Goal: Task Accomplishment & Management: Use online tool/utility

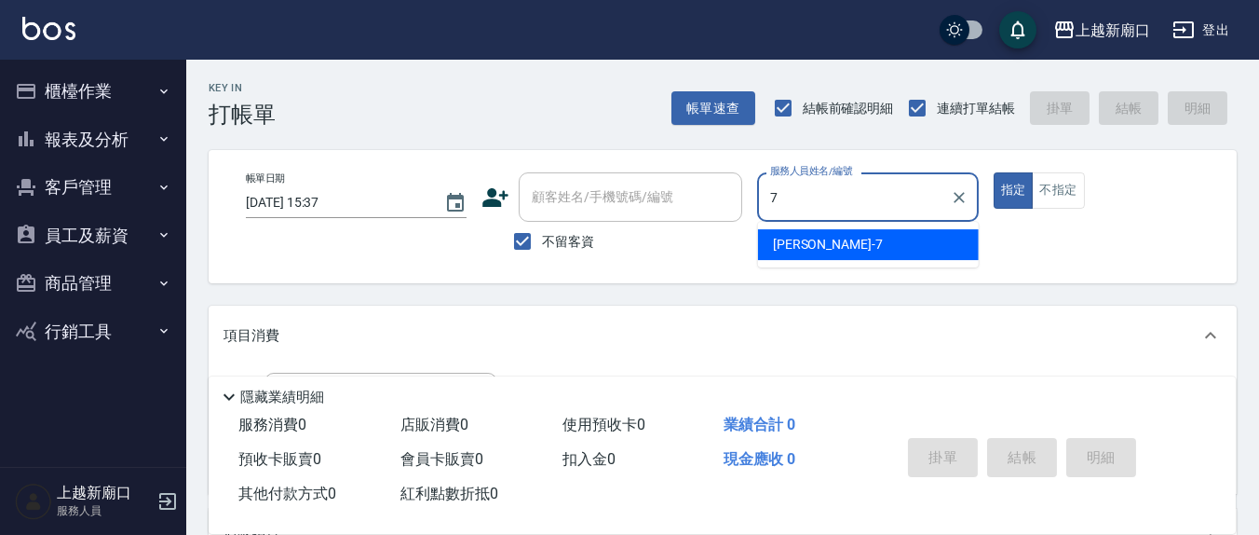
type input "7"
type button "true"
type input "[PERSON_NAME]7"
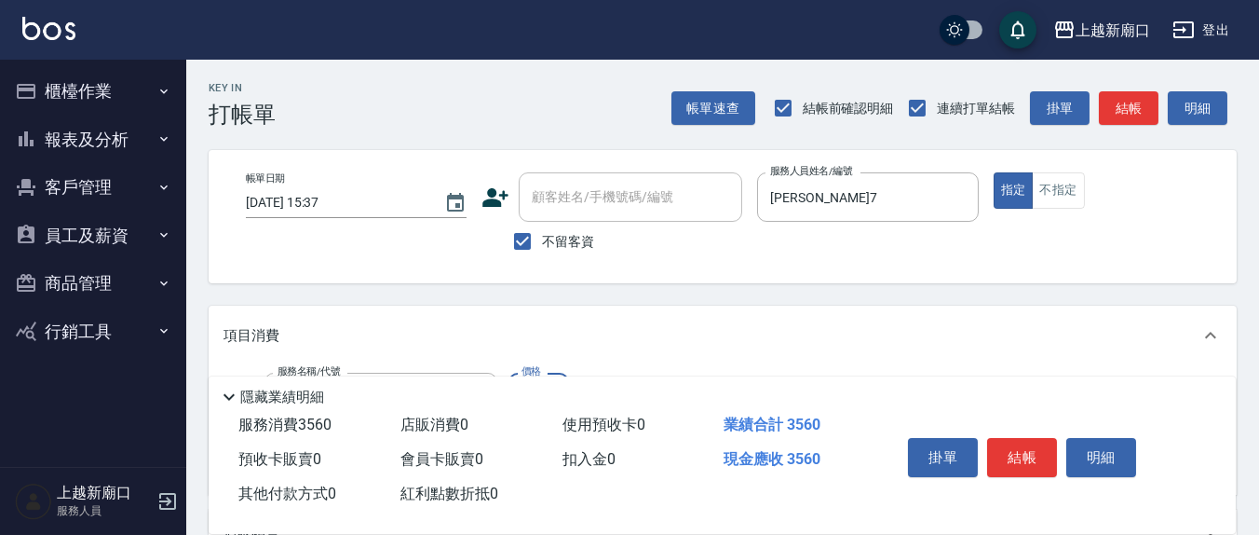
type input "剪髮(401)"
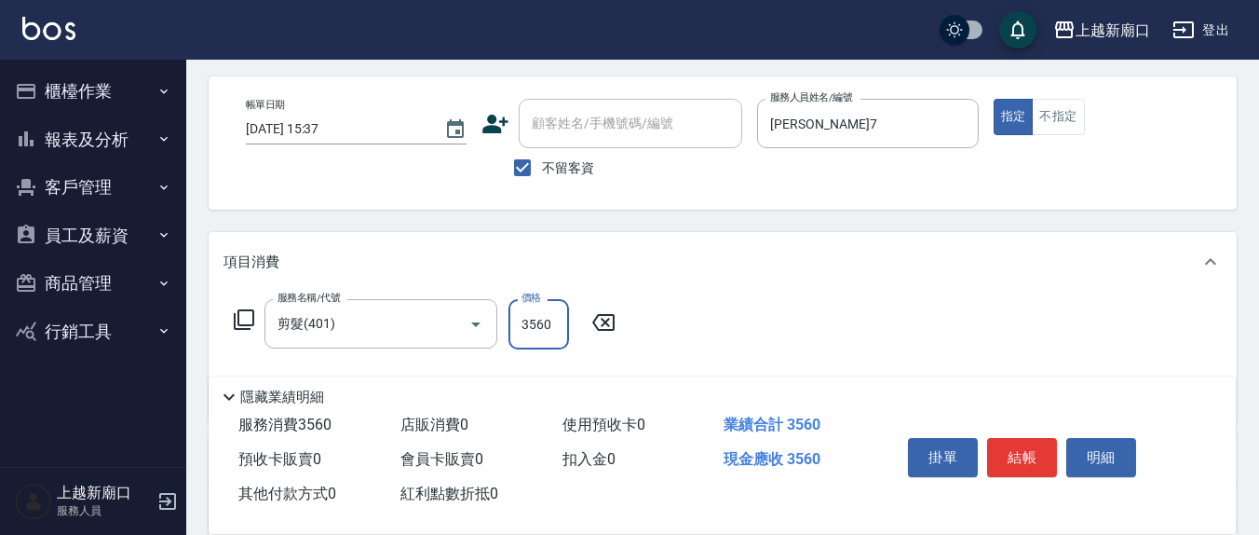
scroll to position [194, 0]
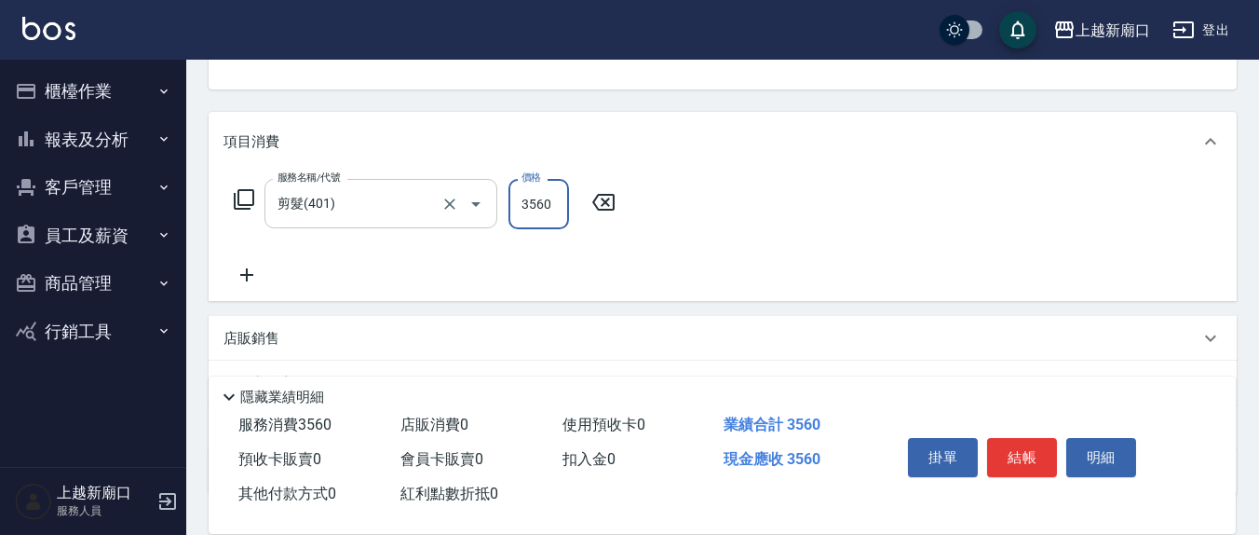
drag, startPoint x: 514, startPoint y: 208, endPoint x: 492, endPoint y: 210, distance: 22.5
click at [492, 210] on div "服務名稱/代號 剪髮(401) 服務名稱/代號 價格 3560 價格" at bounding box center [424, 204] width 403 height 50
type input "350"
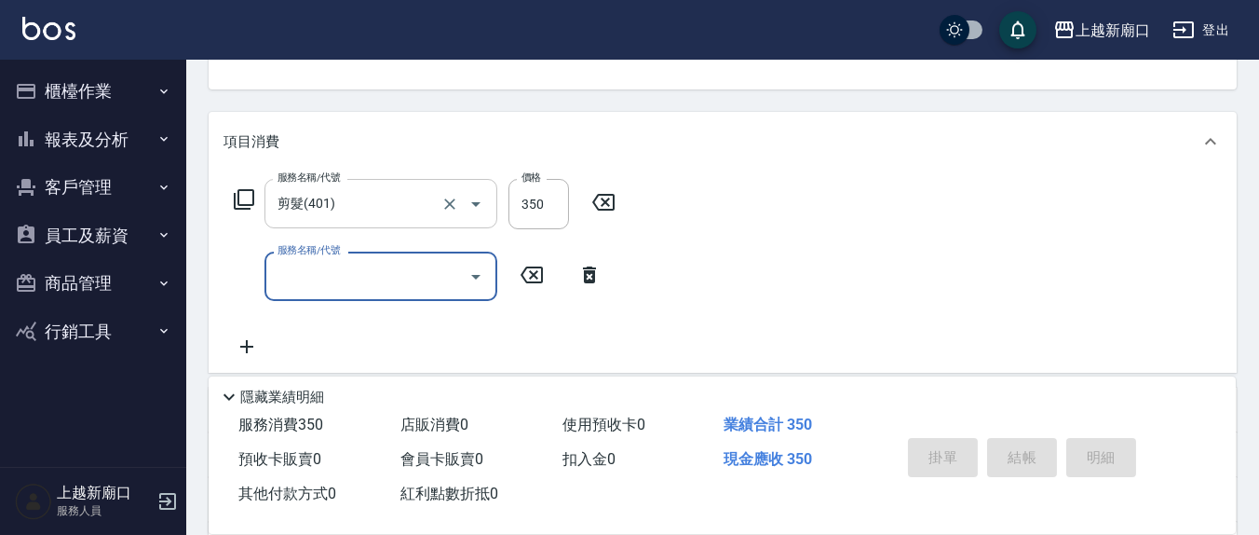
type input "[DATE] 15:39"
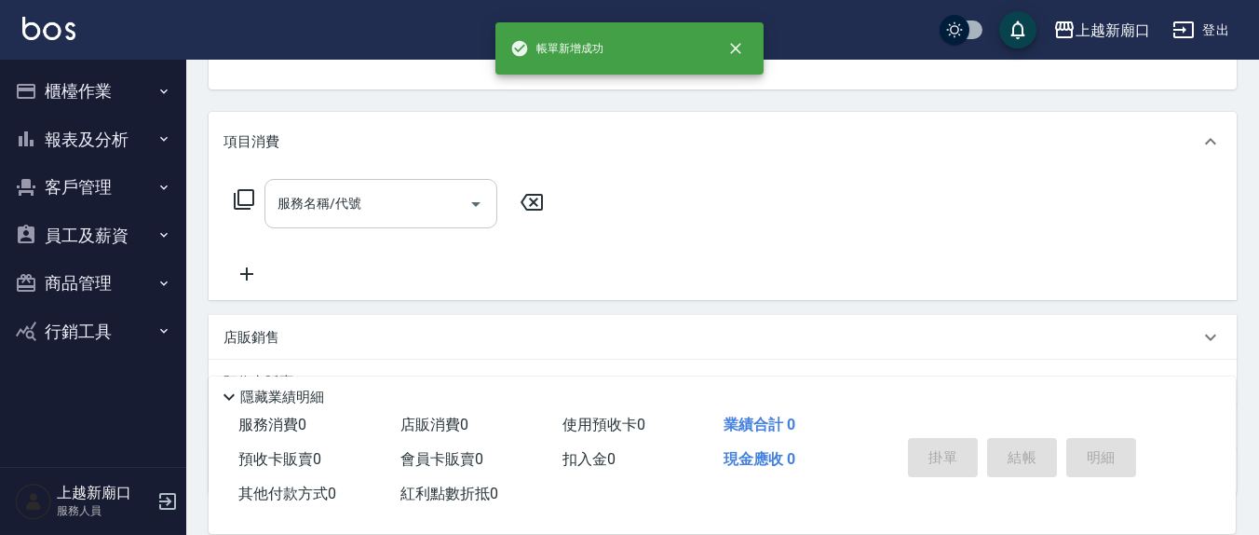
scroll to position [180, 0]
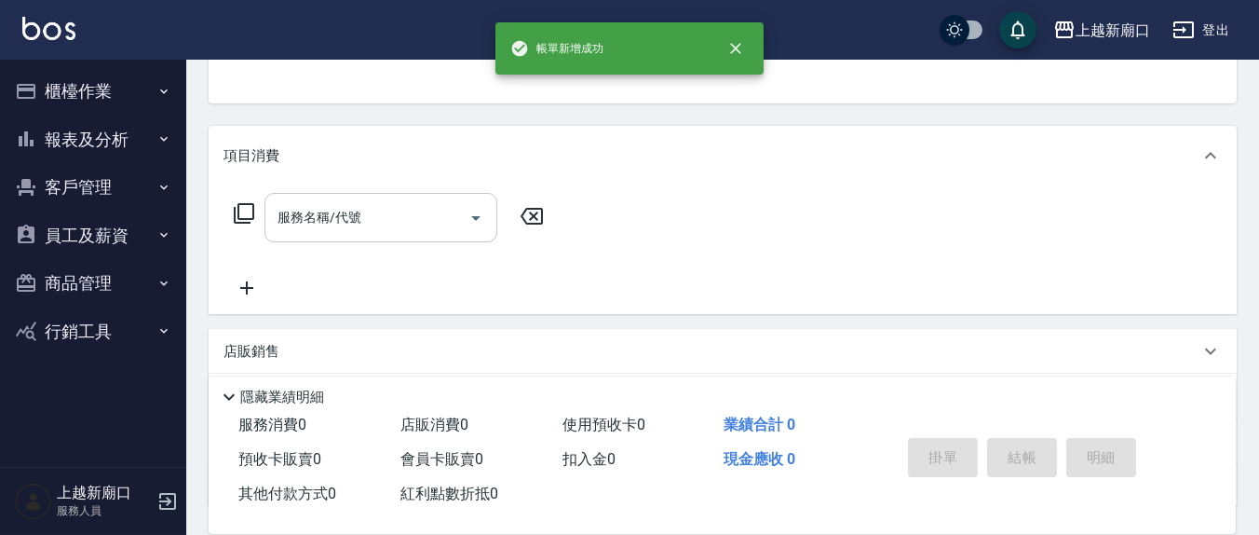
type input "[PERSON_NAME]-13"
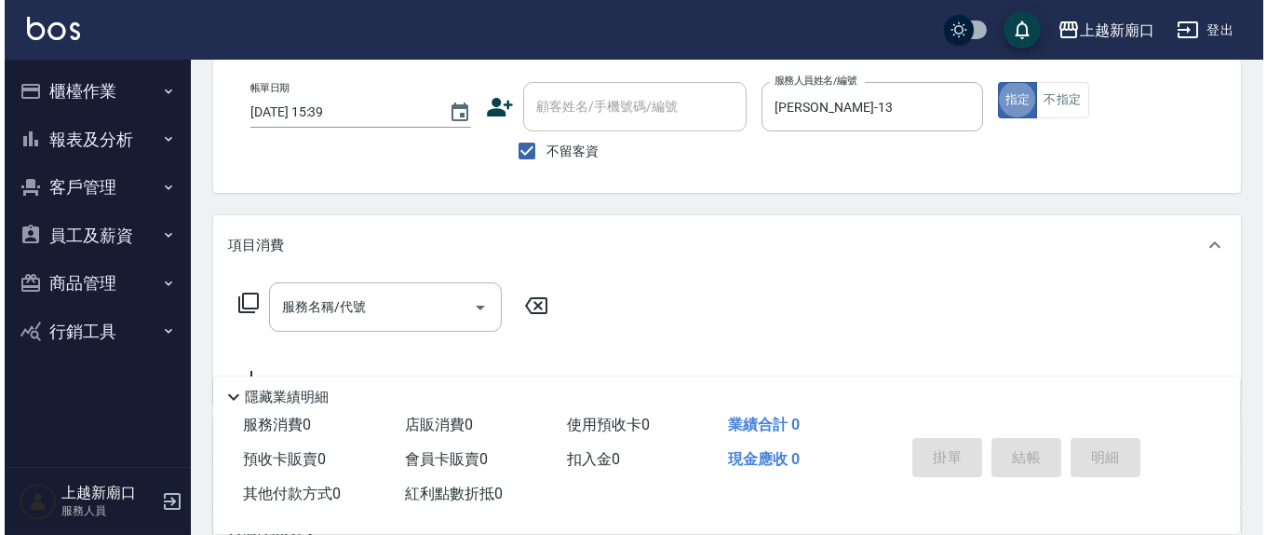
scroll to position [0, 0]
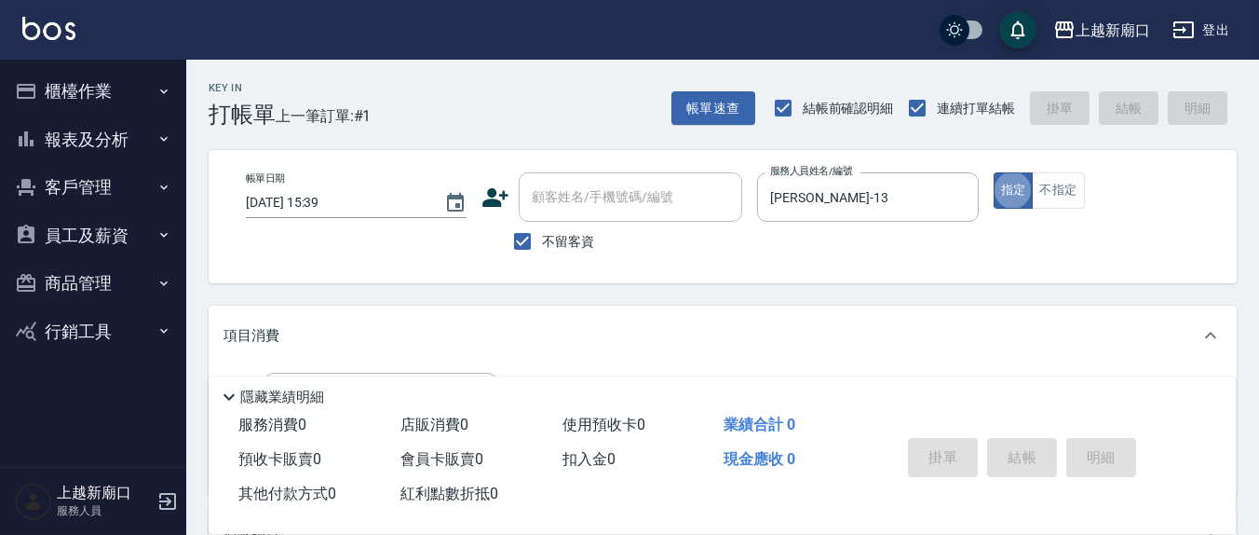
click at [567, 235] on span "不留客資" at bounding box center [568, 242] width 52 height 20
click at [542, 235] on input "不留客資" at bounding box center [522, 241] width 39 height 39
checkbox input "false"
click at [602, 221] on div "顧客姓名/手機號碼/編號" at bounding box center [630, 196] width 223 height 49
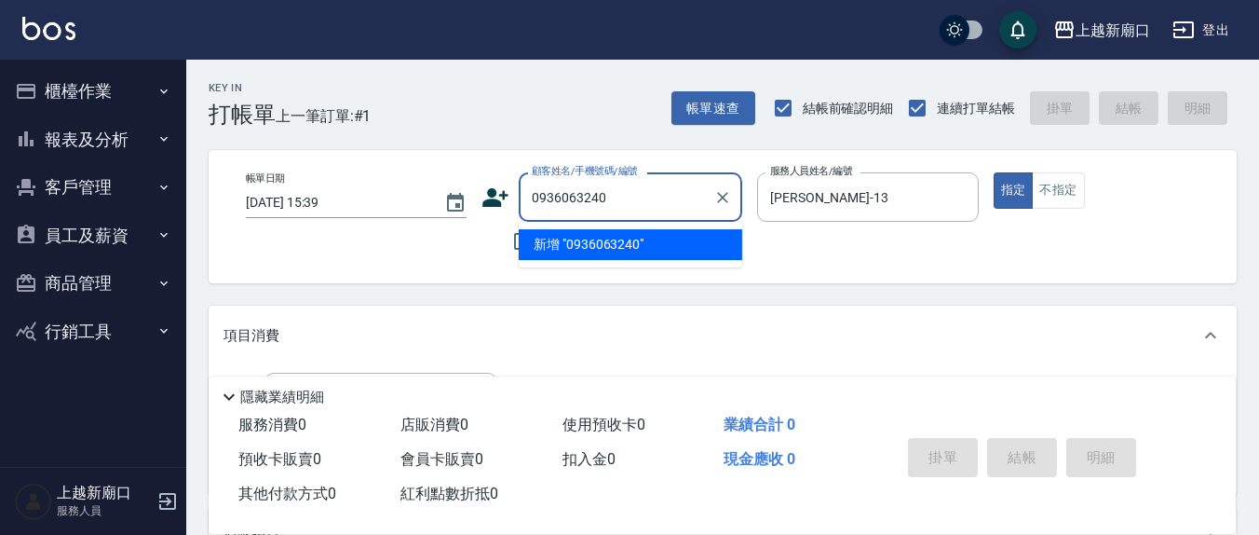
click at [587, 240] on li "新增 "0936063240"" at bounding box center [630, 244] width 223 height 31
type input "0936063240"
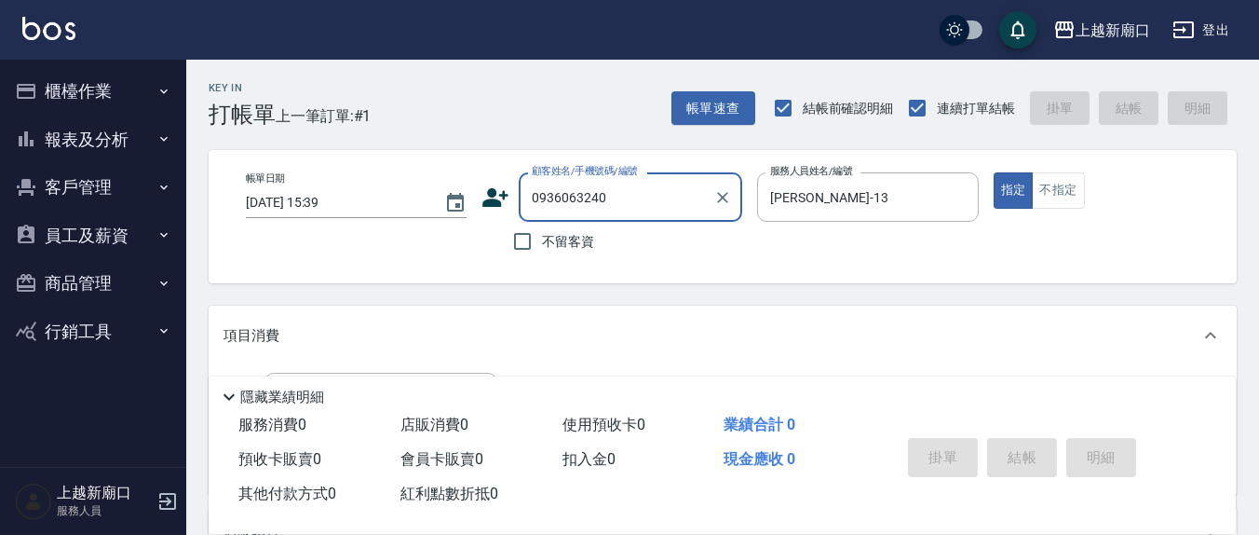
drag, startPoint x: 575, startPoint y: 180, endPoint x: 537, endPoint y: 180, distance: 38.2
click at [534, 177] on div "顧客姓名/手機號碼/編號 0936063240 顧客姓名/手機號碼/編號" at bounding box center [630, 196] width 223 height 49
click at [495, 203] on icon at bounding box center [496, 197] width 26 height 19
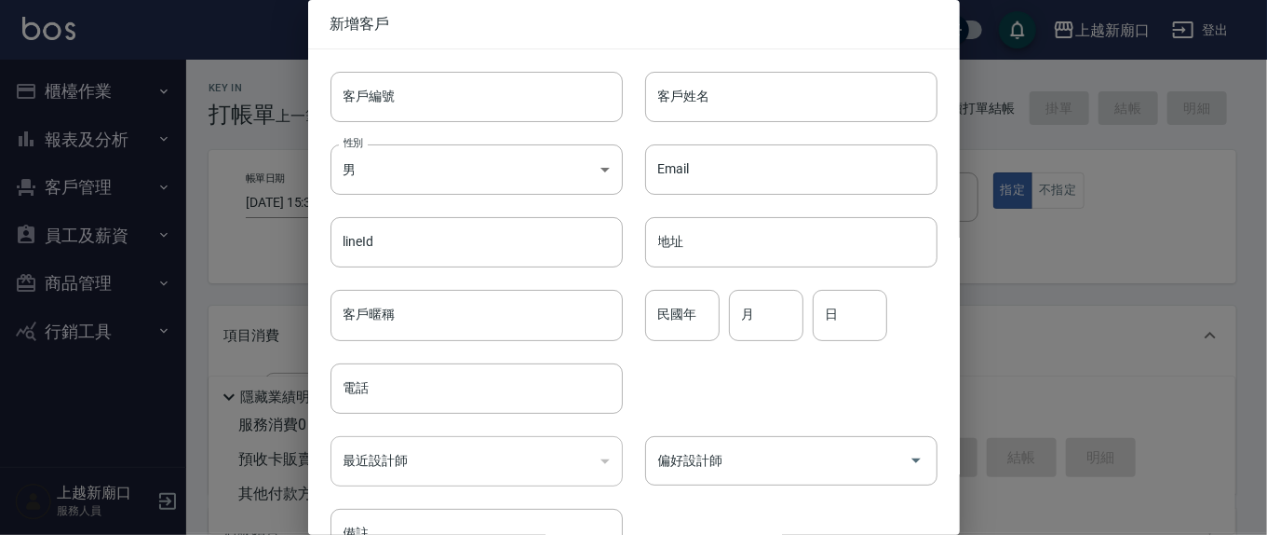
type input "0936063240"
click at [684, 321] on input "民國年" at bounding box center [682, 315] width 74 height 50
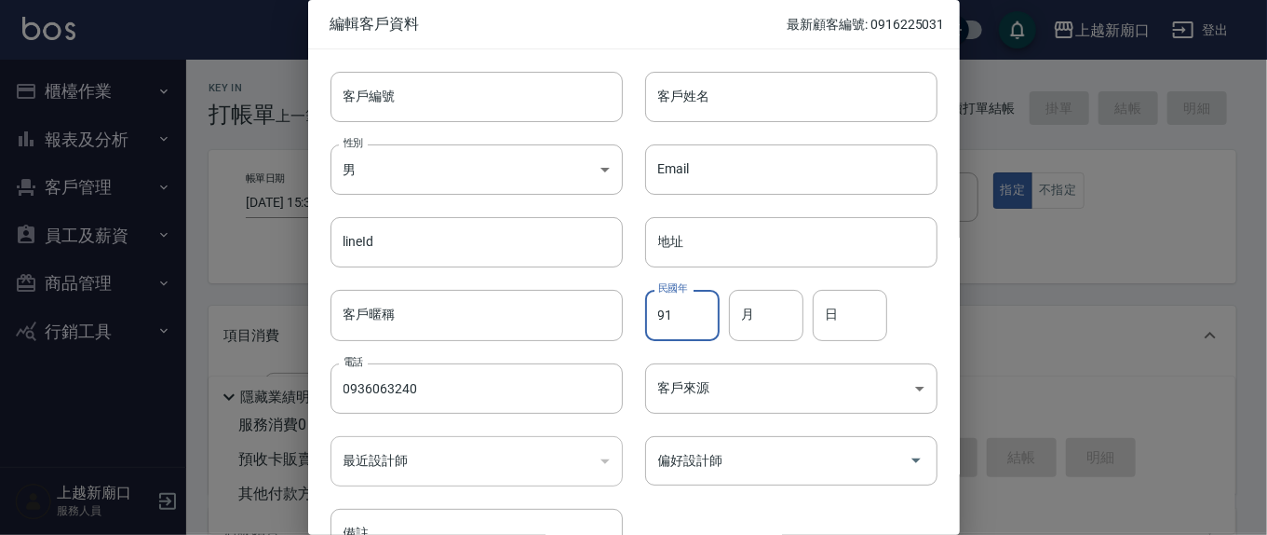
type input "91"
type input "4"
type input "26"
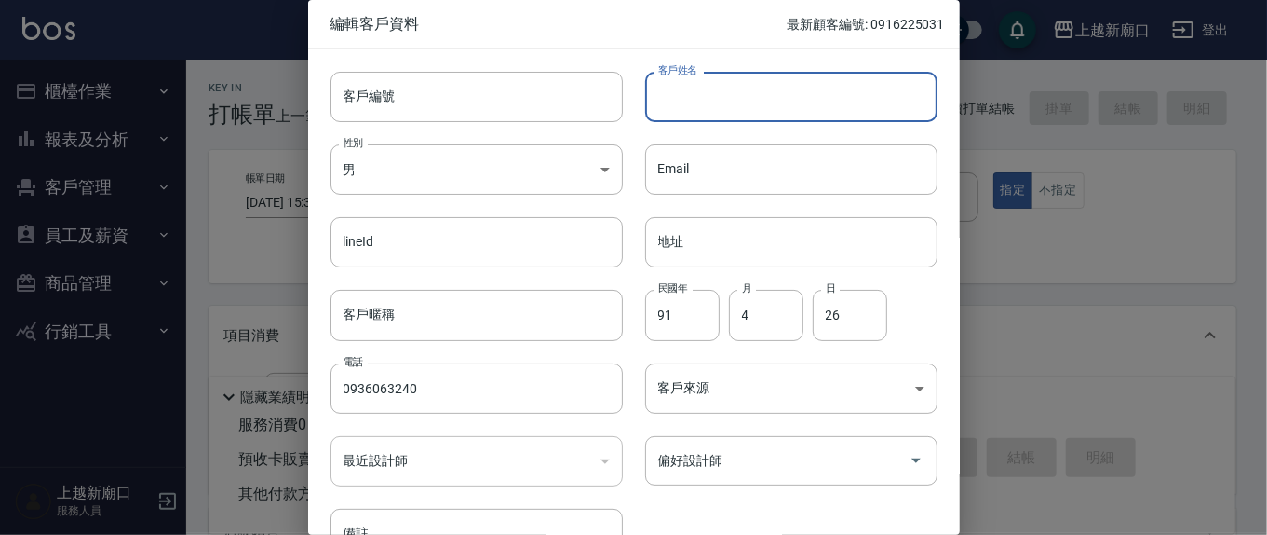
click at [740, 90] on input "客戶姓名" at bounding box center [791, 97] width 292 height 50
type input "[PERSON_NAME]"
click at [830, 450] on input "偏好設計師" at bounding box center [778, 460] width 248 height 33
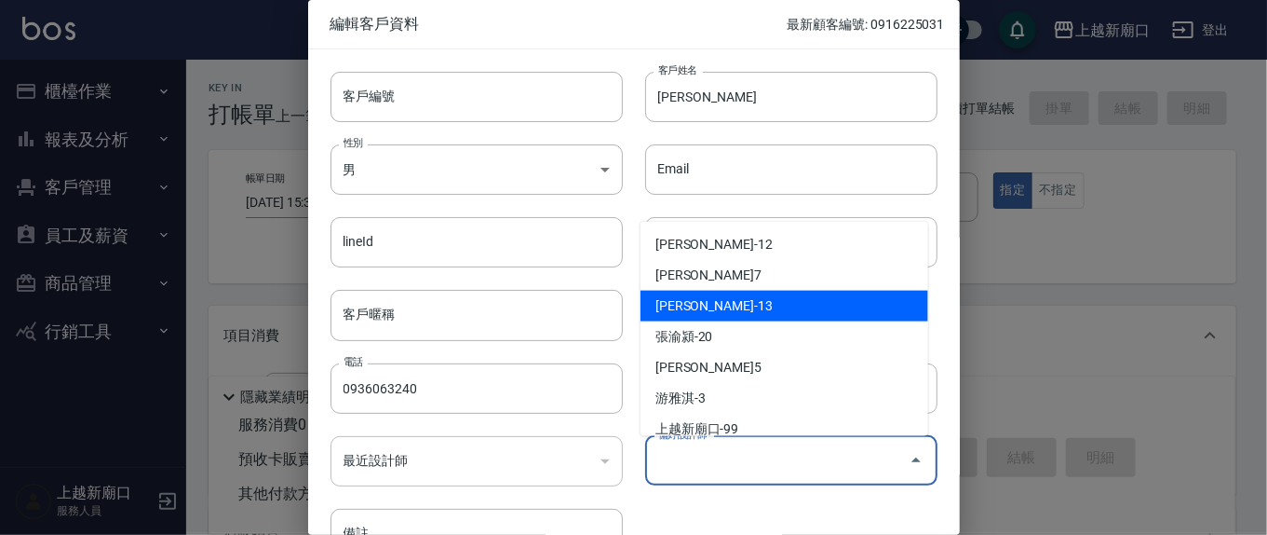
click at [724, 305] on li "[PERSON_NAME]-13" at bounding box center [785, 306] width 288 height 31
type input "[PERSON_NAME]"
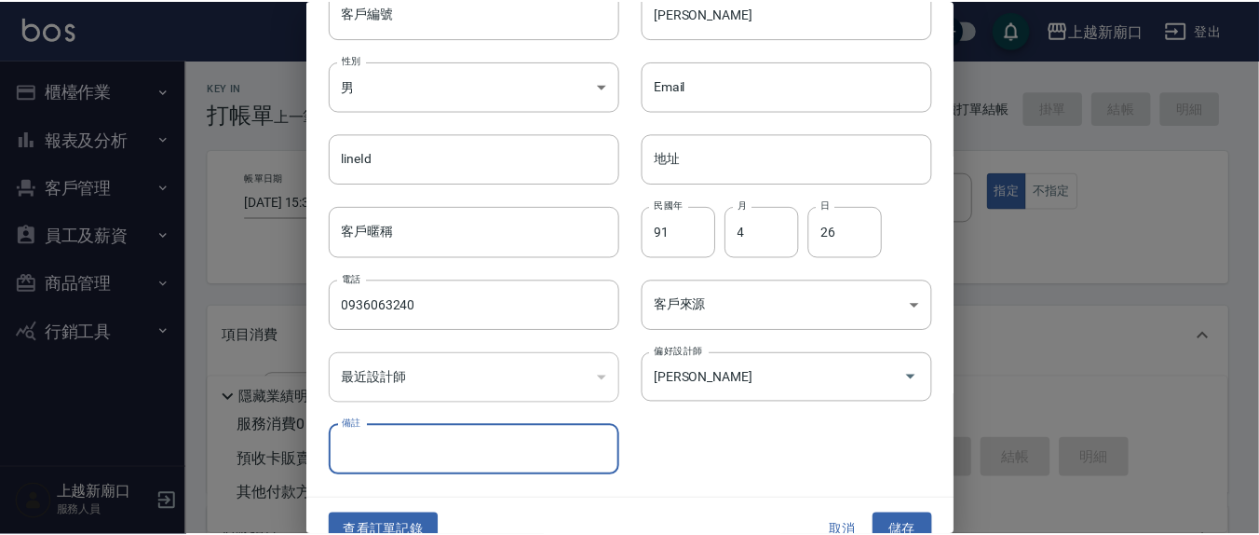
scroll to position [110, 0]
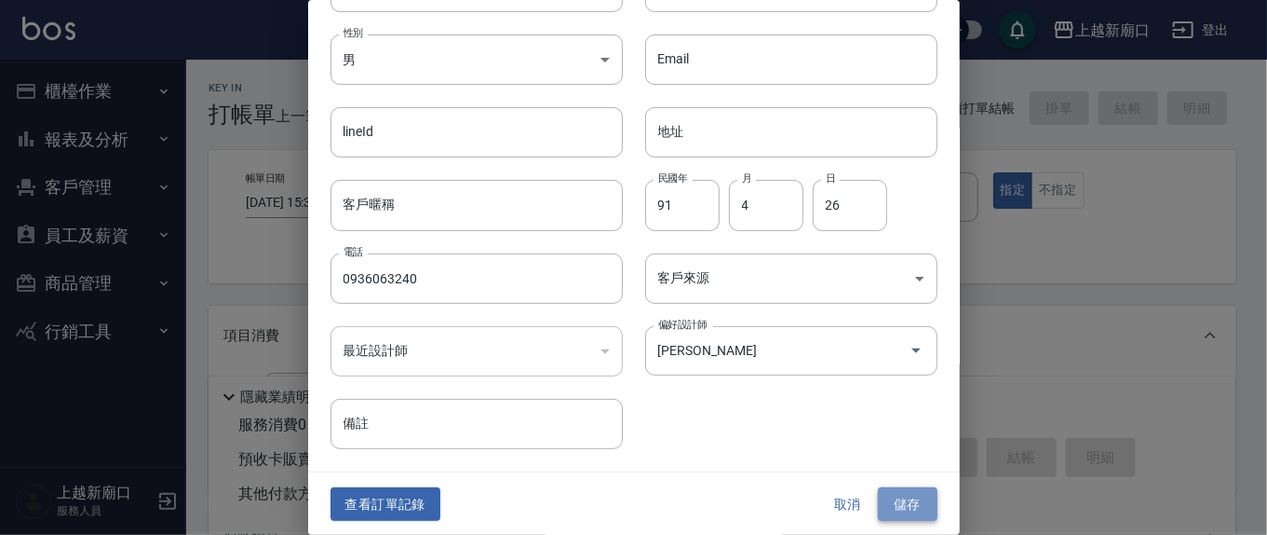
click at [885, 499] on button "儲存" at bounding box center [908, 504] width 60 height 34
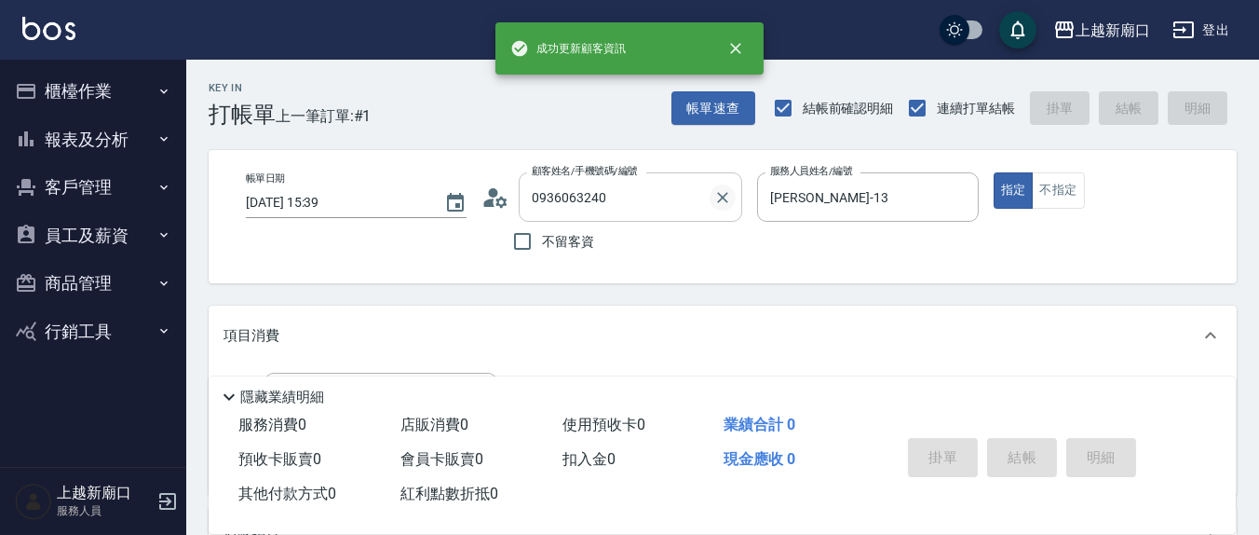
click at [717, 197] on icon "Clear" at bounding box center [722, 197] width 19 height 19
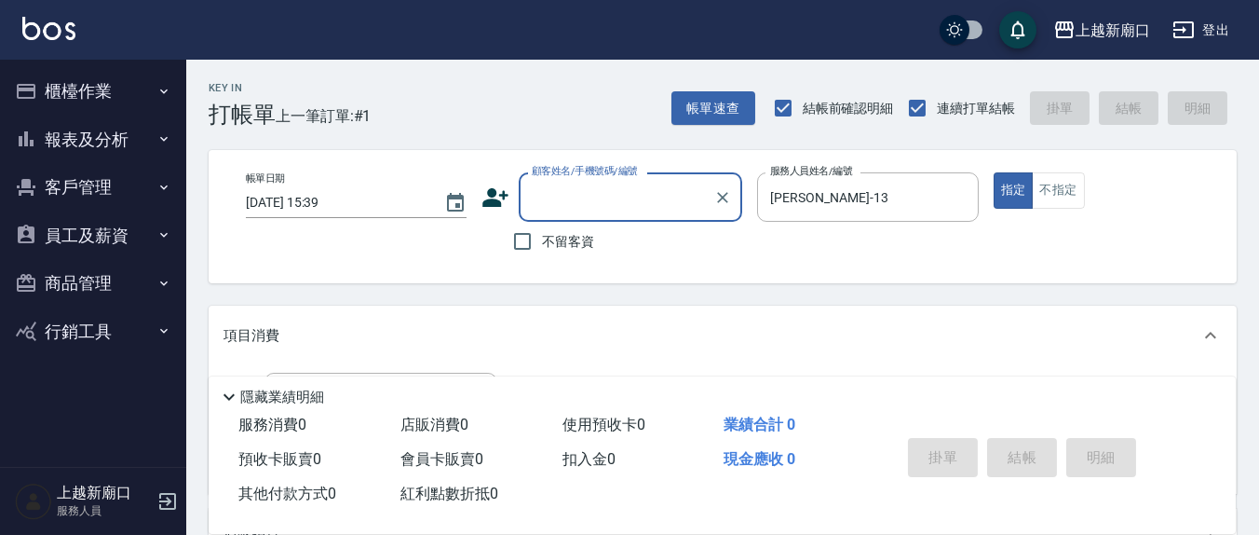
click at [634, 209] on input "顧客姓名/手機號碼/編號" at bounding box center [616, 197] width 179 height 33
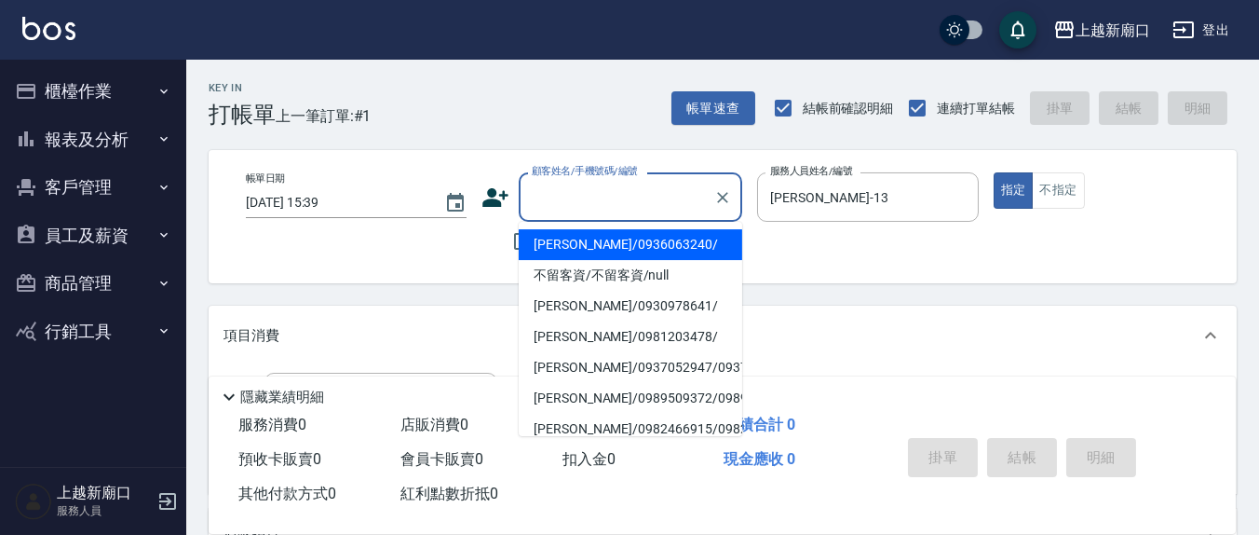
drag, startPoint x: 623, startPoint y: 249, endPoint x: 850, endPoint y: 271, distance: 228.3
click at [623, 248] on li "[PERSON_NAME]/0936063240/" at bounding box center [630, 244] width 223 height 31
type input "[PERSON_NAME]/0936063240/"
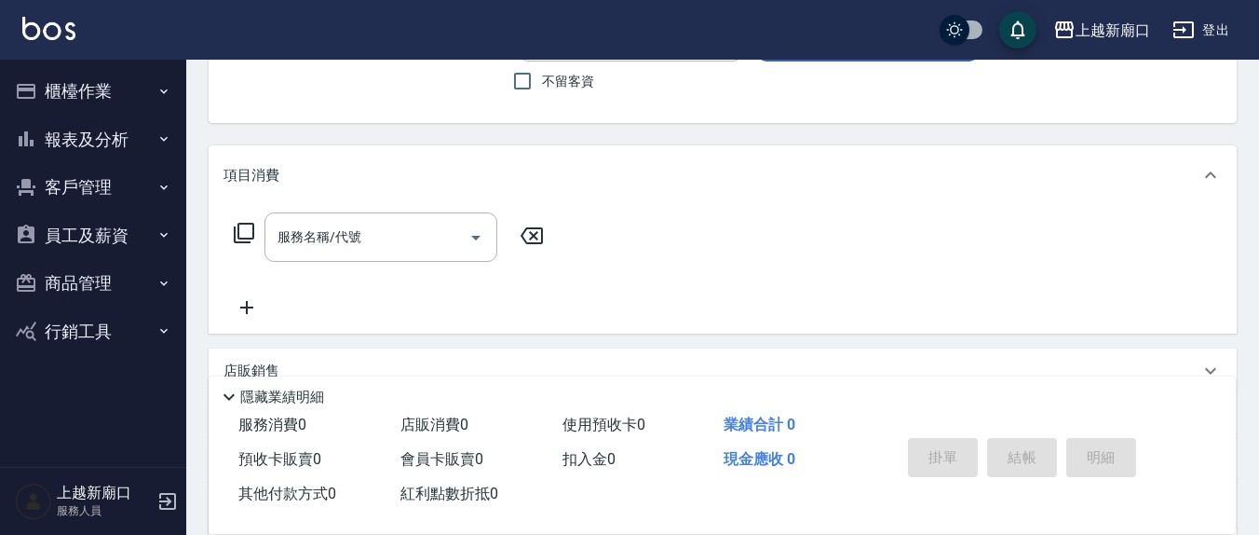
scroll to position [194, 0]
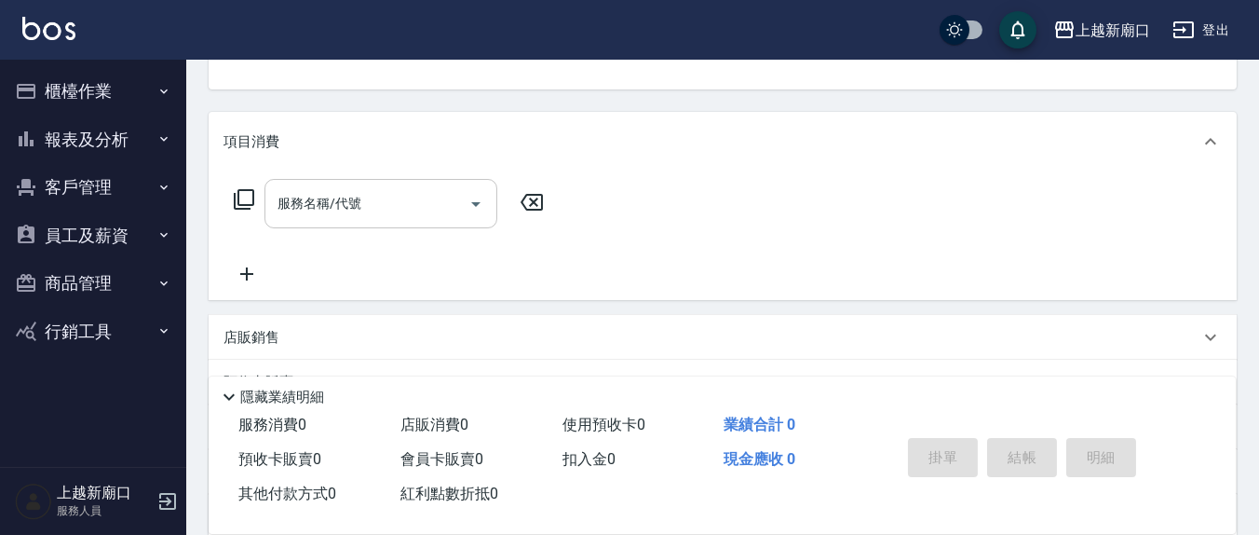
click at [419, 196] on input "服務名稱/代號" at bounding box center [367, 203] width 188 height 33
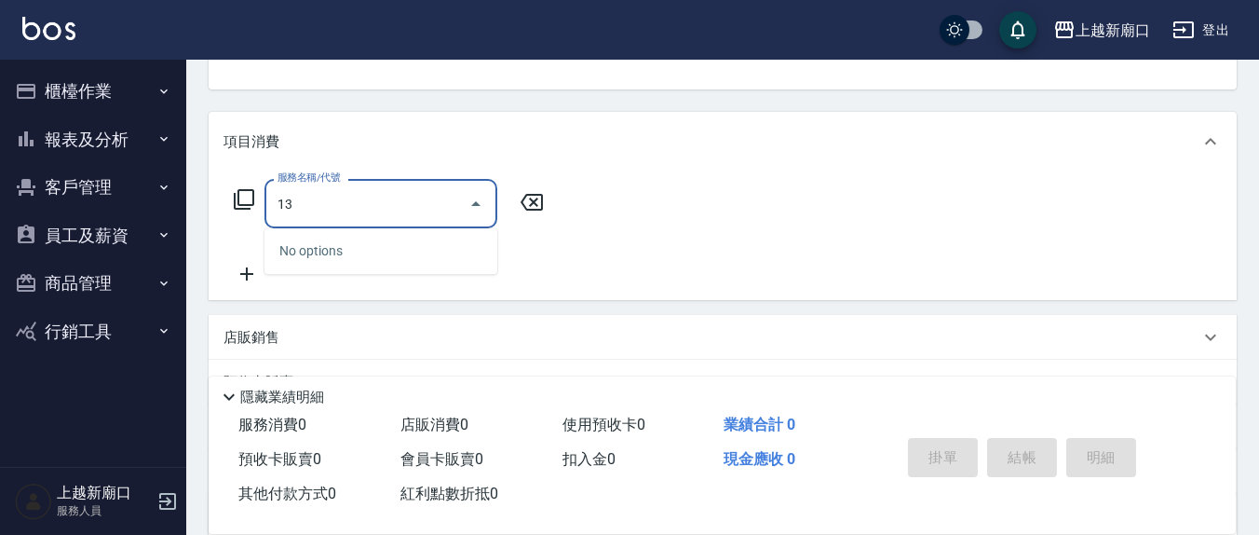
type input "1"
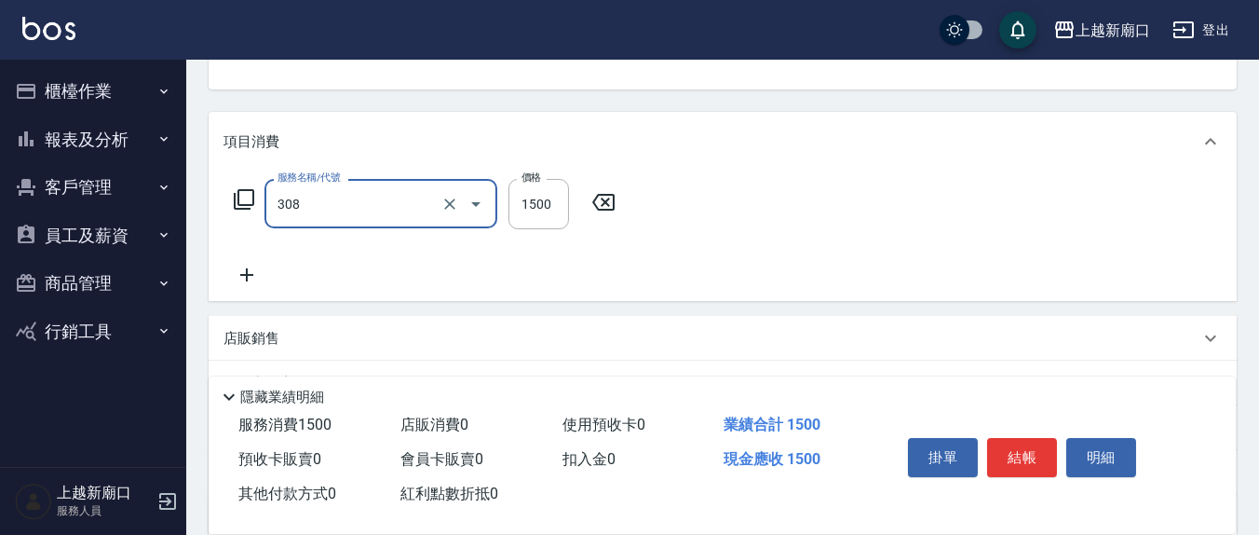
type input "效能離子燙1500(308)"
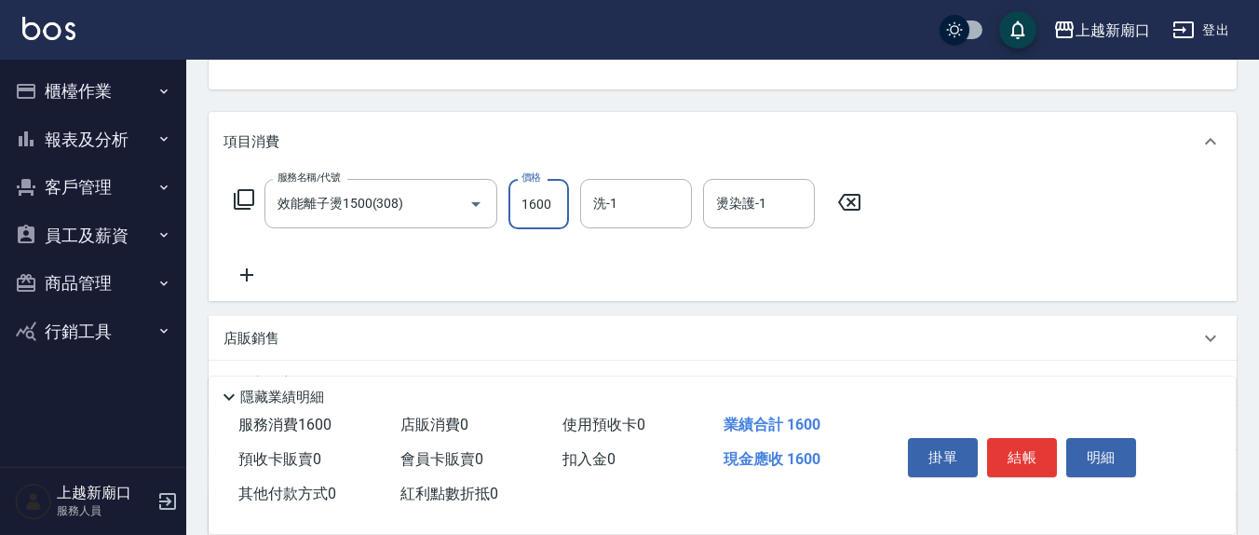
type input "1600"
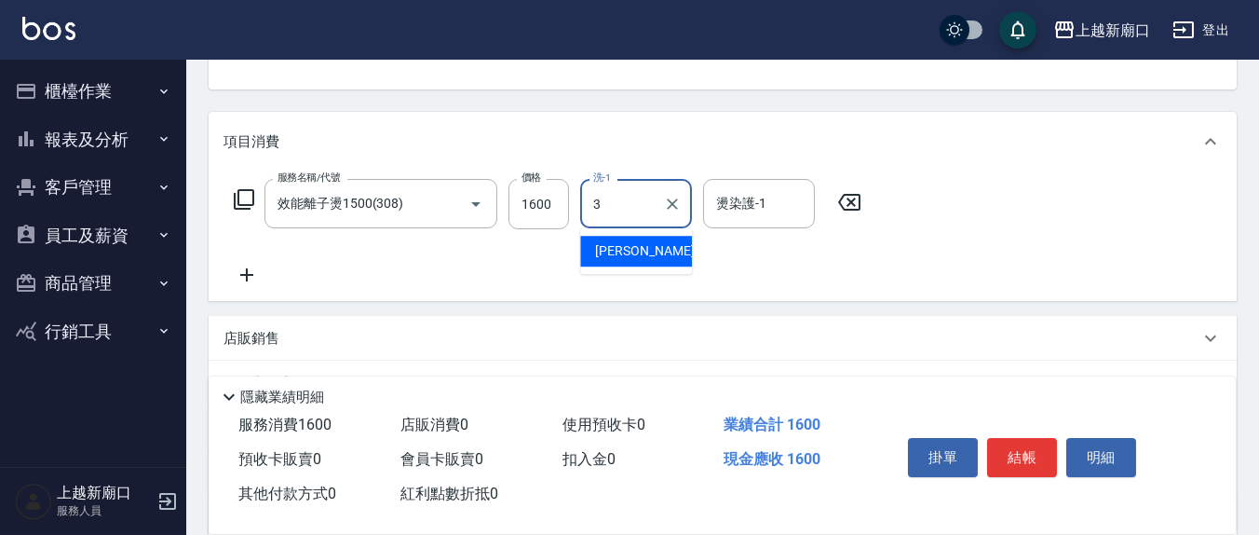
type input "游雅淇-3"
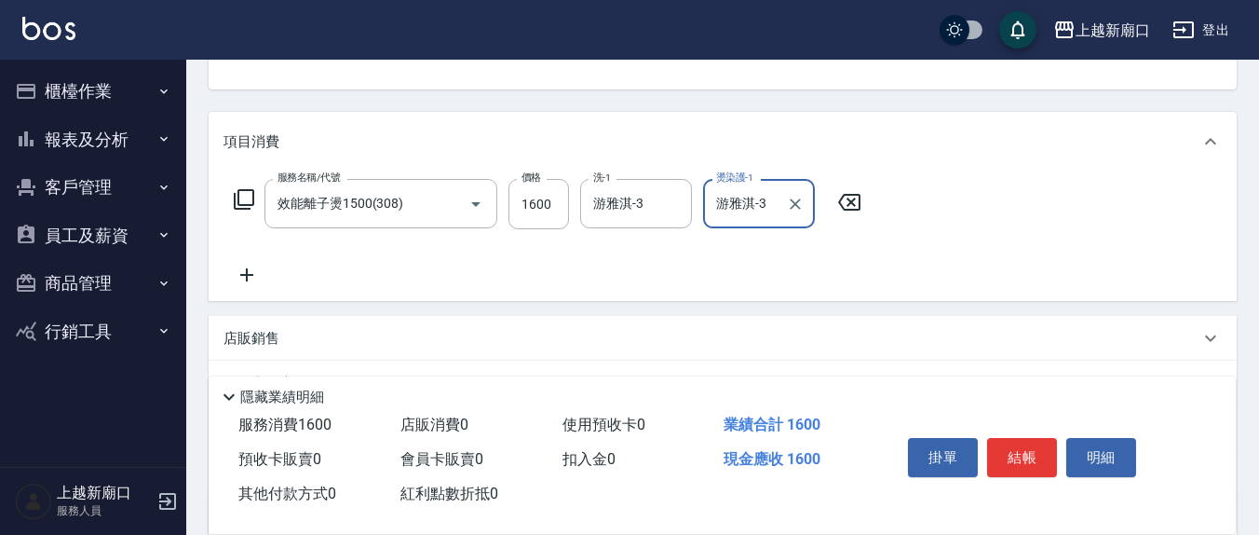
type input "游雅淇-3"
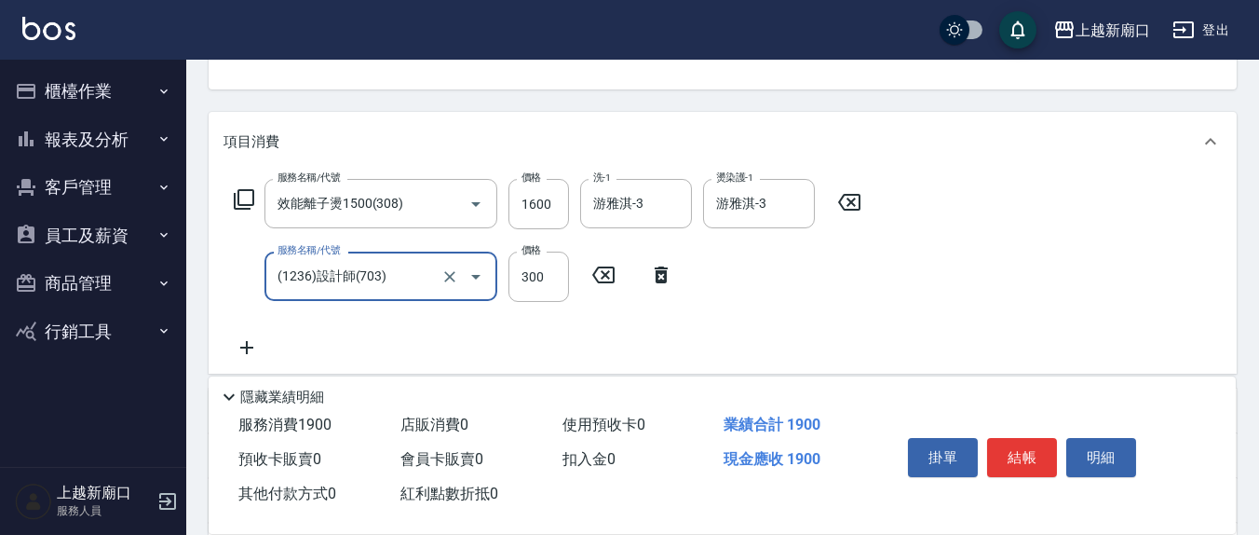
type input "(1236)設計師(703)"
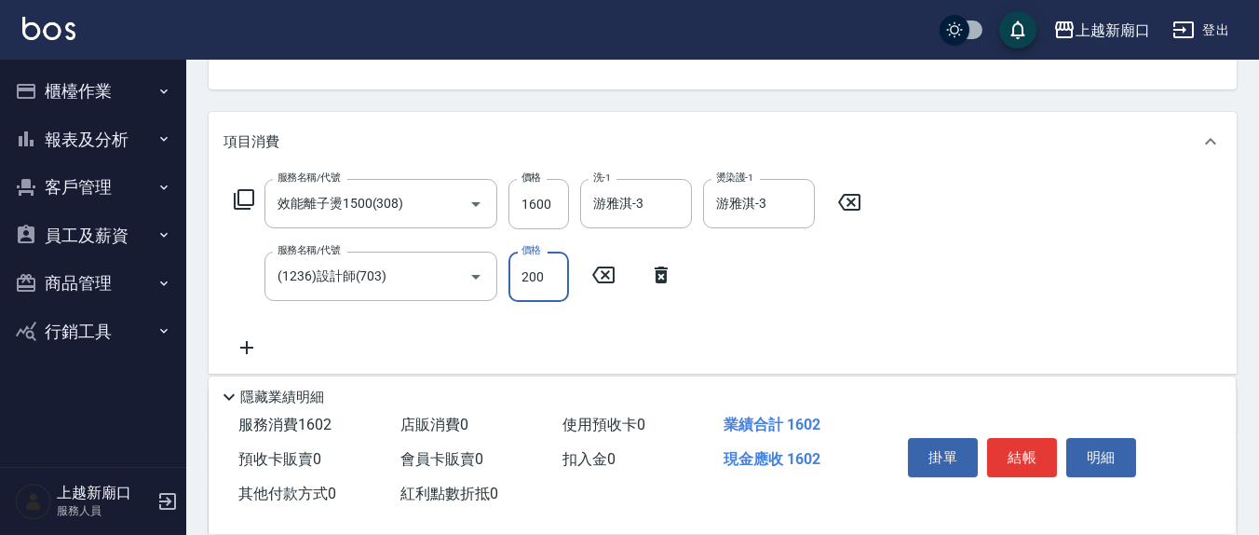
type input "200"
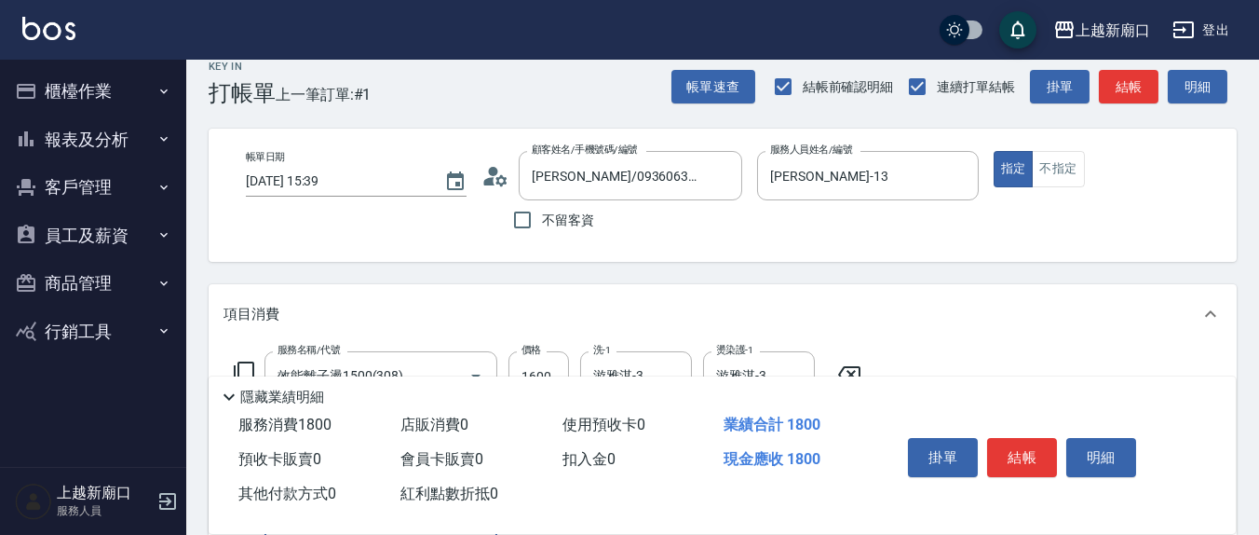
scroll to position [518, 0]
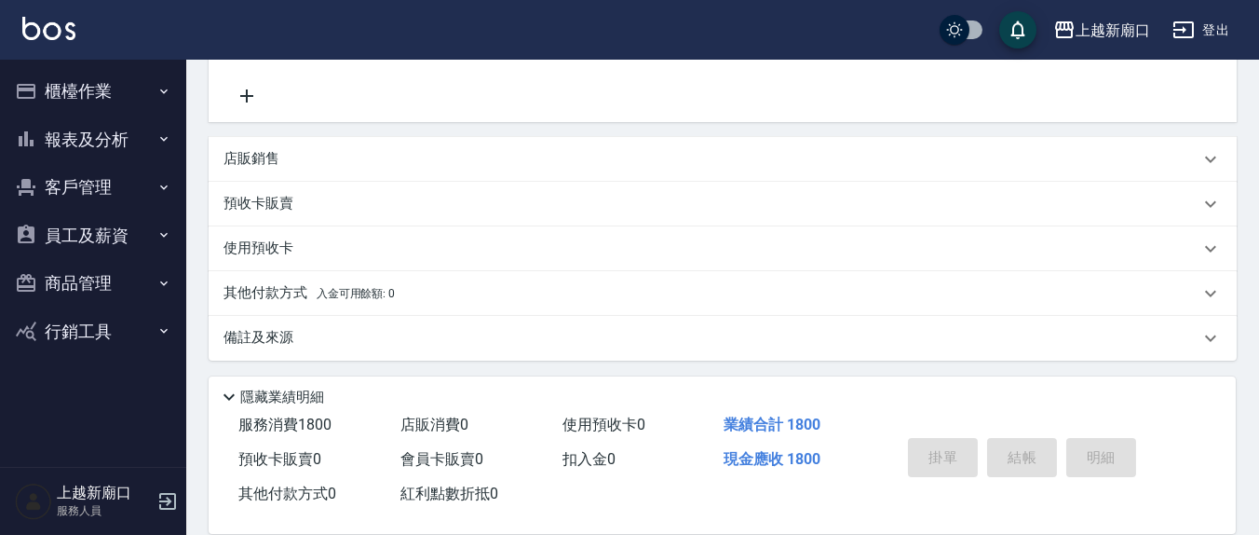
type input "[DATE] 15:41"
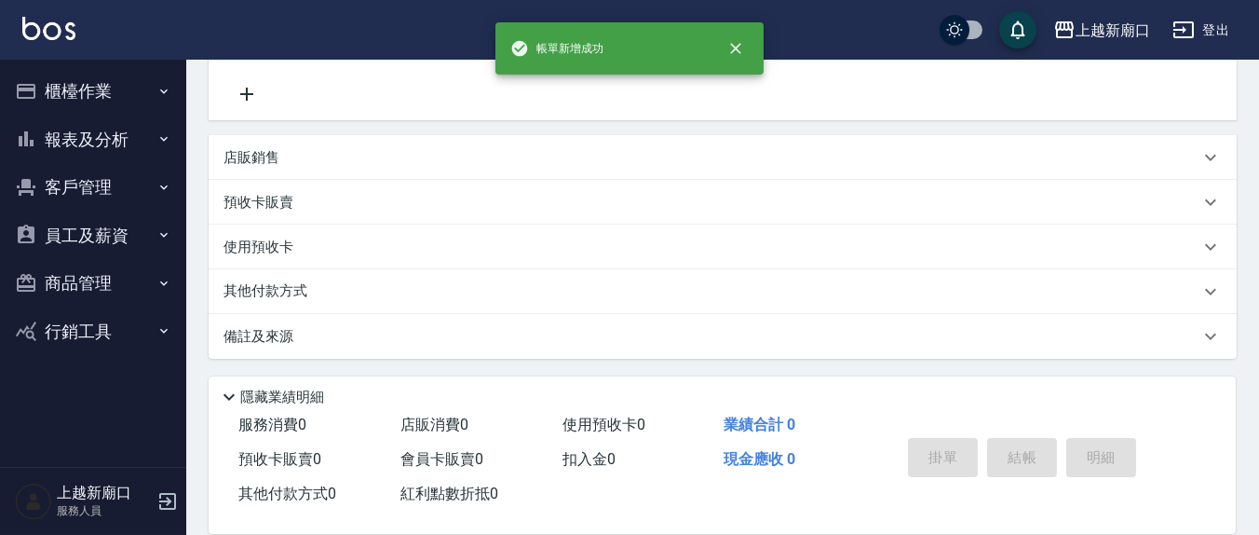
scroll to position [0, 0]
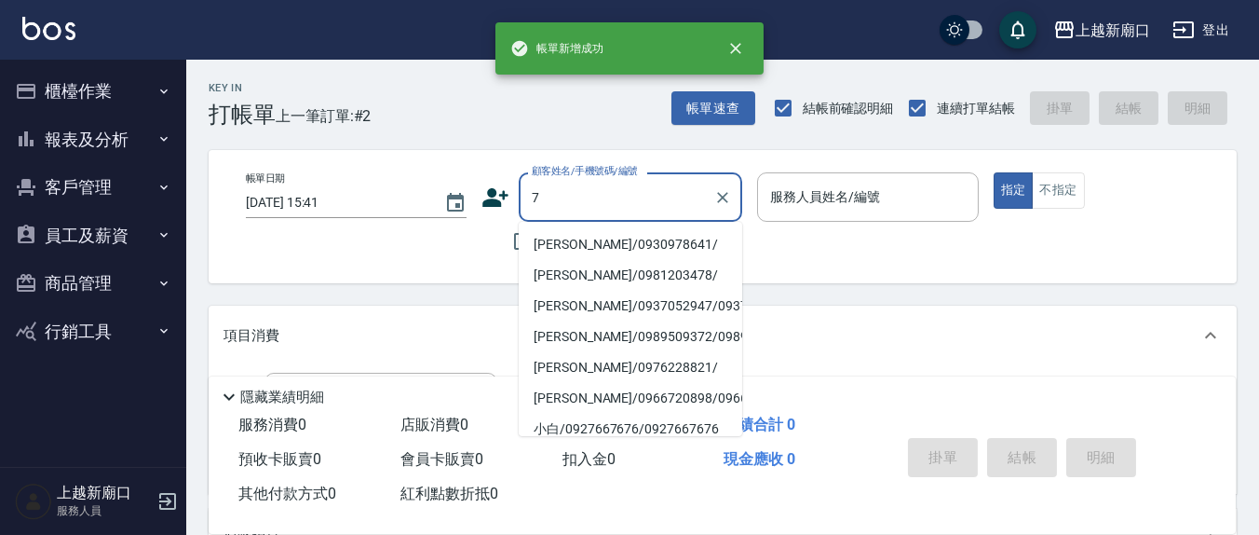
type input "7"
click at [468, 237] on div "帳單日期 [DATE] 15:41 顧客姓名/手機號碼/編號 顧客姓名/手機號碼/編號 不留客資 服務人員姓名/編號 服務人員姓名/編號 指定 不指定" at bounding box center [722, 216] width 983 height 88
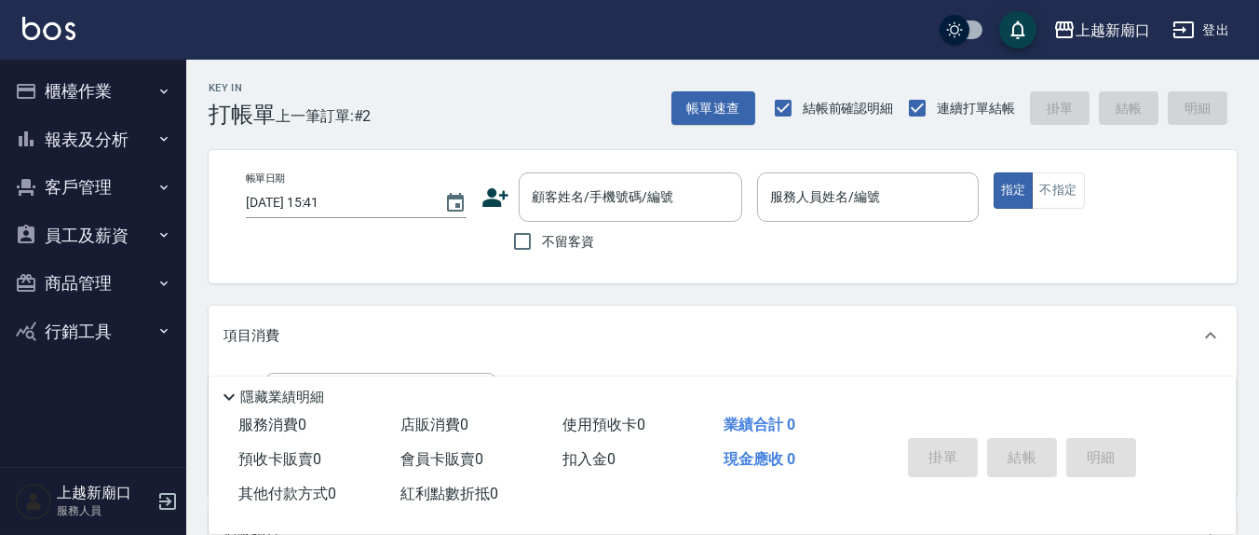
click at [546, 236] on span "不留客資" at bounding box center [568, 242] width 52 height 20
click at [542, 236] on input "不留客資" at bounding box center [522, 241] width 39 height 39
checkbox input "true"
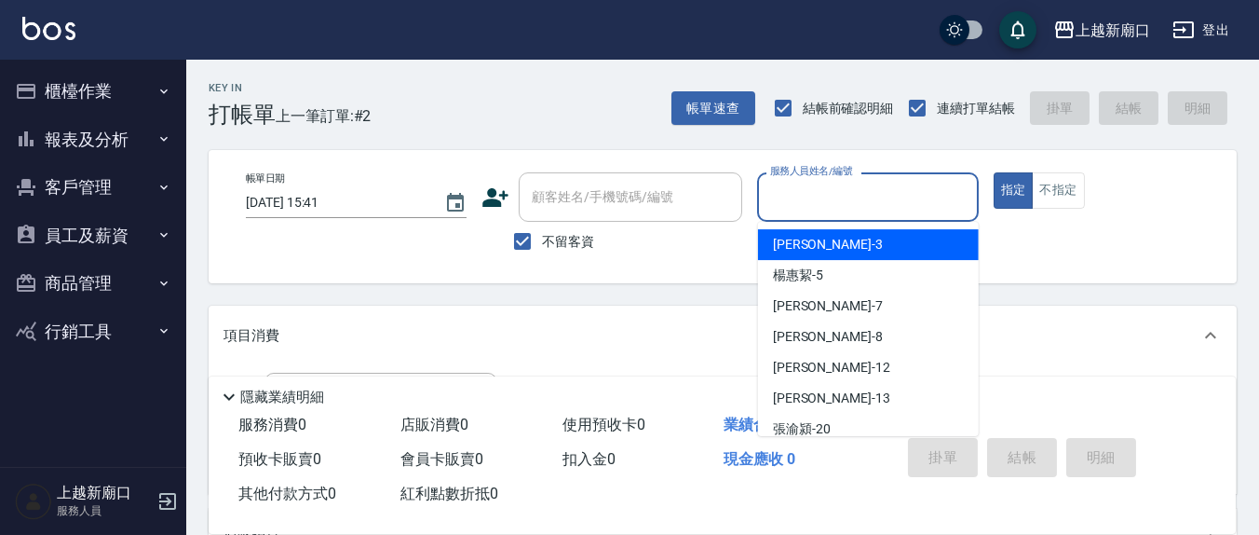
click at [804, 210] on input "服務人員姓名/編號" at bounding box center [867, 197] width 204 height 33
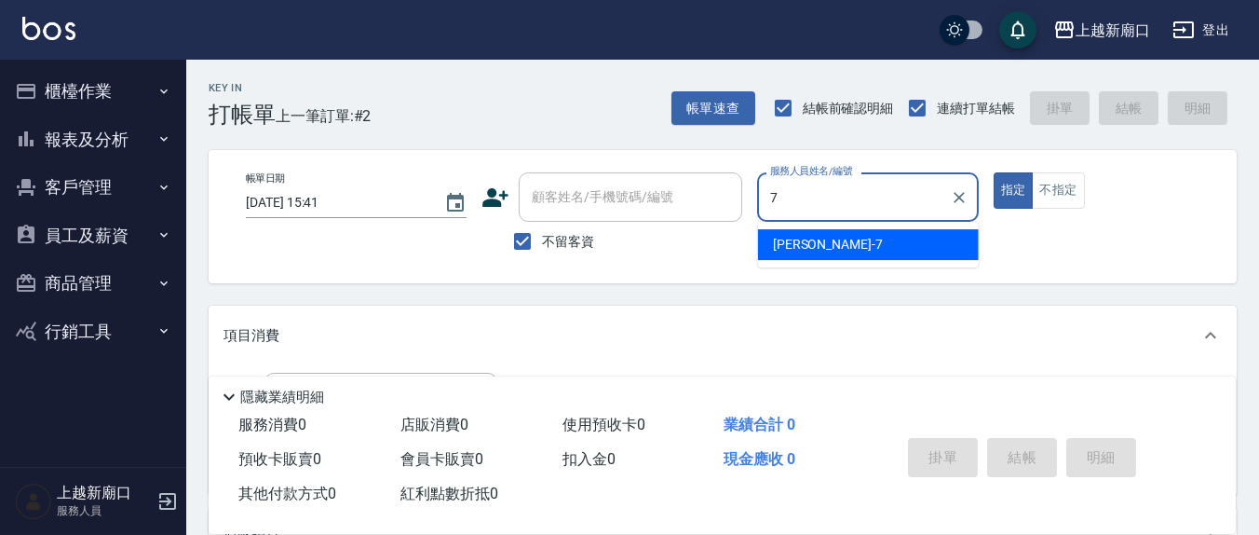
type input "[PERSON_NAME]7"
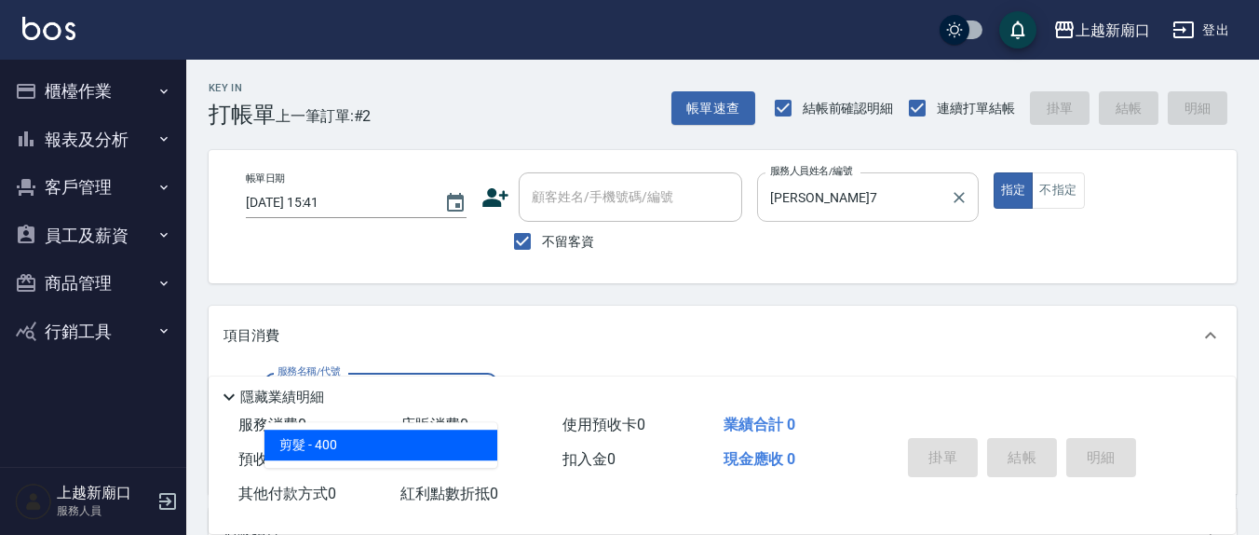
type input "剪髮(401)"
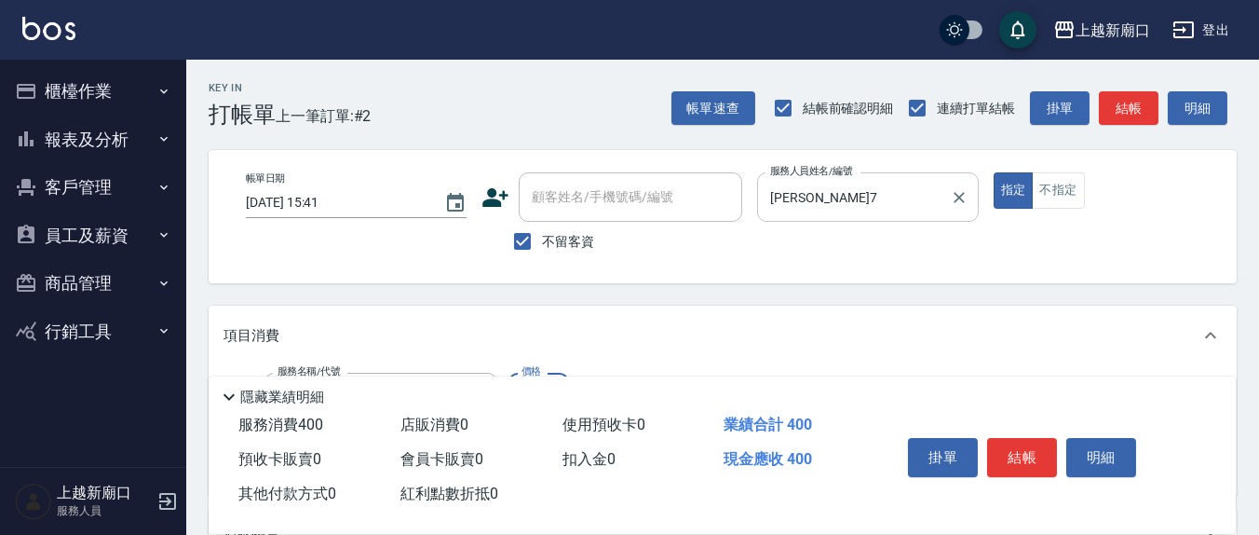
type input "300"
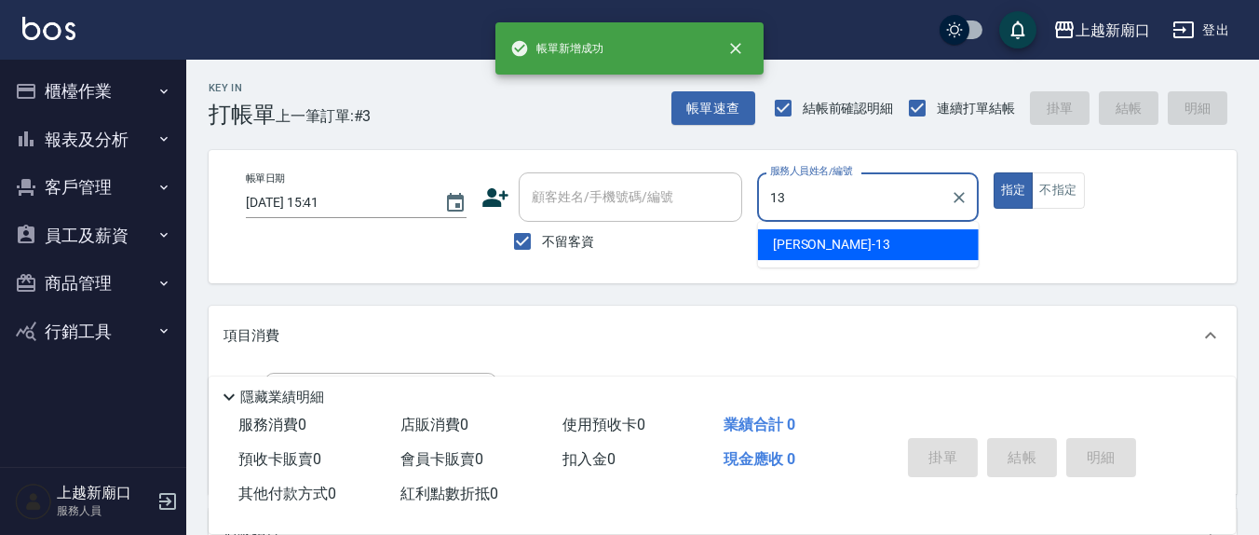
type input "[PERSON_NAME]-13"
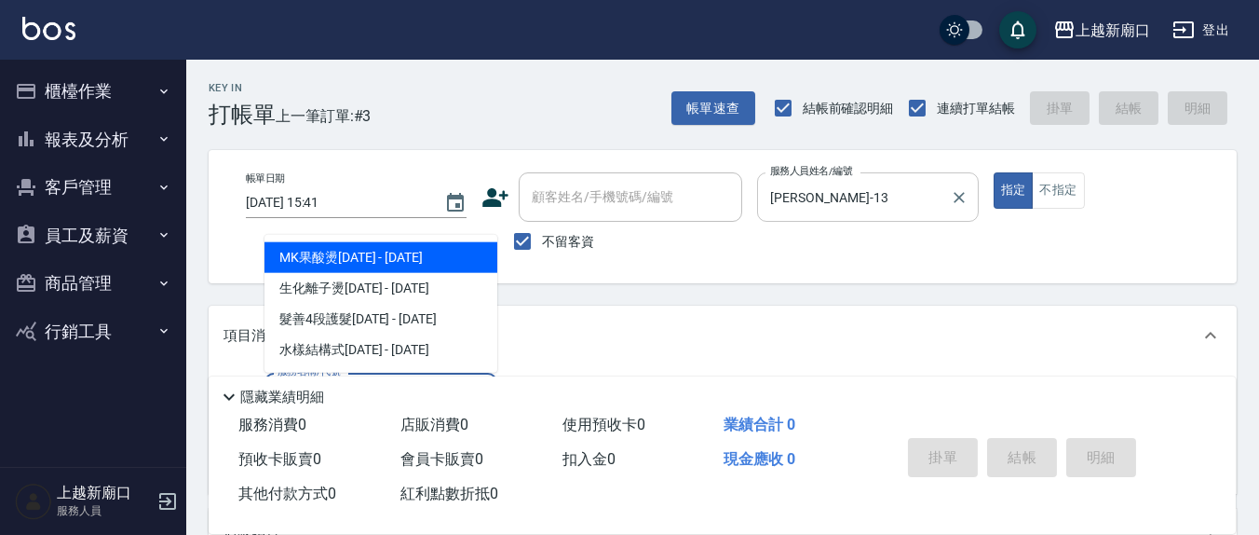
type input "2"
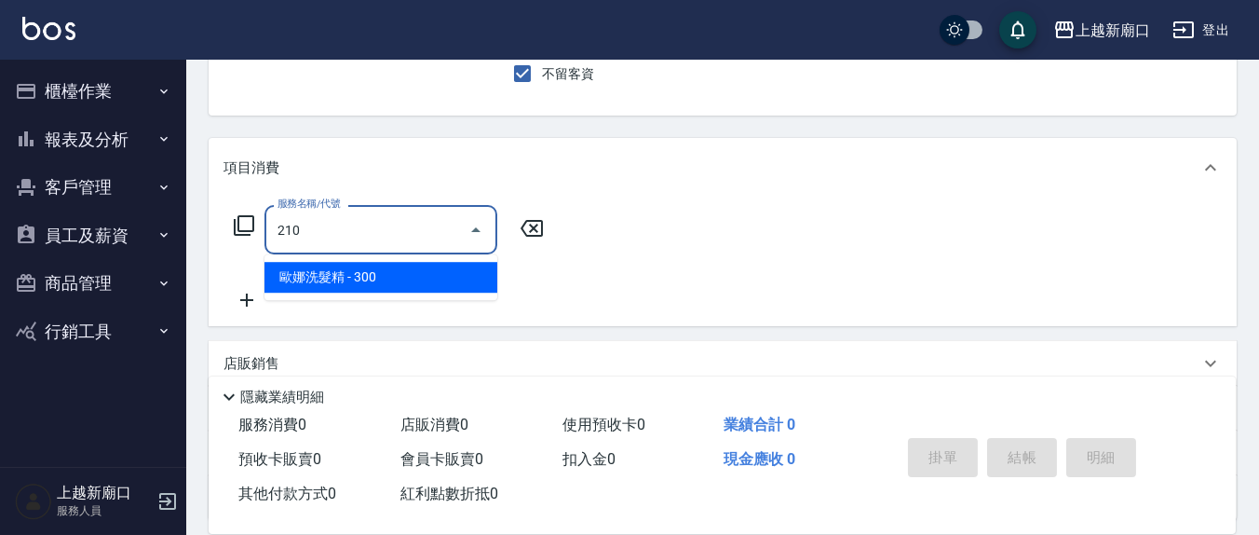
scroll to position [194, 0]
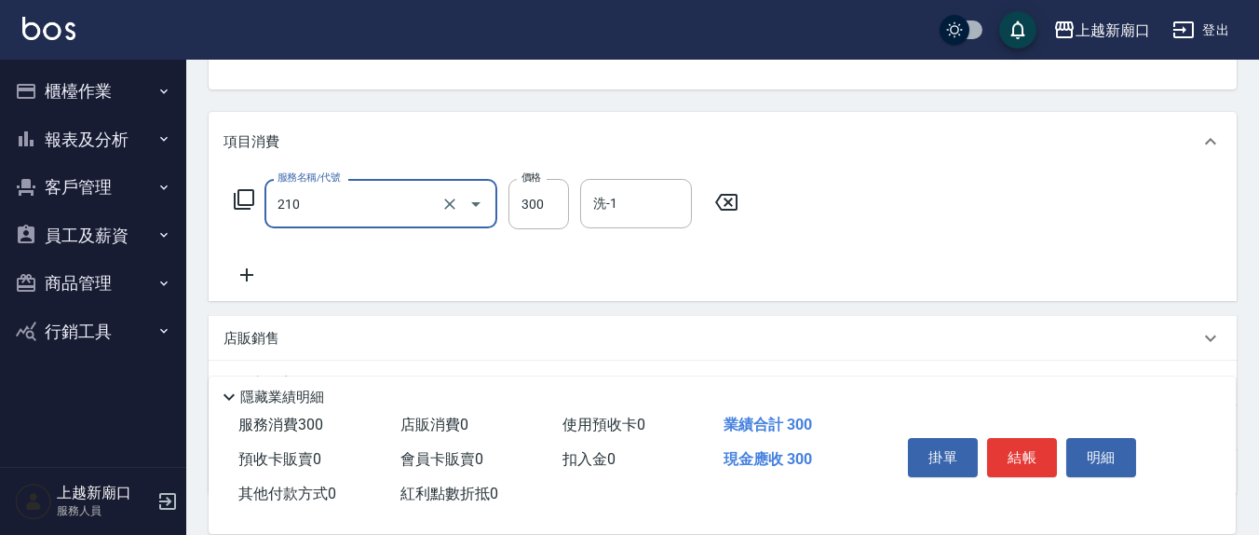
type input "歐娜洗髮精(210)"
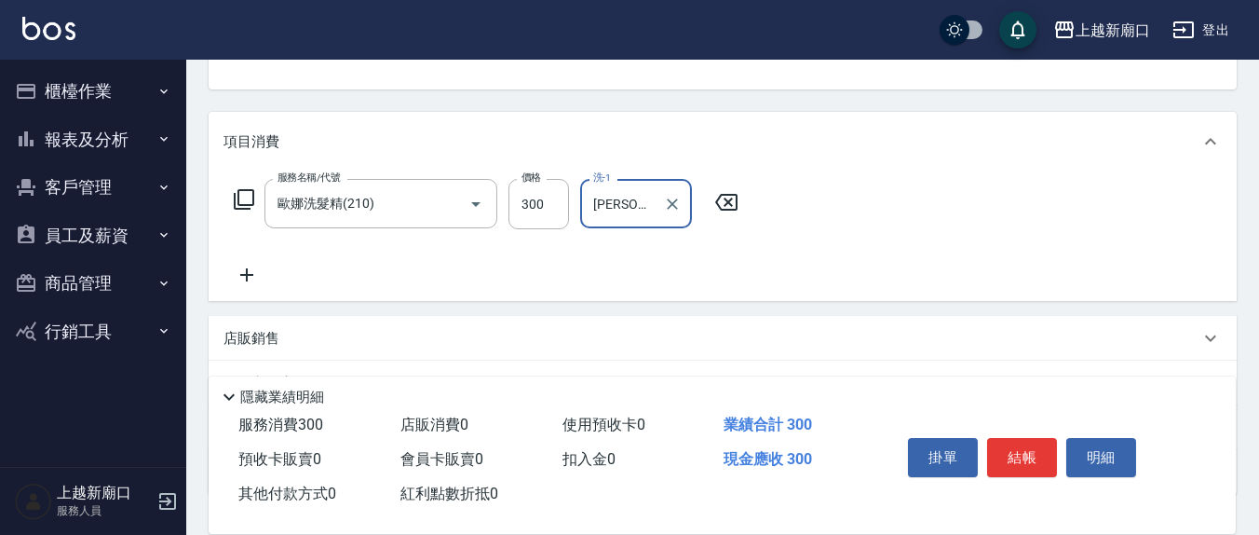
type input "[PERSON_NAME]-21"
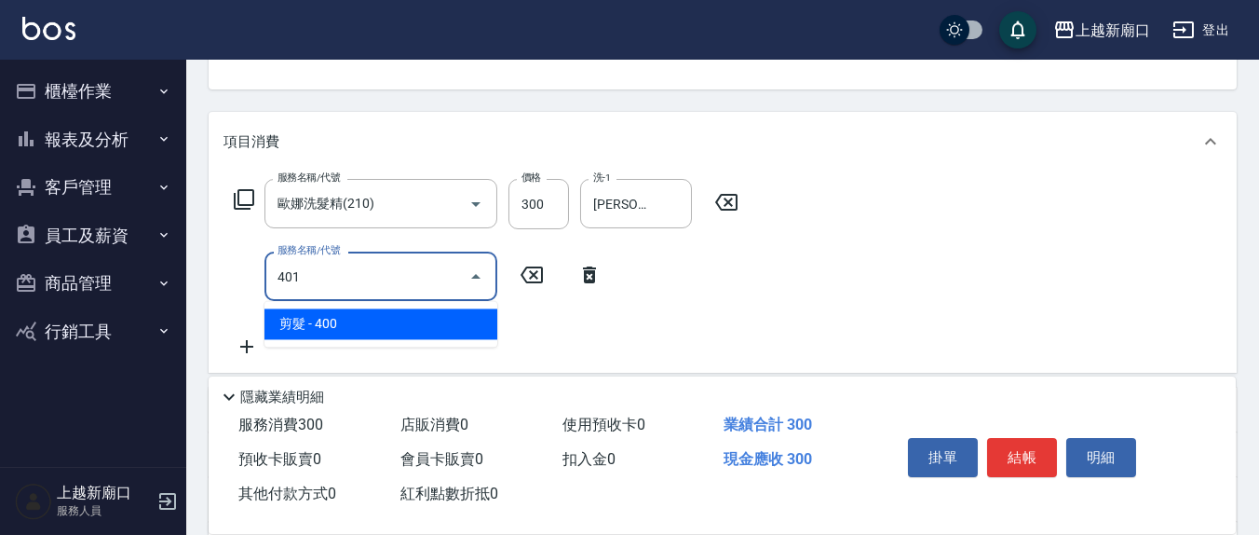
type input "剪髮(401)"
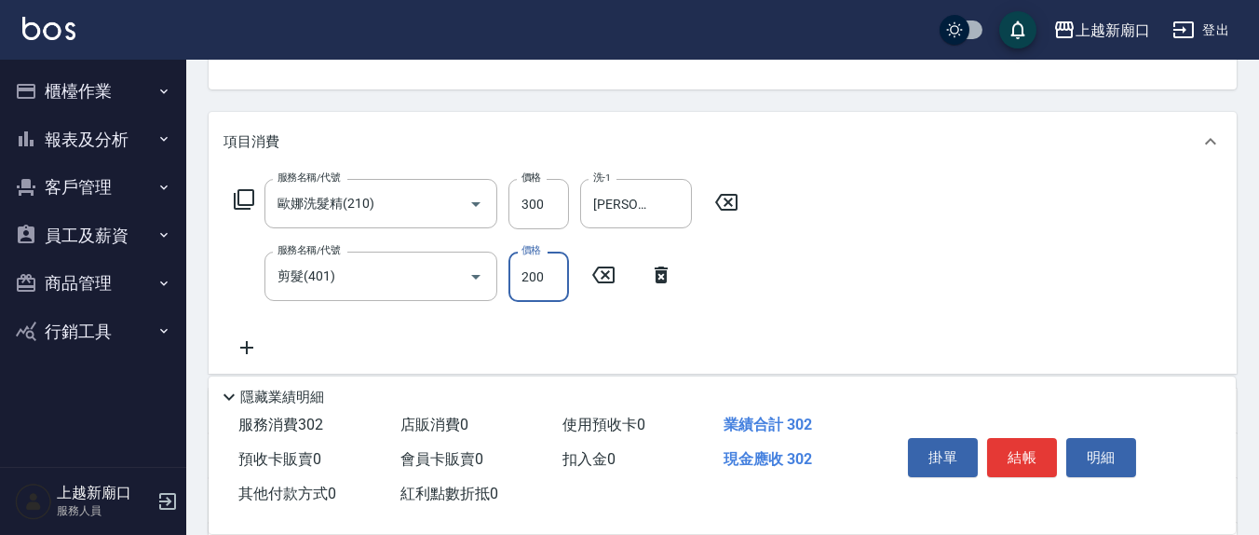
type input "200"
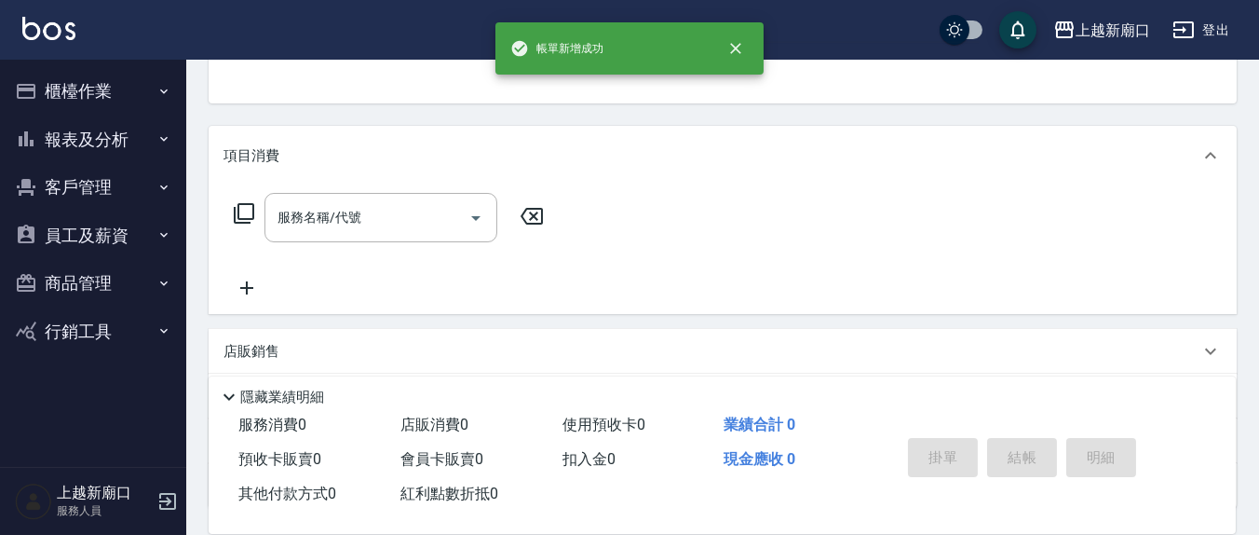
type input "[PERSON_NAME]-13"
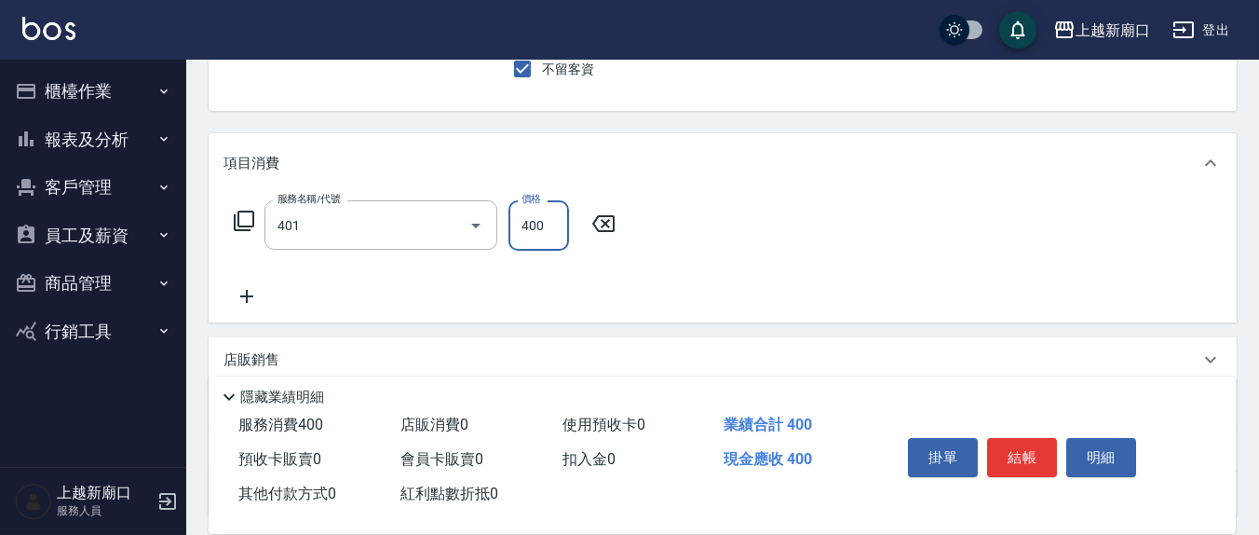
type input "剪髮(401)"
type input "150"
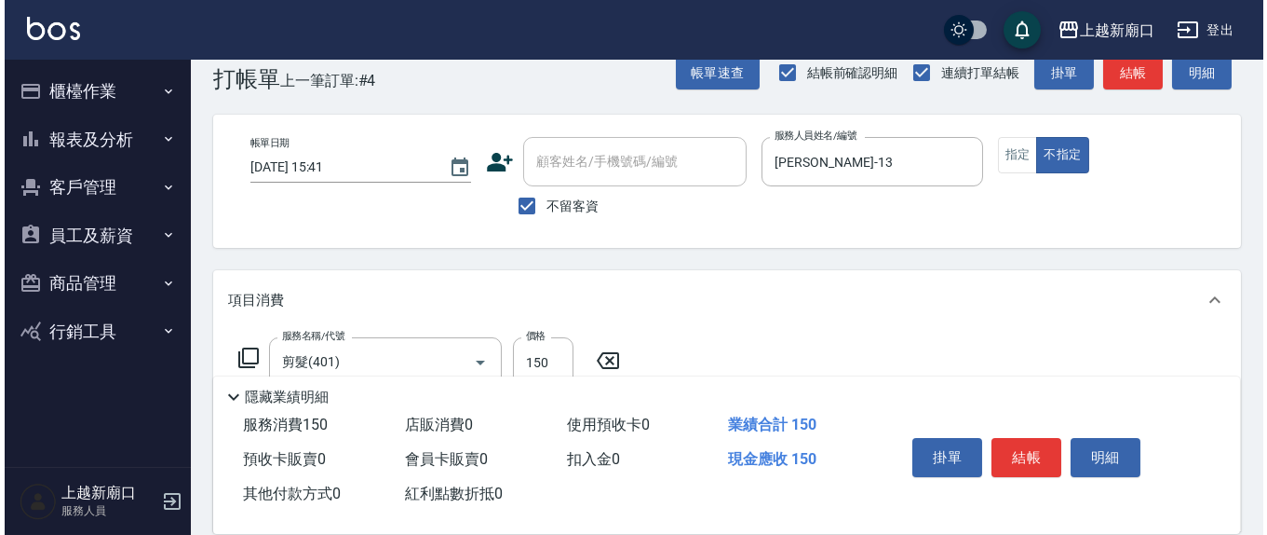
scroll to position [0, 0]
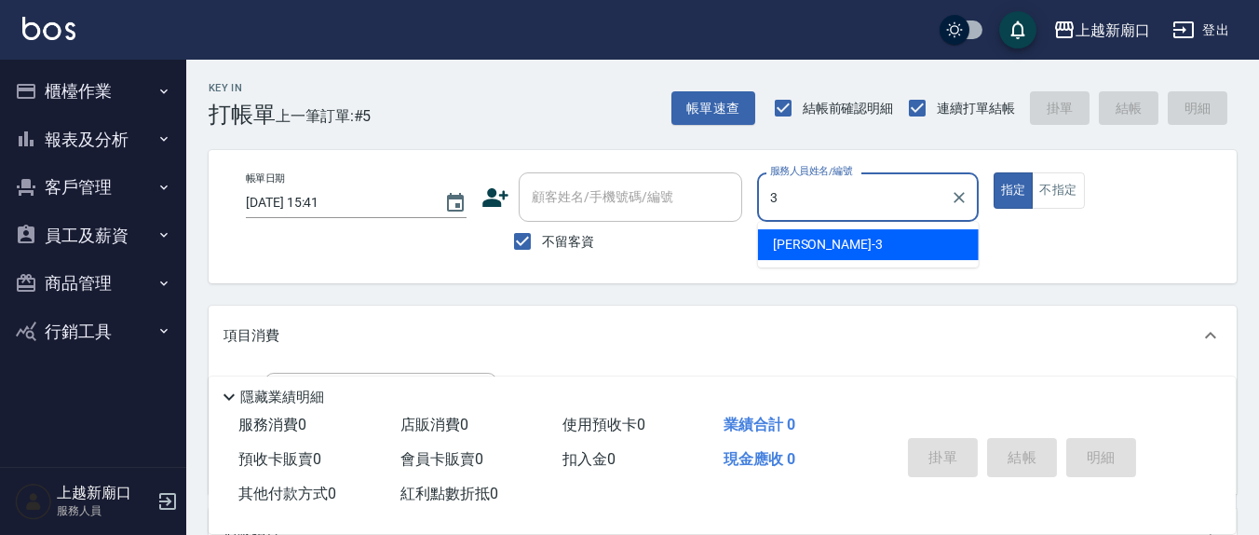
type input "游雅淇-3"
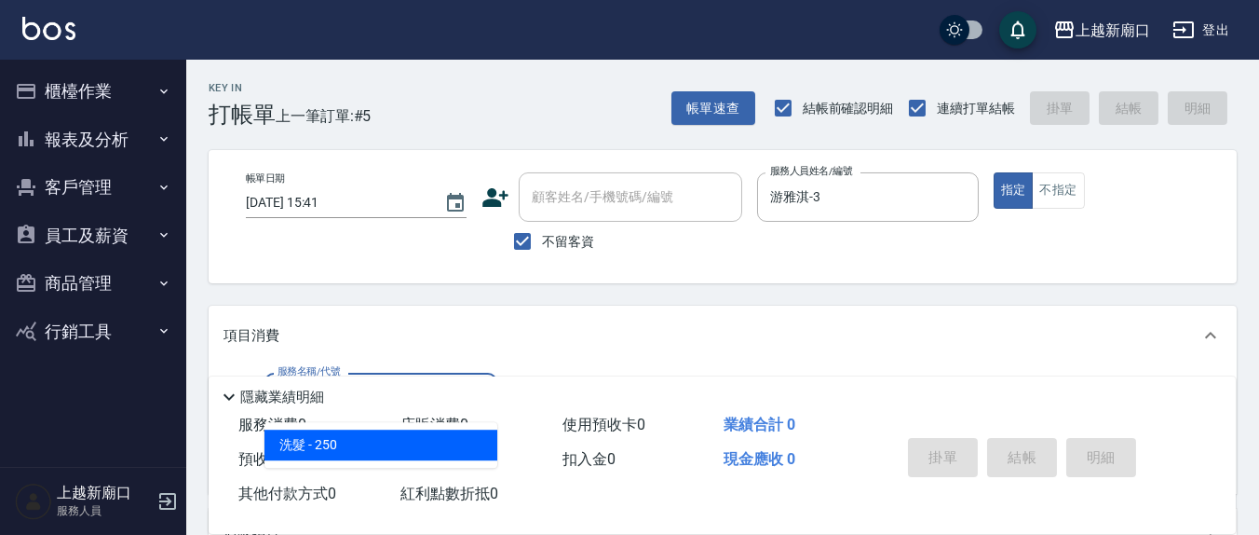
type input "洗髮(201)"
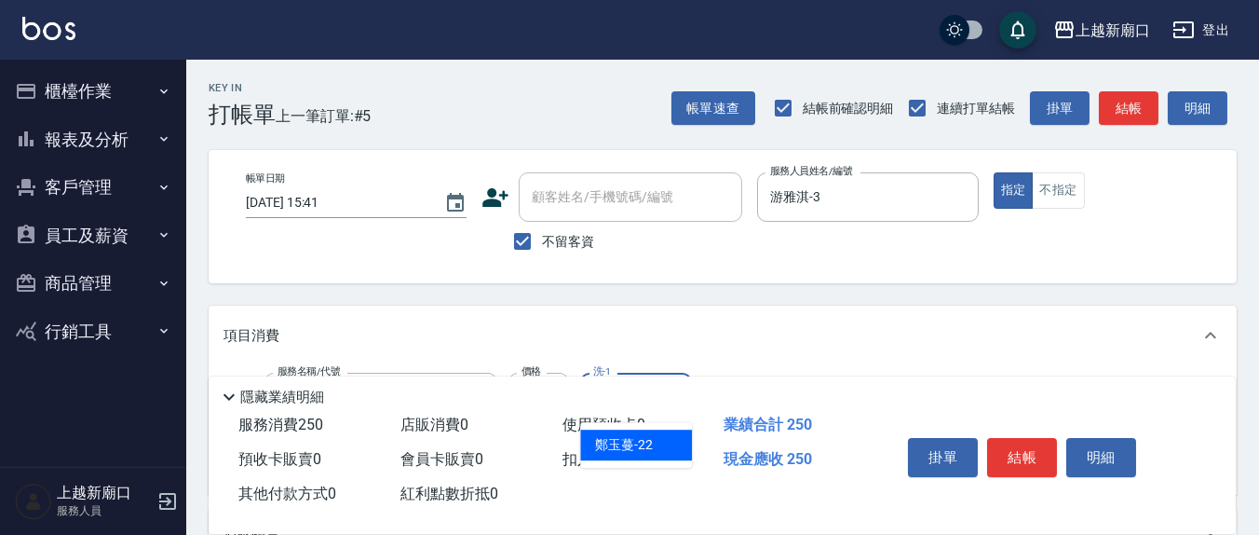
type input "鄭玉蔓-22"
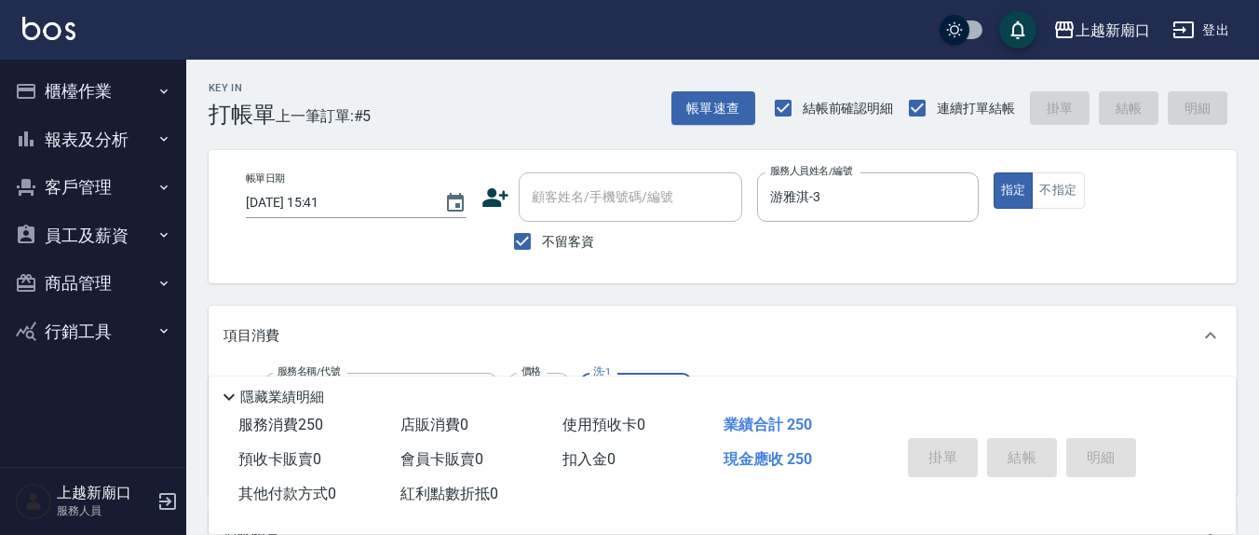
type input "[DATE] 15:44"
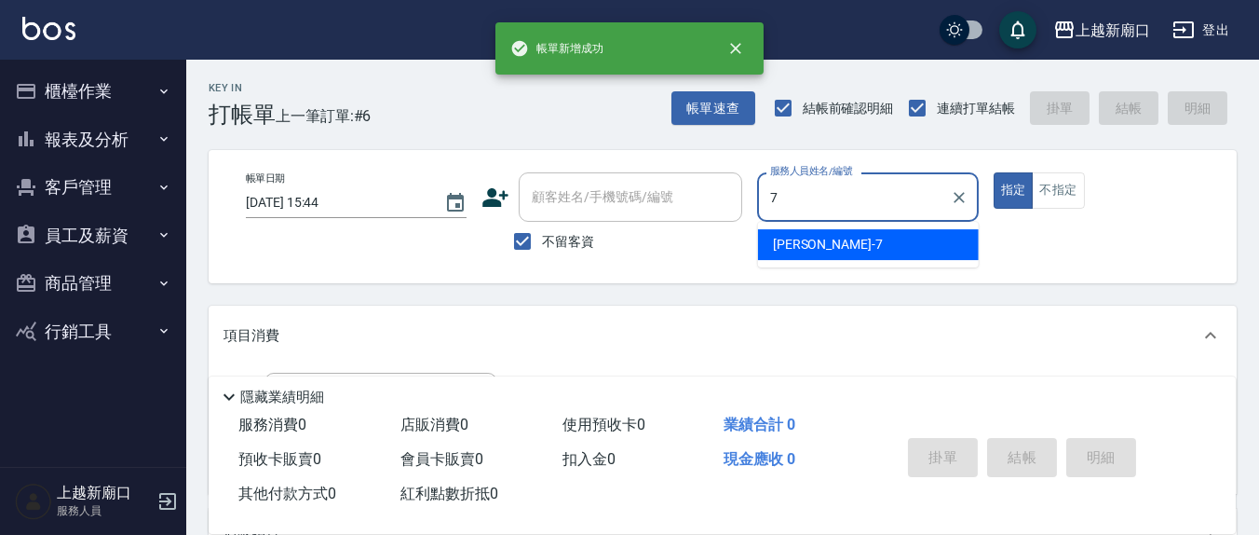
type input "[PERSON_NAME]7"
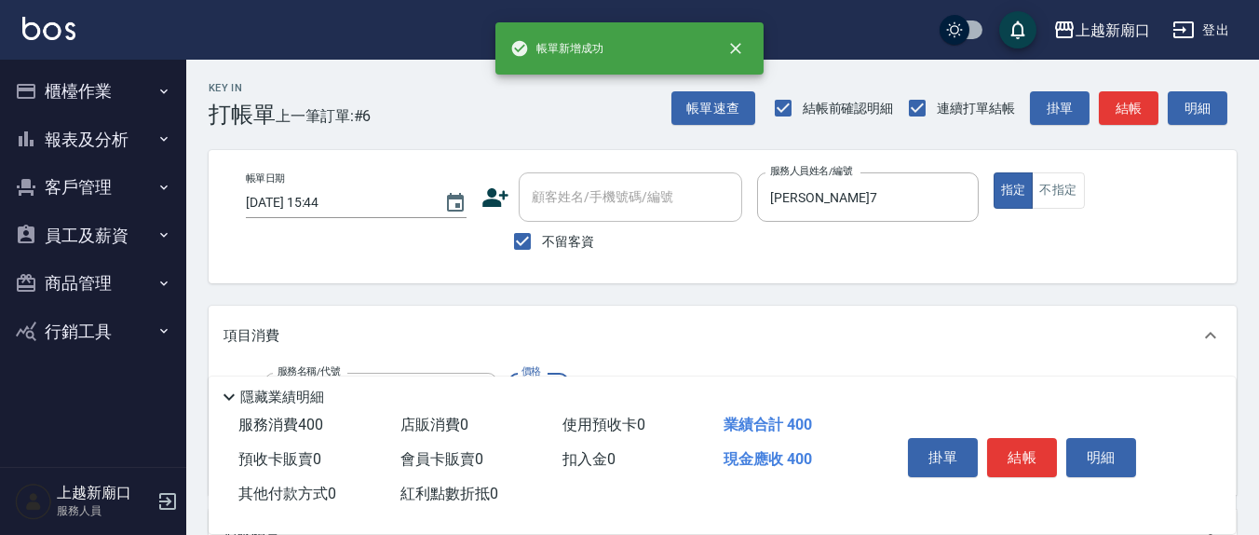
type input "剪髮(401)"
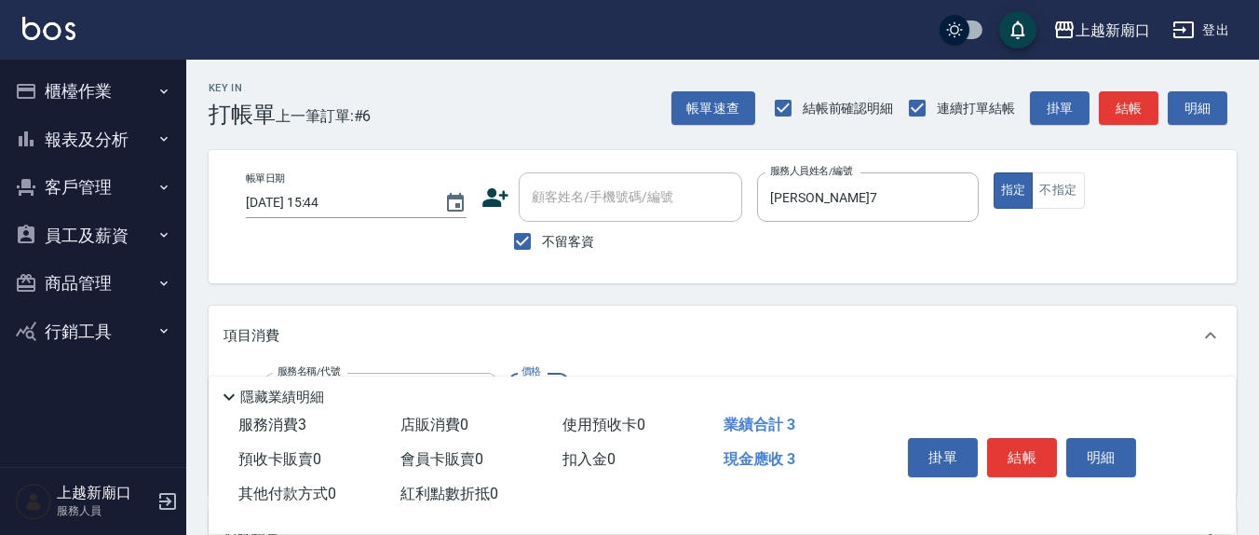
type input "300"
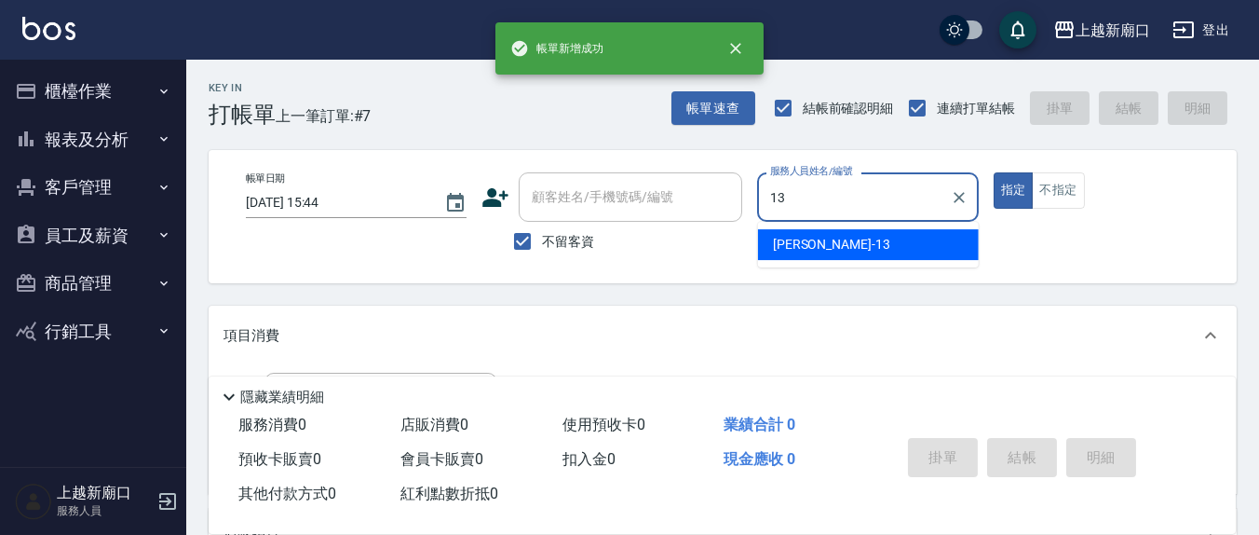
type input "[PERSON_NAME]-13"
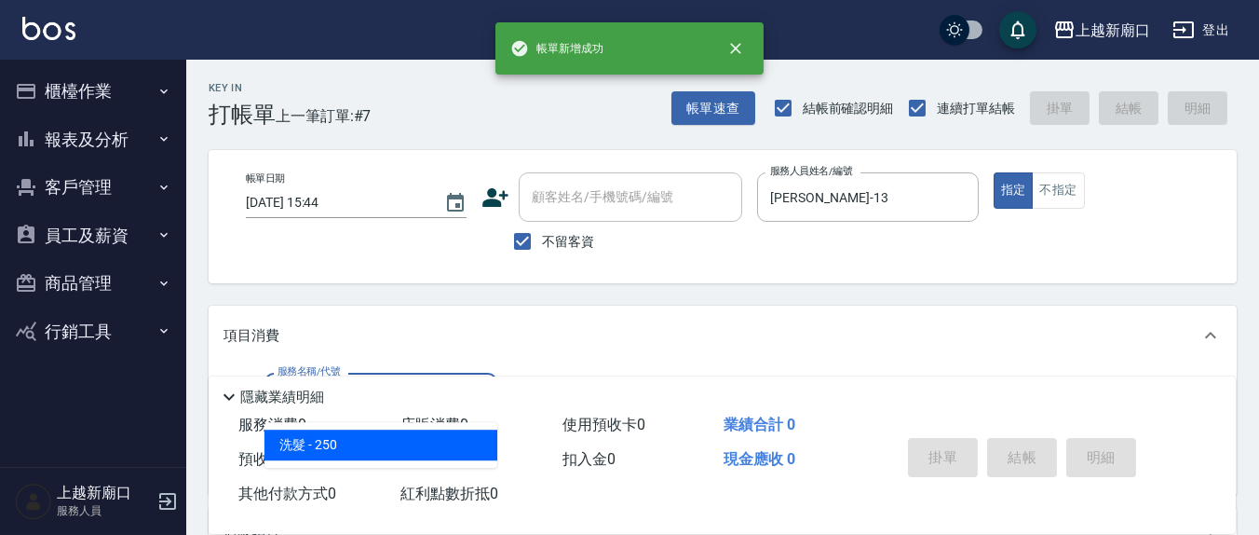
type input "洗髮(201)"
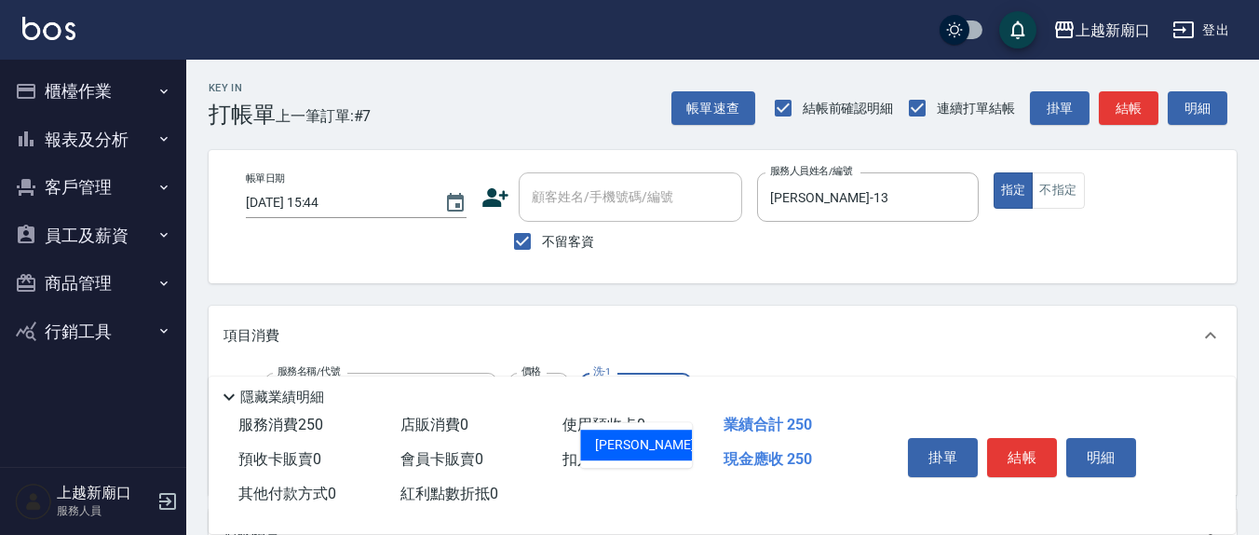
type input "[PERSON_NAME]-21"
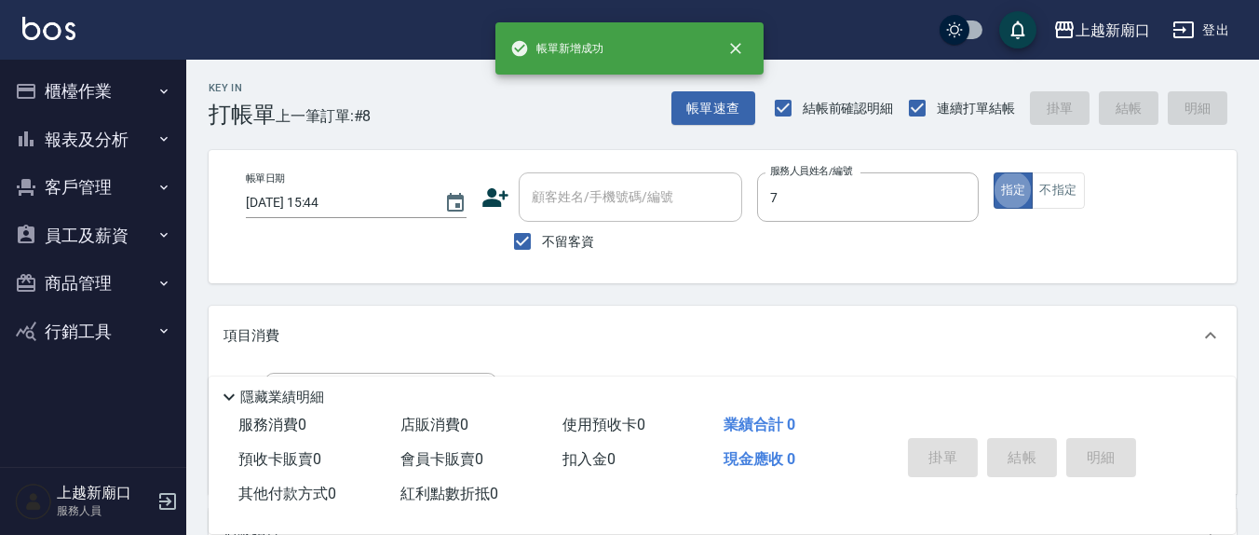
type input "[PERSON_NAME]7"
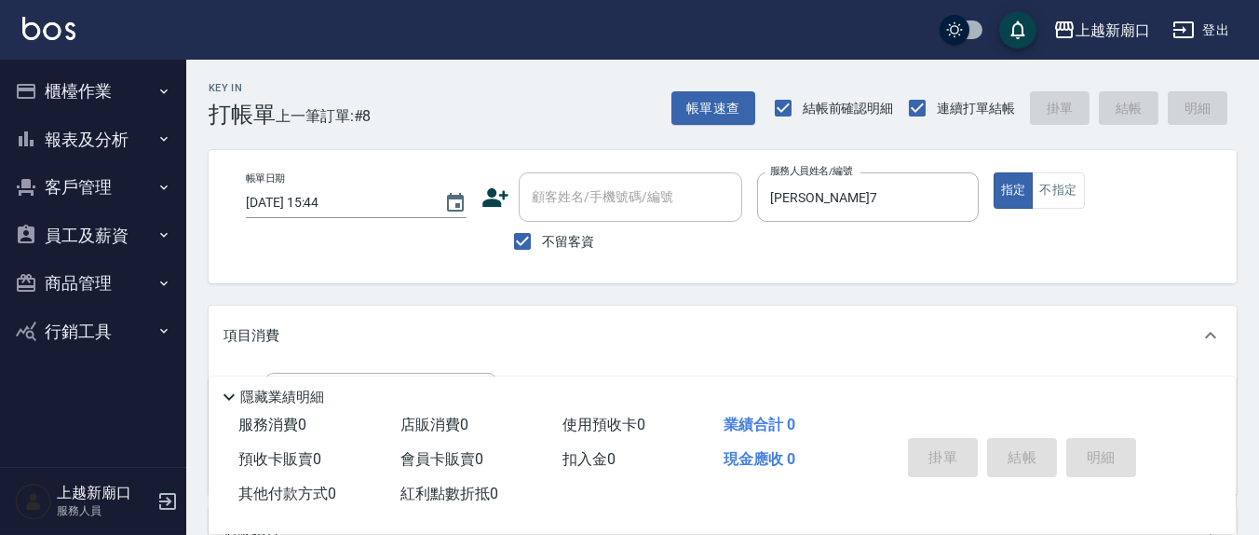
click at [568, 232] on span "不留客資" at bounding box center [568, 242] width 52 height 20
click at [542, 232] on input "不留客資" at bounding box center [522, 241] width 39 height 39
checkbox input "false"
click at [641, 205] on div "顧客姓名/手機號碼/編號 顧客姓名/手機號碼/編號" at bounding box center [630, 196] width 223 height 49
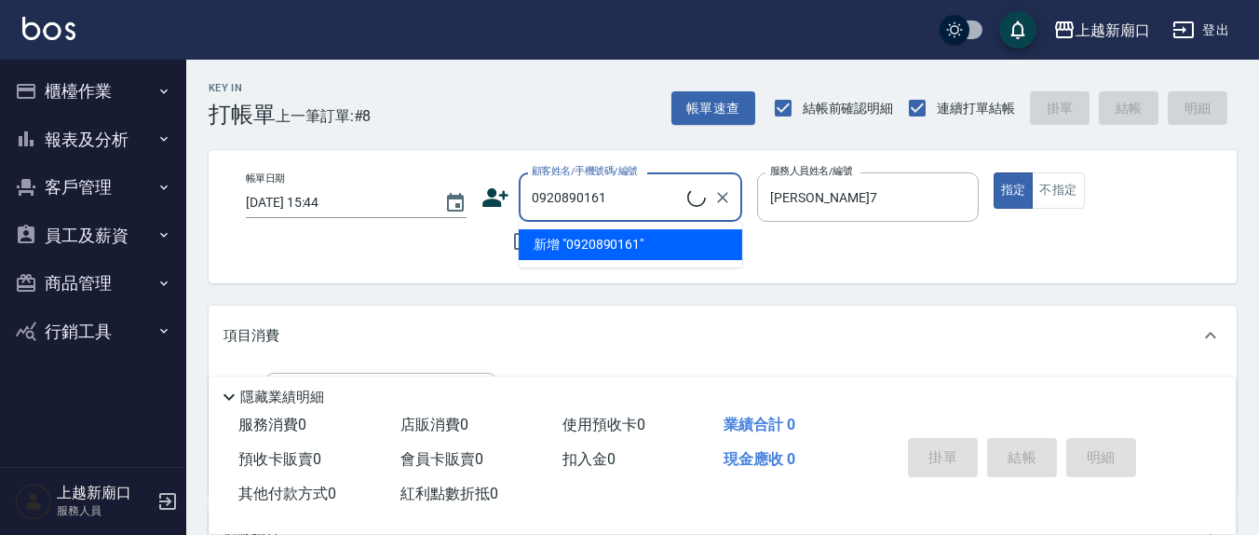
drag, startPoint x: 613, startPoint y: 204, endPoint x: 466, endPoint y: 224, distance: 148.6
click at [466, 224] on div "帳單日期 [DATE] 15:44 顧客姓名/手機號碼/編號 0920890161 顧客姓名/手機號碼/編號 不留客資 服務人員姓名/編號 [PERSON_N…" at bounding box center [722, 216] width 983 height 88
type input "0920890161"
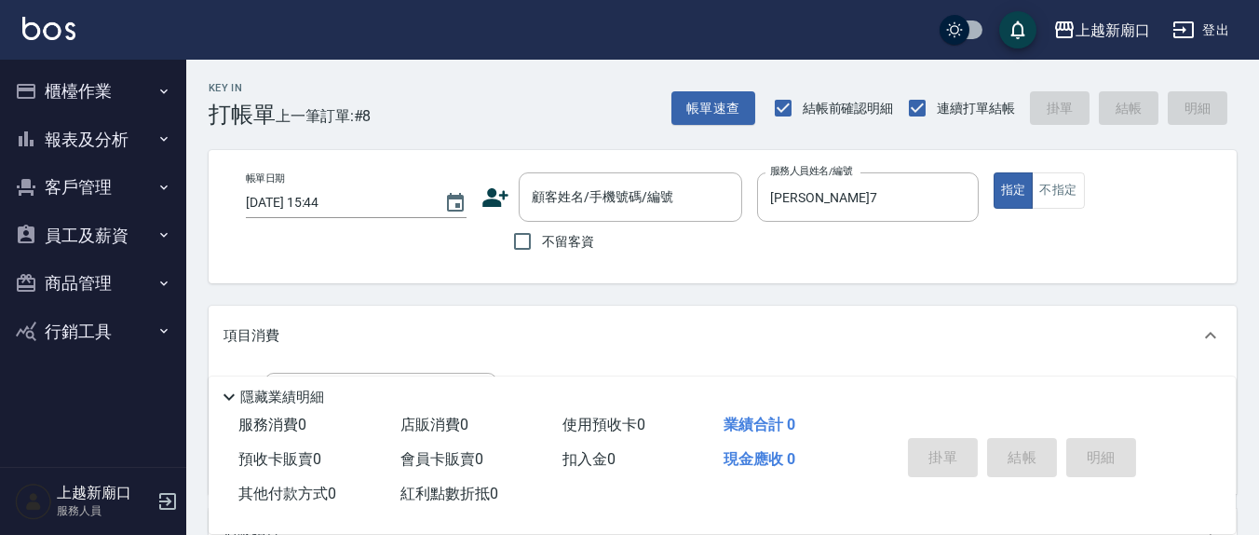
click at [660, 237] on div "不留客資" at bounding box center [611, 241] width 261 height 39
click at [616, 195] on div "顧客姓名/手機號碼/編號 顧客姓名/手機號碼/編號" at bounding box center [630, 196] width 223 height 49
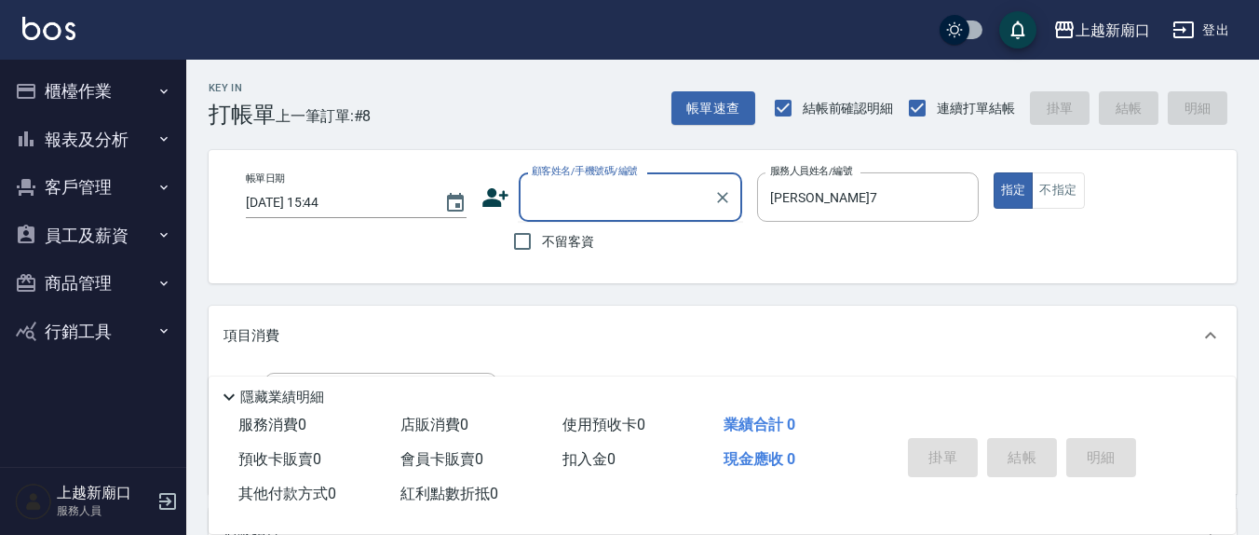
click at [481, 194] on icon at bounding box center [495, 197] width 28 height 28
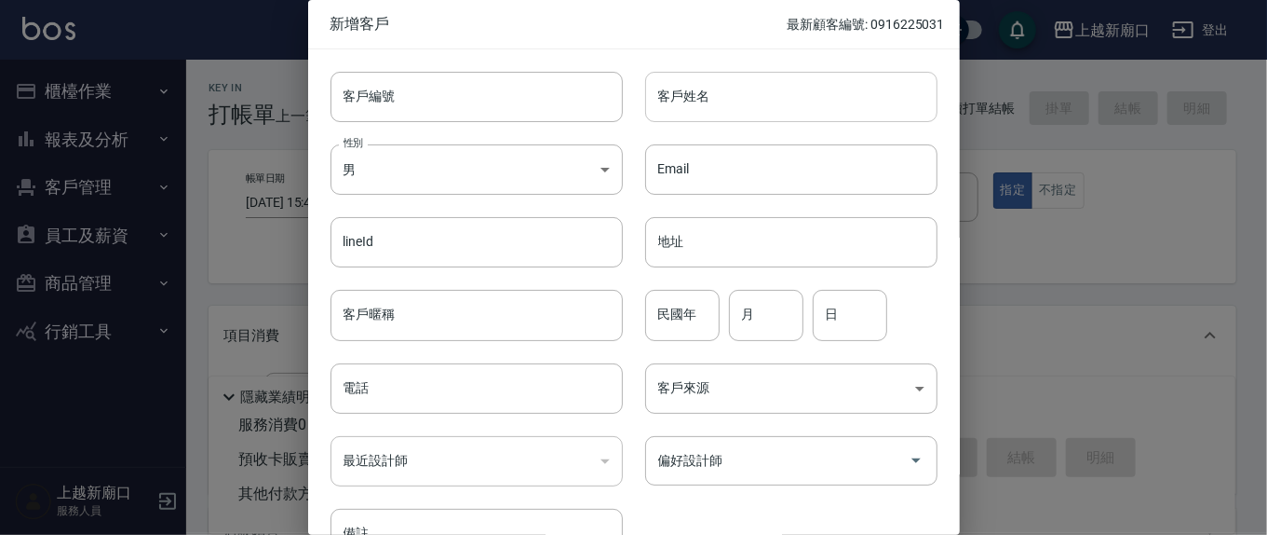
click at [732, 111] on input "客戶姓名" at bounding box center [791, 97] width 292 height 50
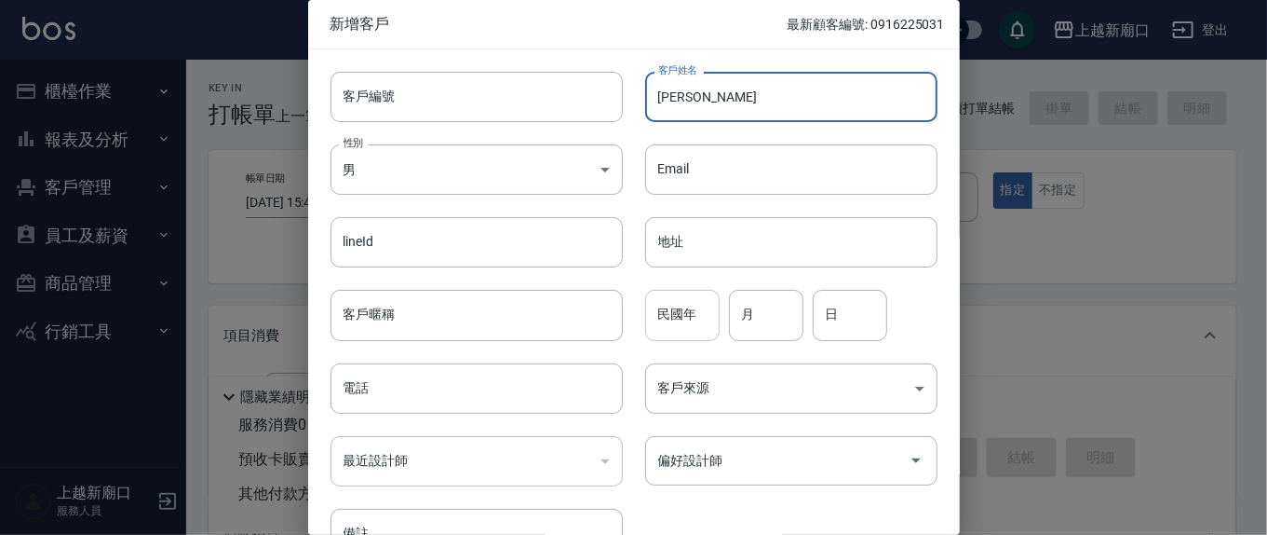
type input "[PERSON_NAME]"
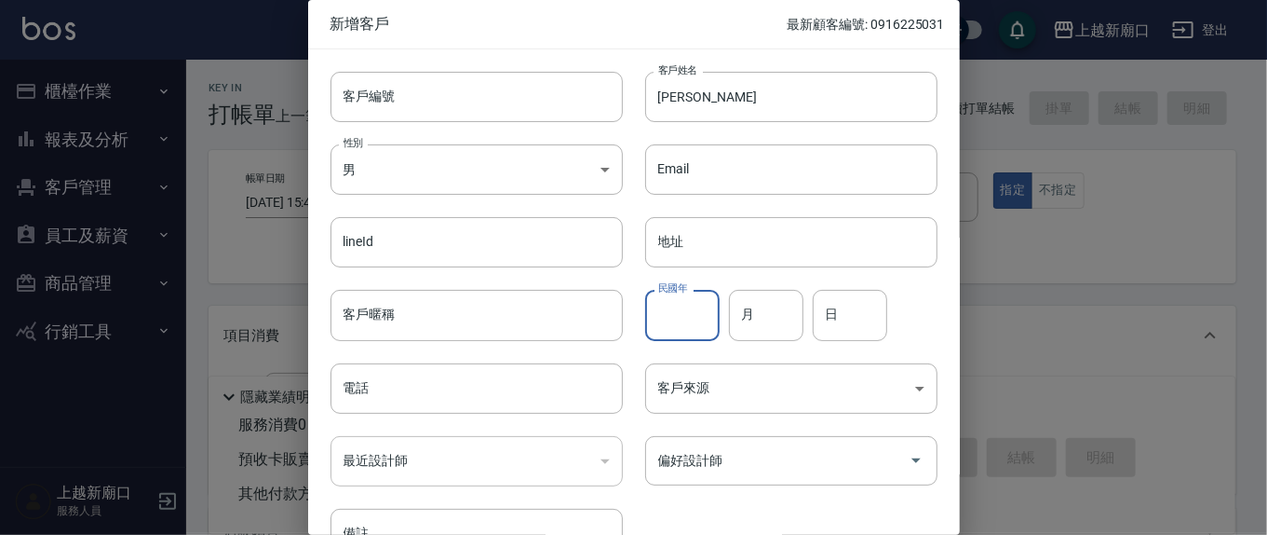
click at [703, 318] on input "民國年" at bounding box center [682, 315] width 74 height 50
type input "62"
type input "2"
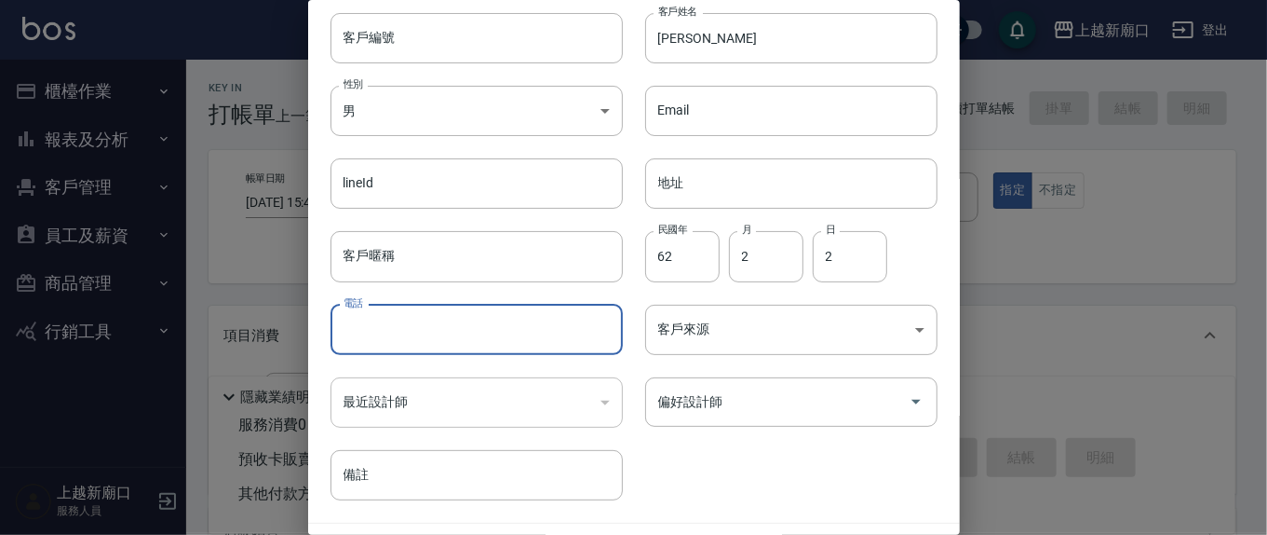
scroll to position [110, 0]
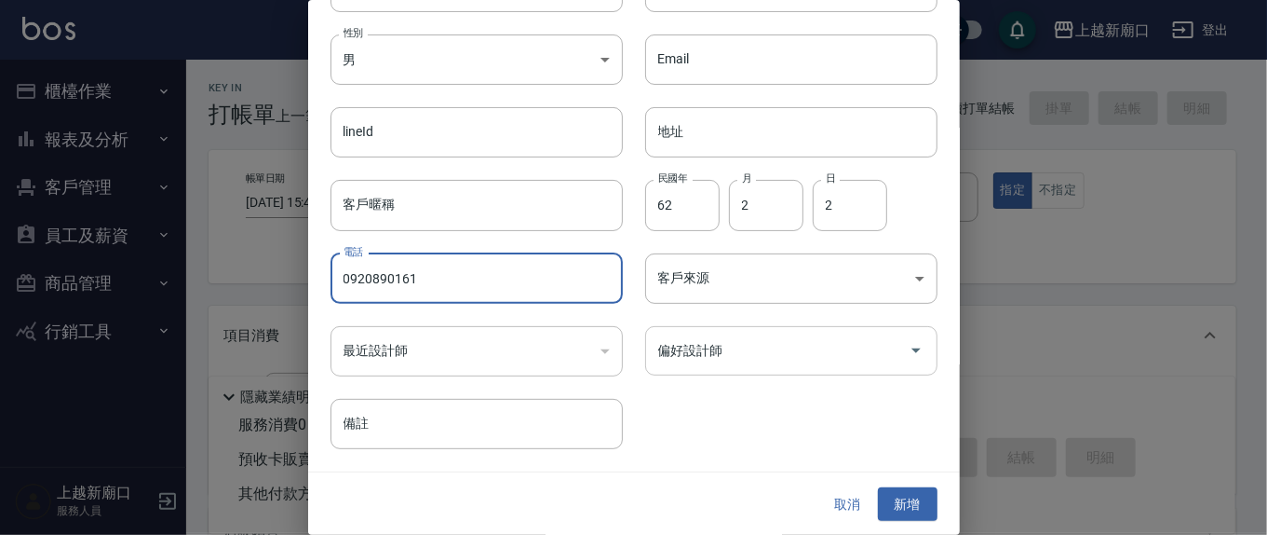
type input "0920890161"
click at [784, 345] on input "偏好設計師" at bounding box center [778, 350] width 248 height 33
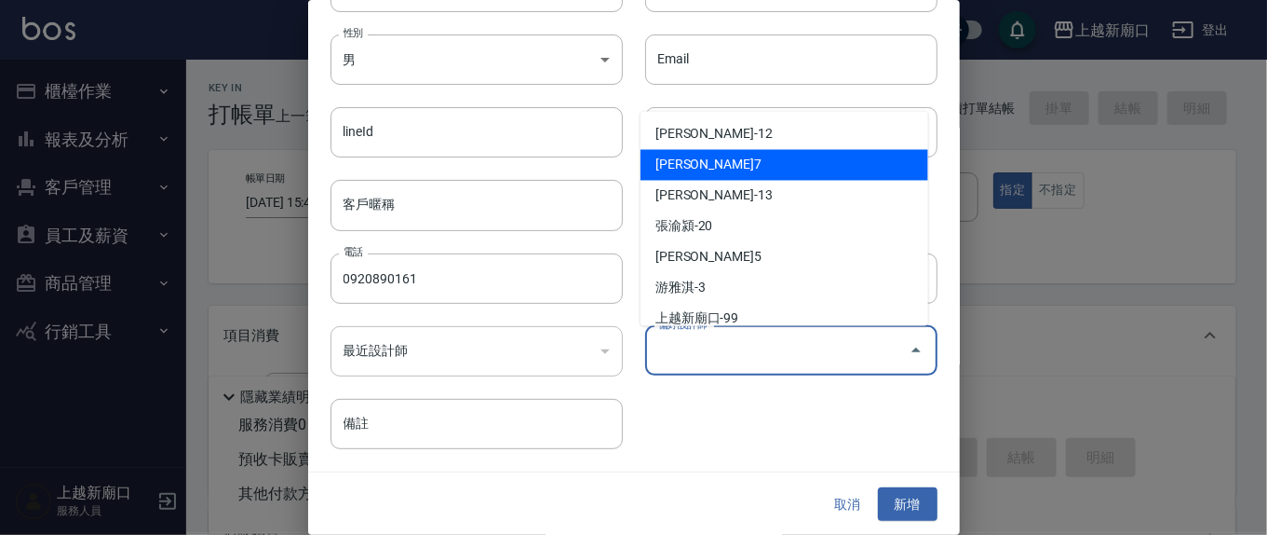
click at [686, 161] on li "[PERSON_NAME]7" at bounding box center [785, 165] width 288 height 31
type input "[PERSON_NAME]"
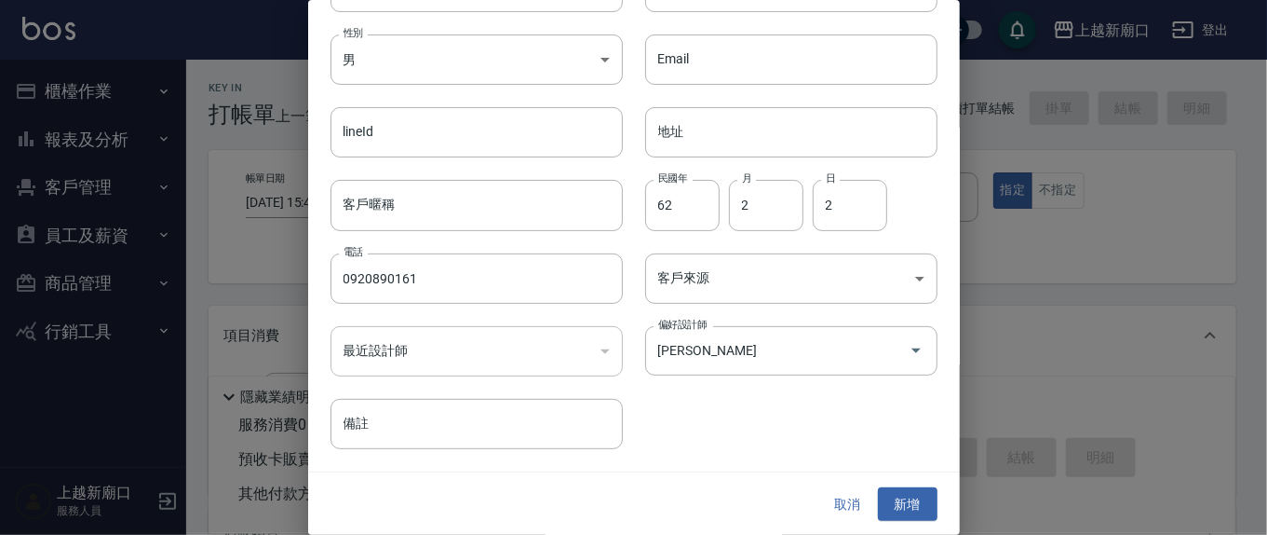
click at [877, 521] on div "取消 新增" at bounding box center [634, 504] width 652 height 64
click at [892, 508] on button "新增" at bounding box center [908, 504] width 60 height 34
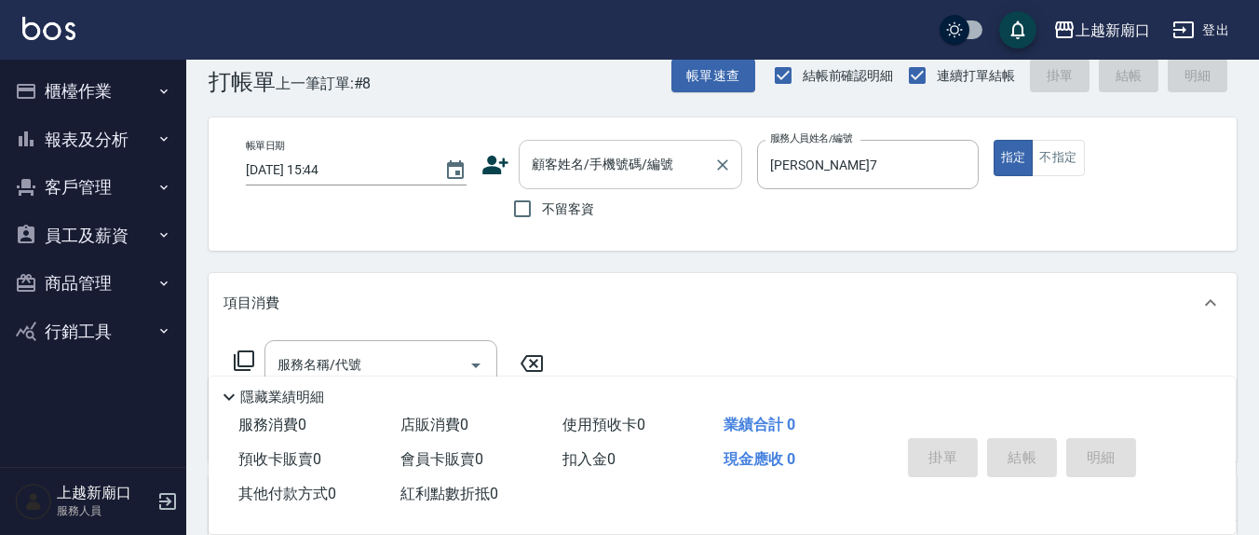
scroll to position [0, 0]
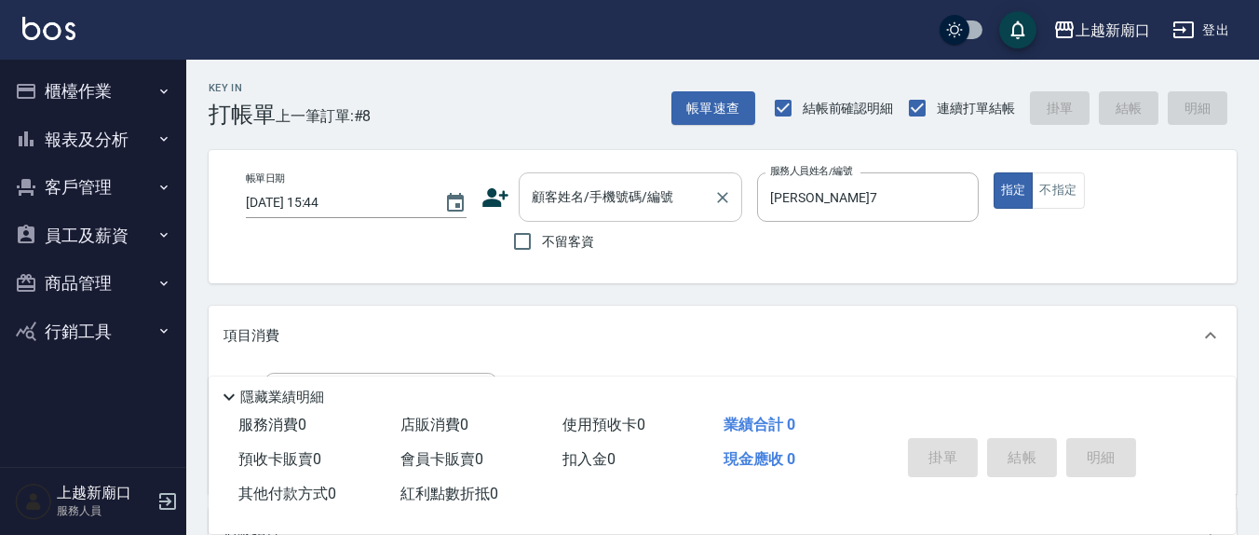
click at [614, 215] on div "顧客姓名/手機號碼/編號" at bounding box center [630, 196] width 223 height 49
click at [609, 195] on input "顧客姓名/手機號碼/編號" at bounding box center [616, 197] width 179 height 33
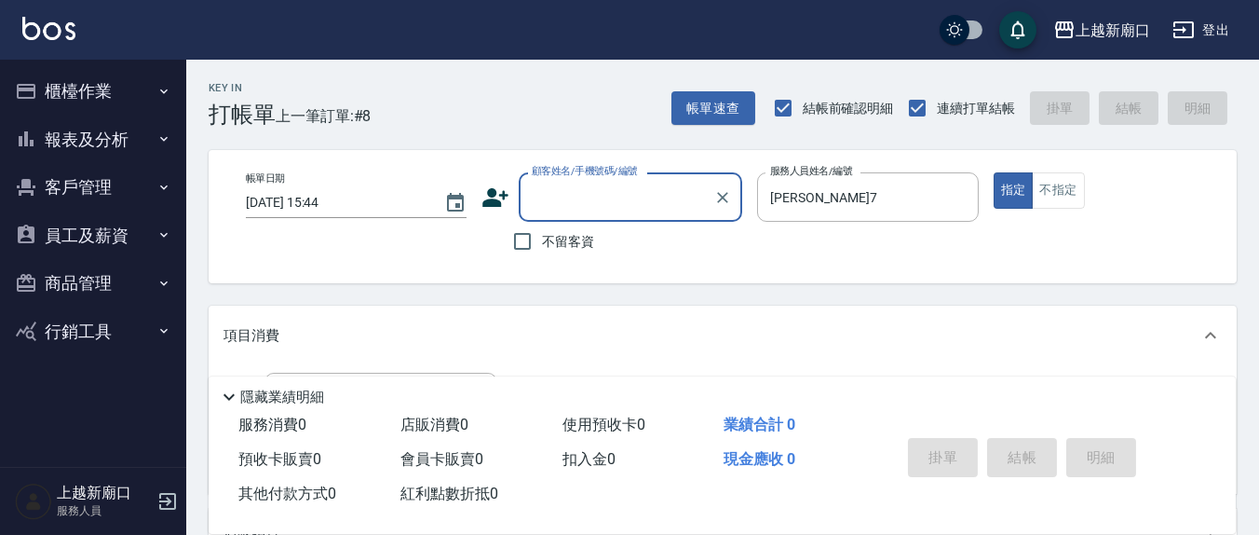
click at [643, 228] on div "不留客資" at bounding box center [611, 241] width 261 height 39
click at [645, 207] on input "顧客姓名/手機號碼/編號" at bounding box center [616, 197] width 179 height 33
click at [645, 204] on input "顧客姓名/手機號碼/編號" at bounding box center [616, 197] width 179 height 33
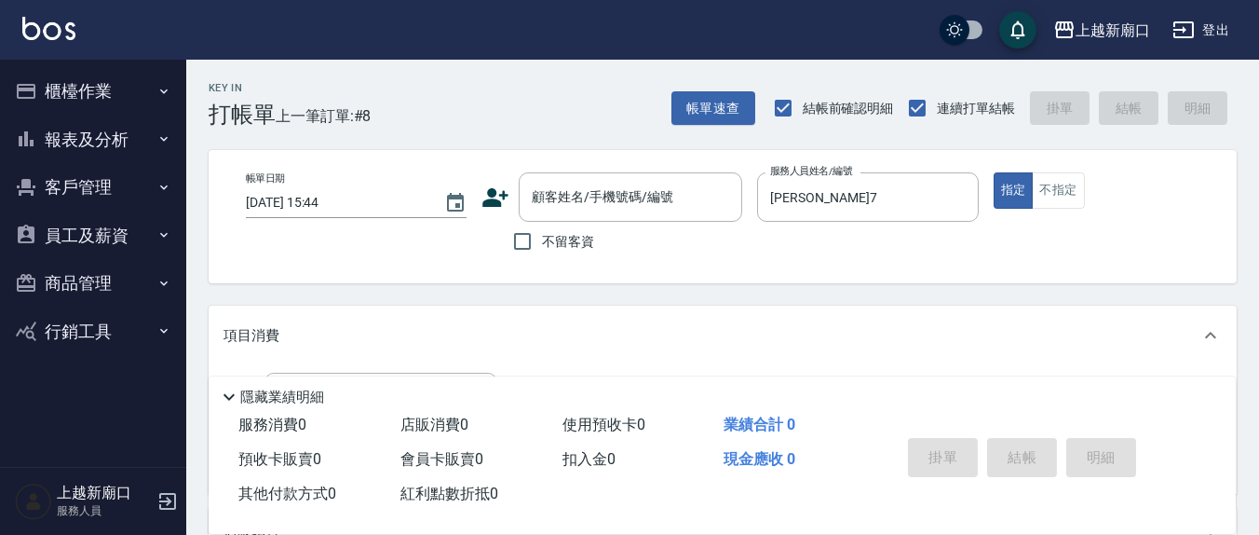
click at [692, 268] on div "帳單日期 [DATE] 15:44 顧客姓名/手機號碼/編號 顧客姓名/手機號碼/編號 不留客資 服務人員姓名/編號 [PERSON_NAME]7 服務人員姓…" at bounding box center [723, 216] width 1028 height 133
click at [624, 208] on input "顧客姓名/手機號碼/編號" at bounding box center [616, 197] width 179 height 33
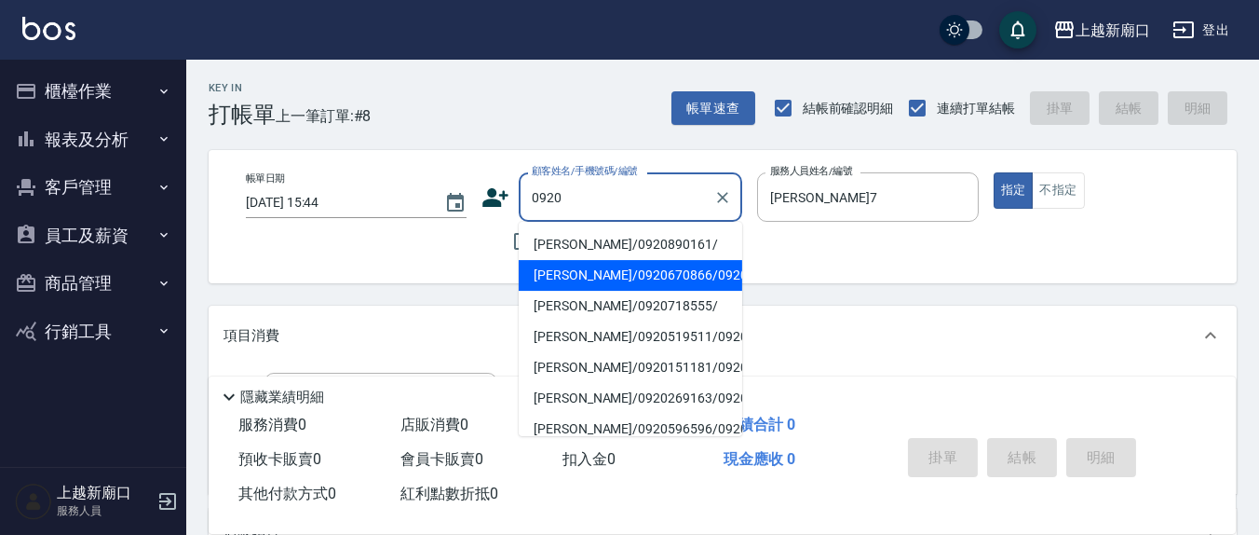
click at [594, 282] on li "[PERSON_NAME]/0920670866/0920670866" at bounding box center [630, 275] width 223 height 31
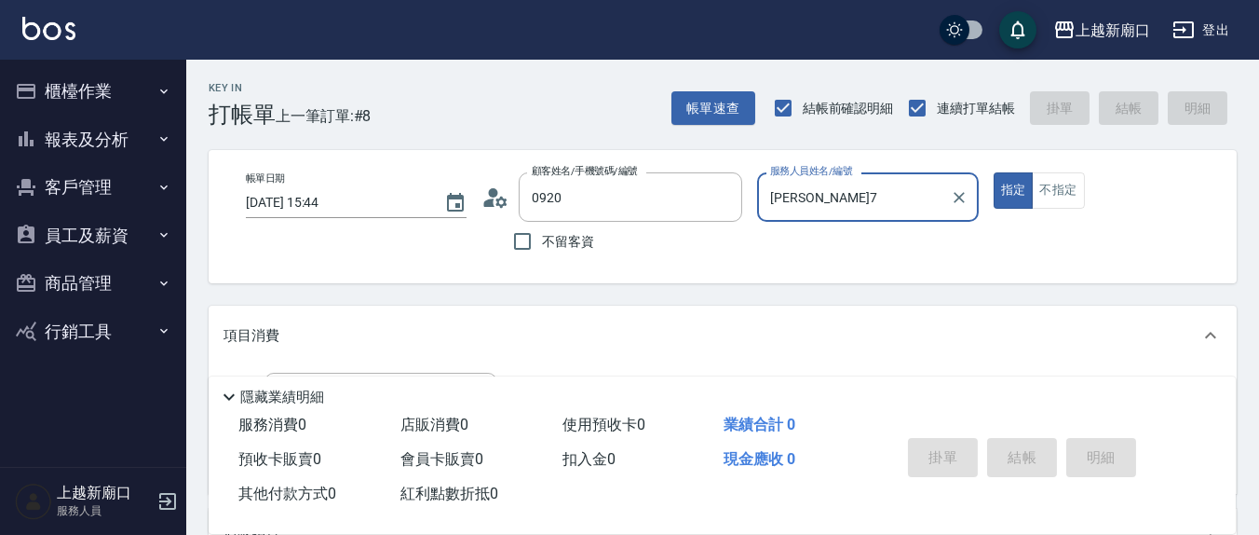
type input "[PERSON_NAME]/0920670866/0920670866"
click at [721, 203] on icon "Clear" at bounding box center [722, 197] width 19 height 19
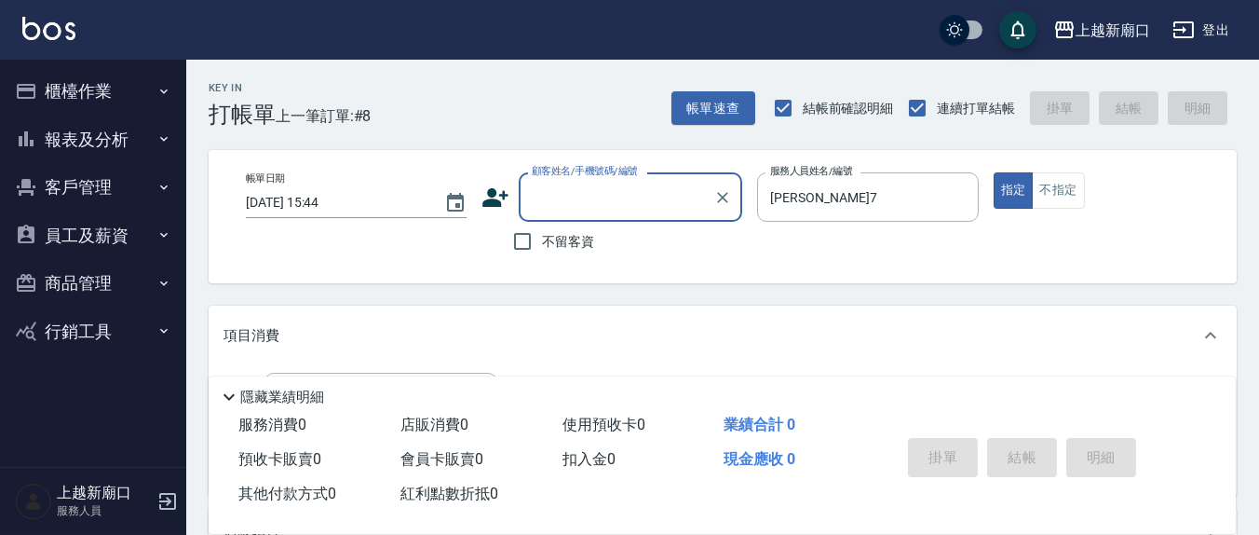
click at [648, 191] on input "顧客姓名/手機號碼/編號" at bounding box center [616, 197] width 179 height 33
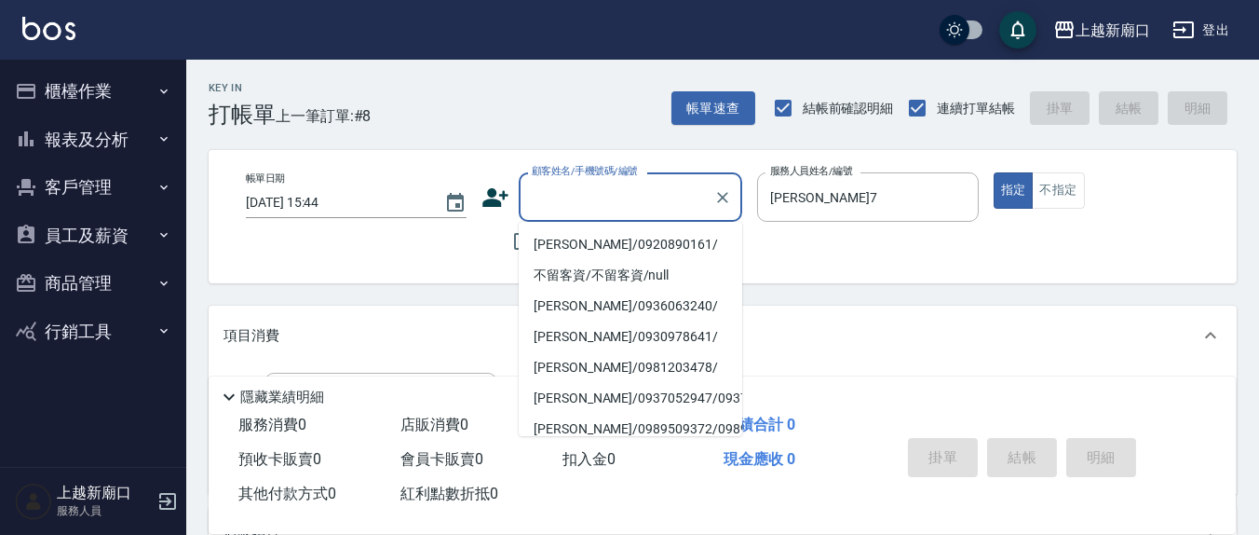
click at [603, 238] on li "[PERSON_NAME]/0920890161/" at bounding box center [630, 244] width 223 height 31
type input "[PERSON_NAME]/0920890161/"
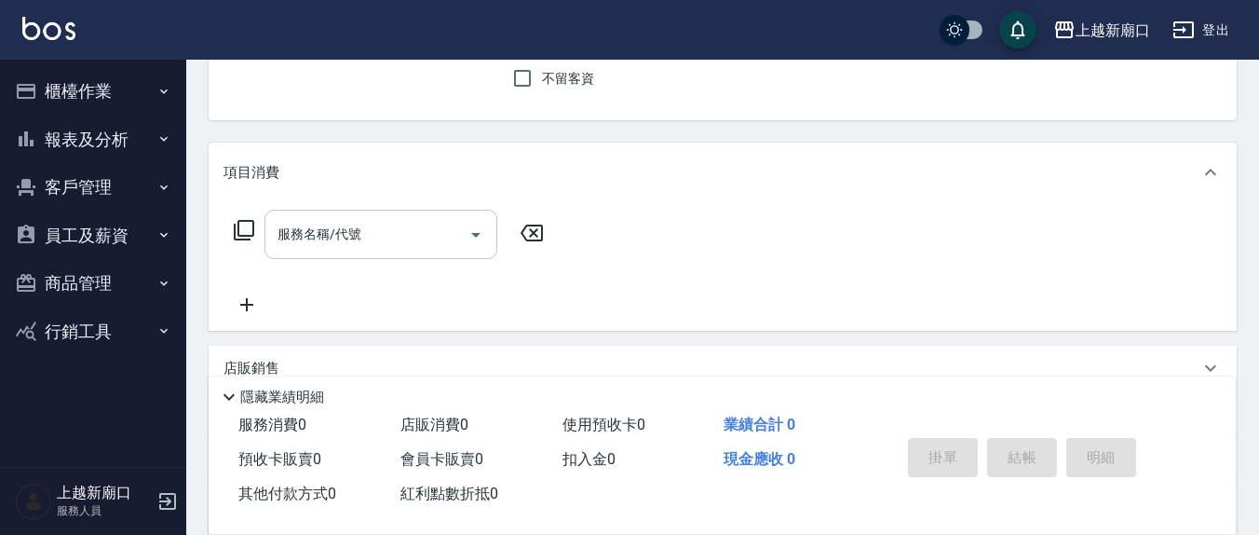
scroll to position [194, 0]
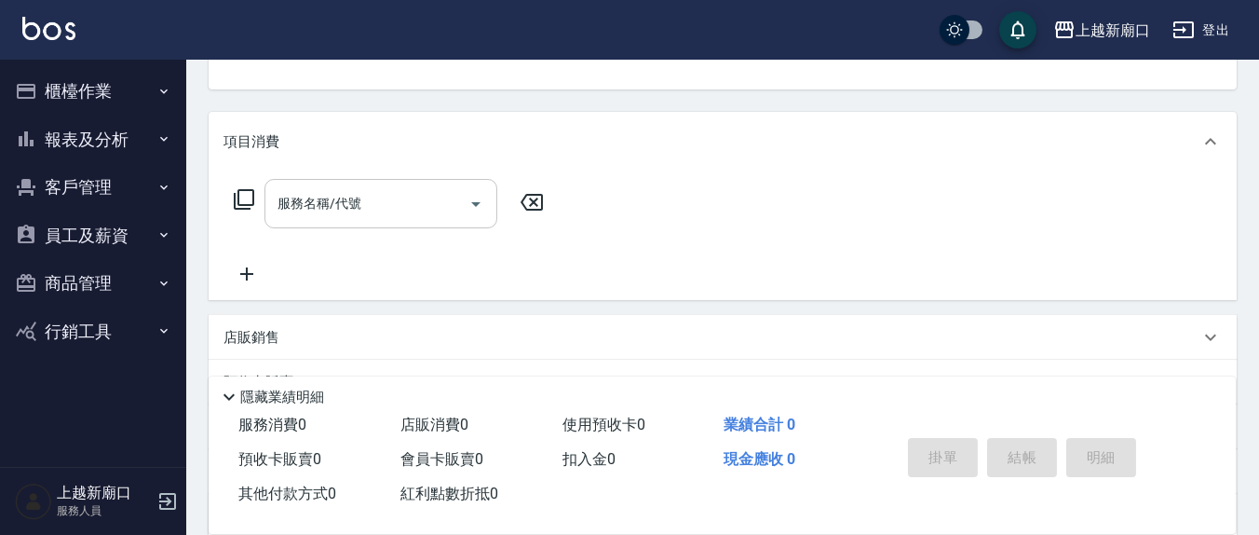
click at [386, 189] on input "服務名稱/代號" at bounding box center [367, 203] width 188 height 33
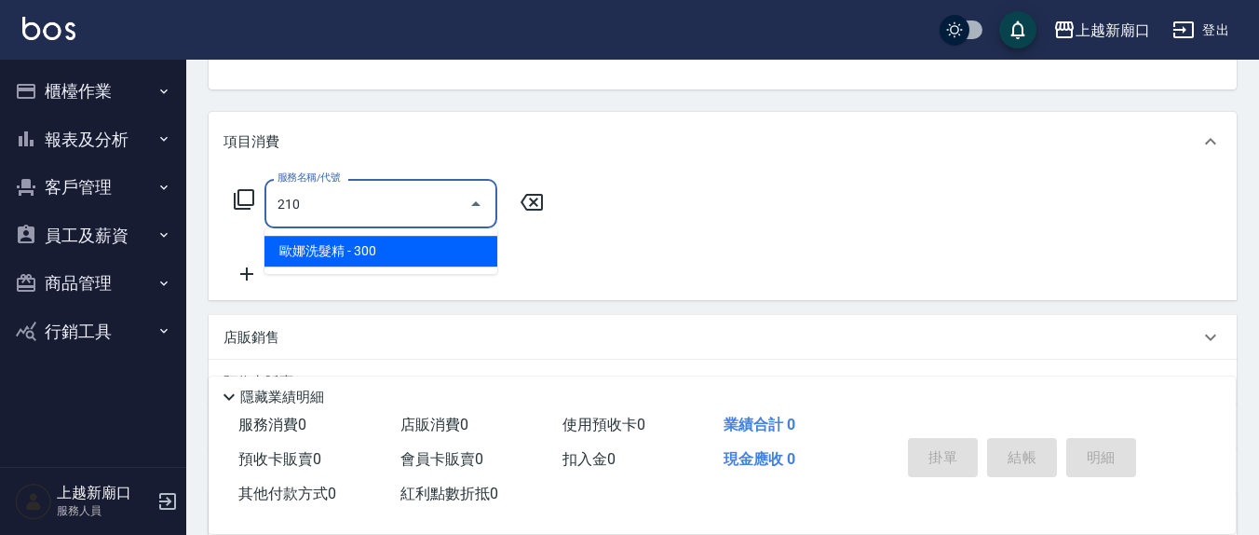
type input "歐娜洗髮精(210)"
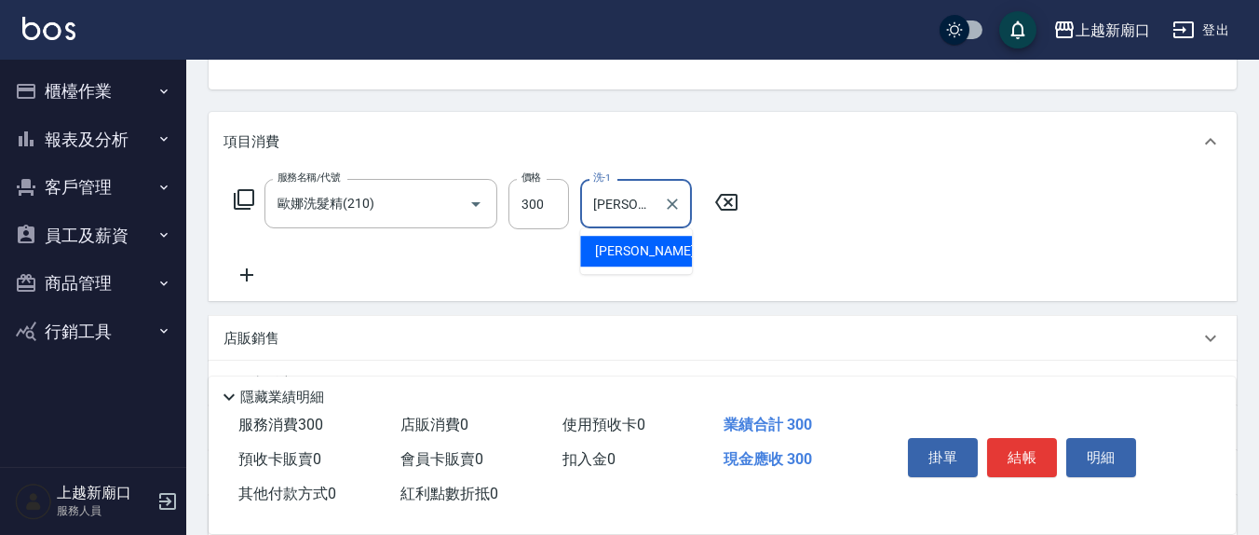
type input "[PERSON_NAME]-21"
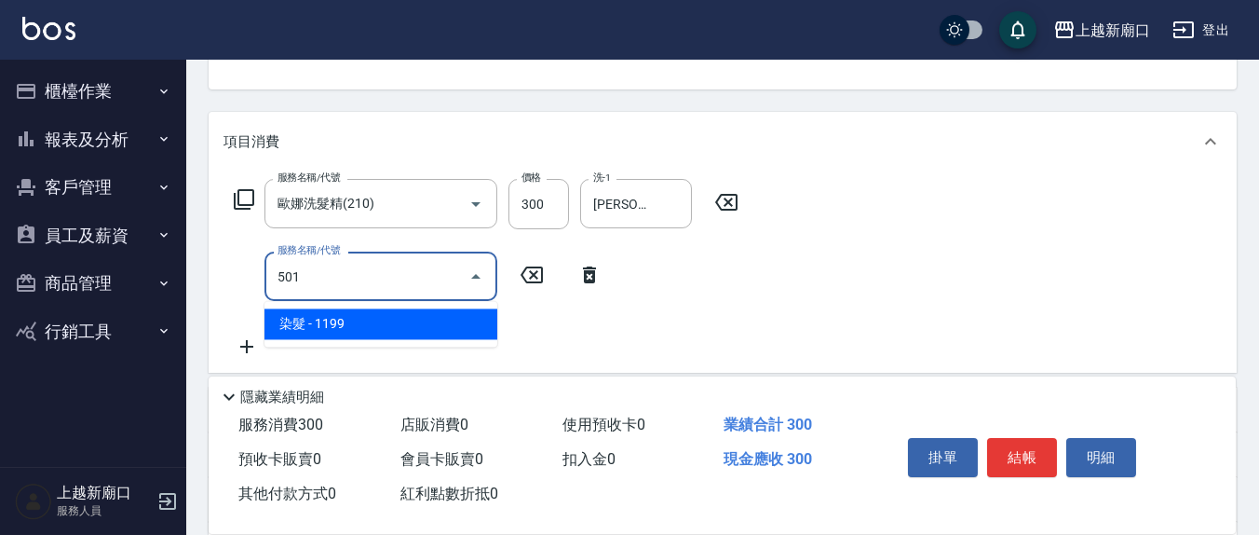
type input "染髮(501)"
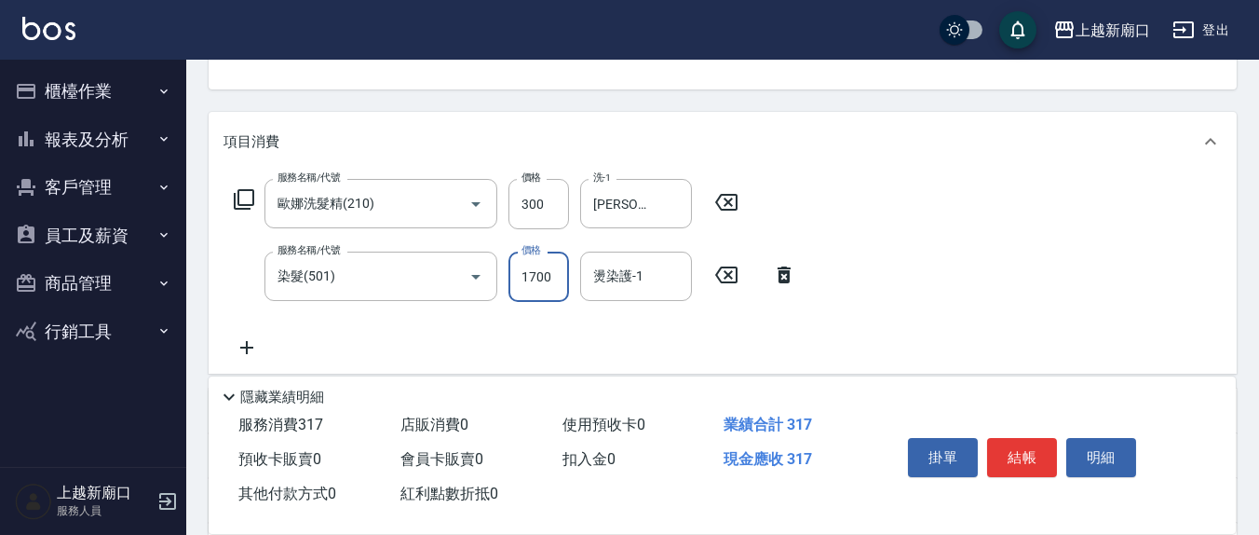
type input "1700"
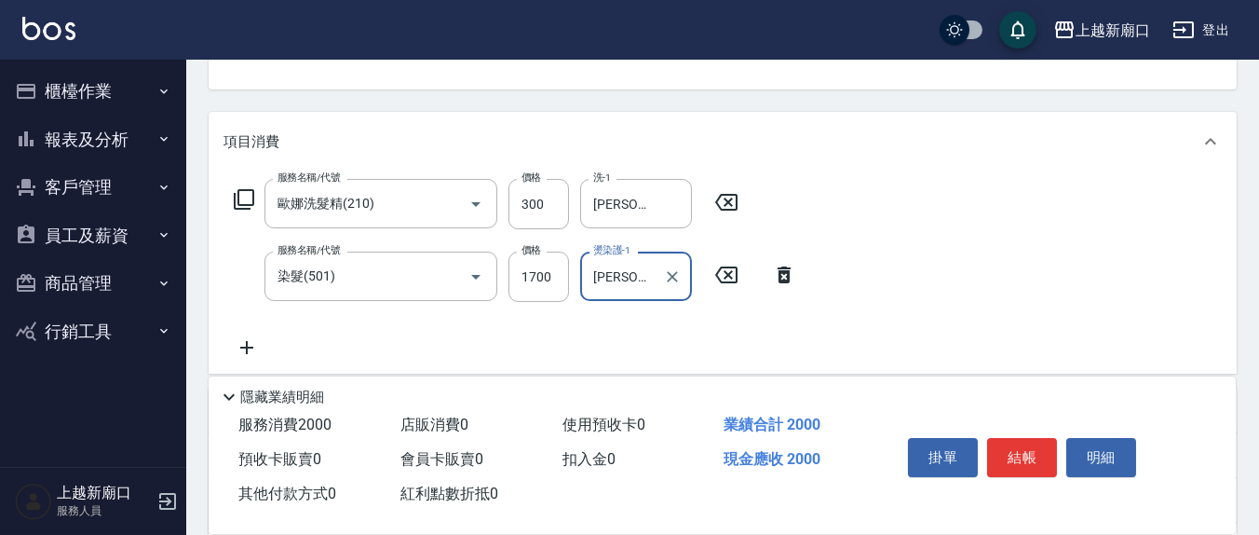
type input "[PERSON_NAME]-21"
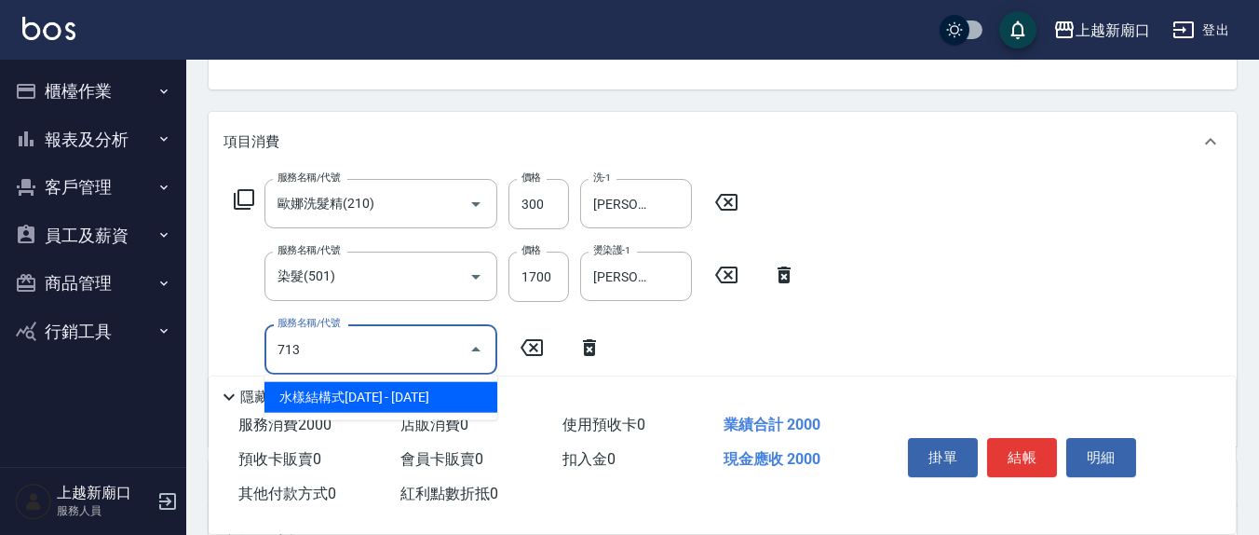
type input "水樣結構式1200(713)"
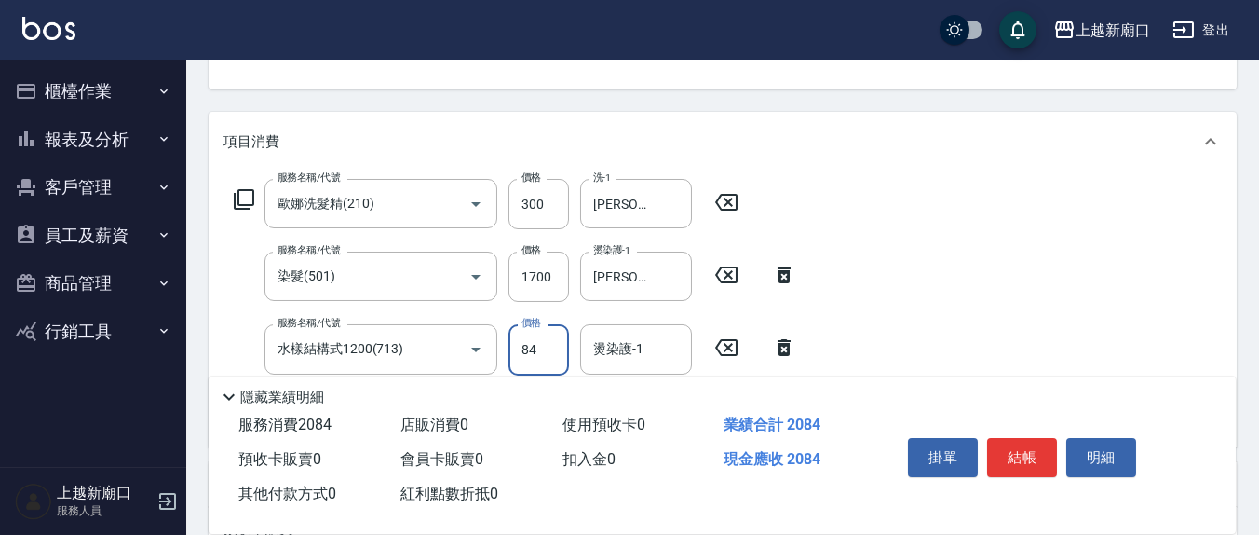
type input "840"
type input "[PERSON_NAME]-21"
click at [556, 270] on input "1700" at bounding box center [538, 276] width 61 height 50
drag, startPoint x: 548, startPoint y: 342, endPoint x: 515, endPoint y: 338, distance: 32.8
click at [515, 338] on input "0" at bounding box center [538, 349] width 61 height 50
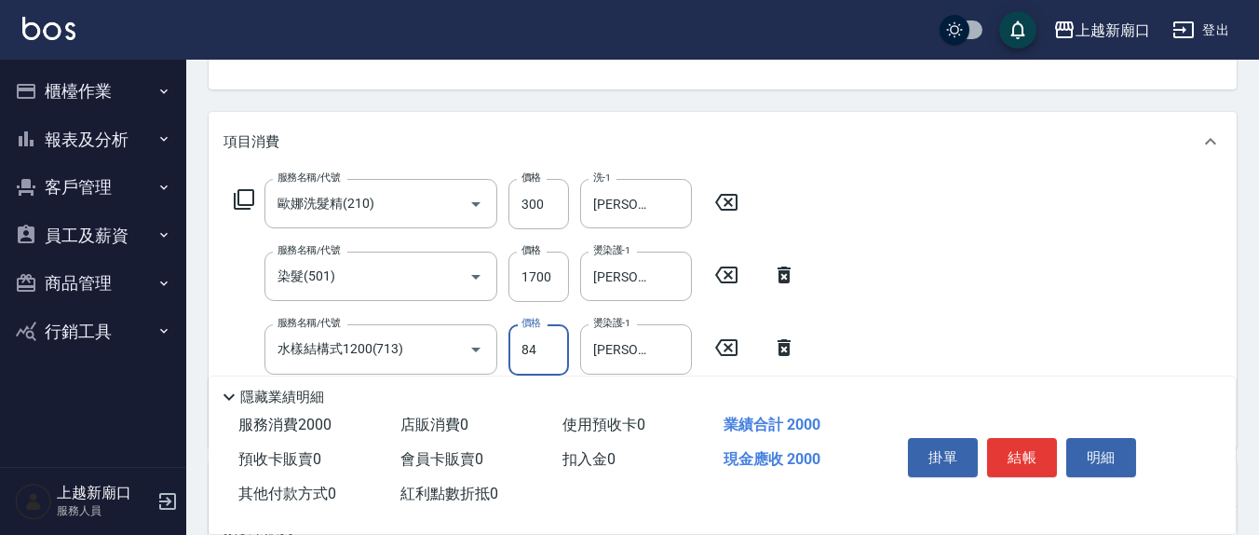
type input "840"
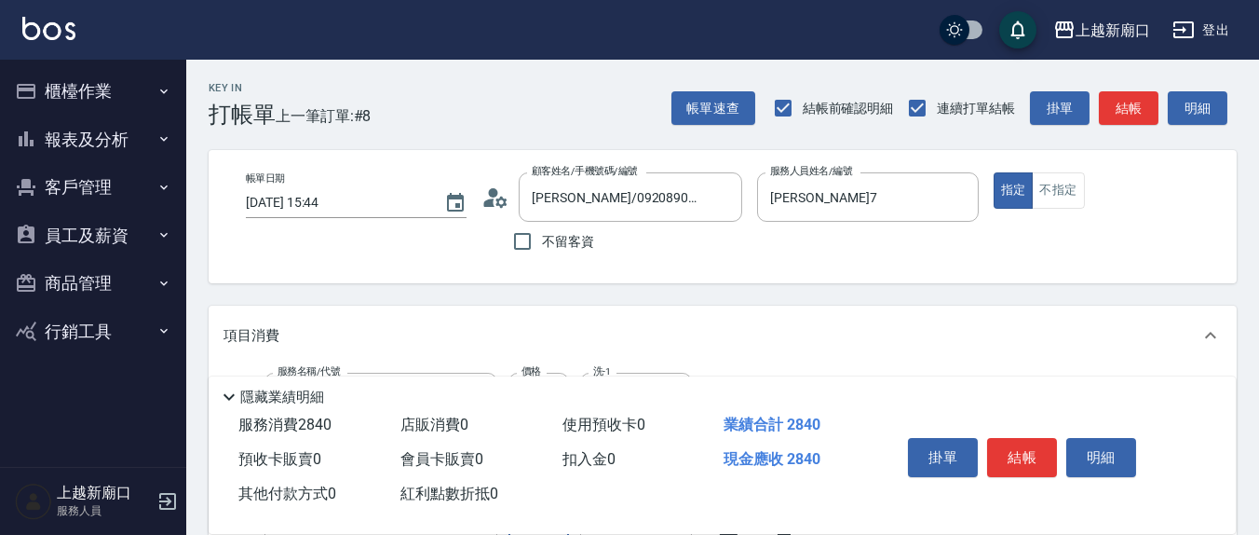
scroll to position [387, 0]
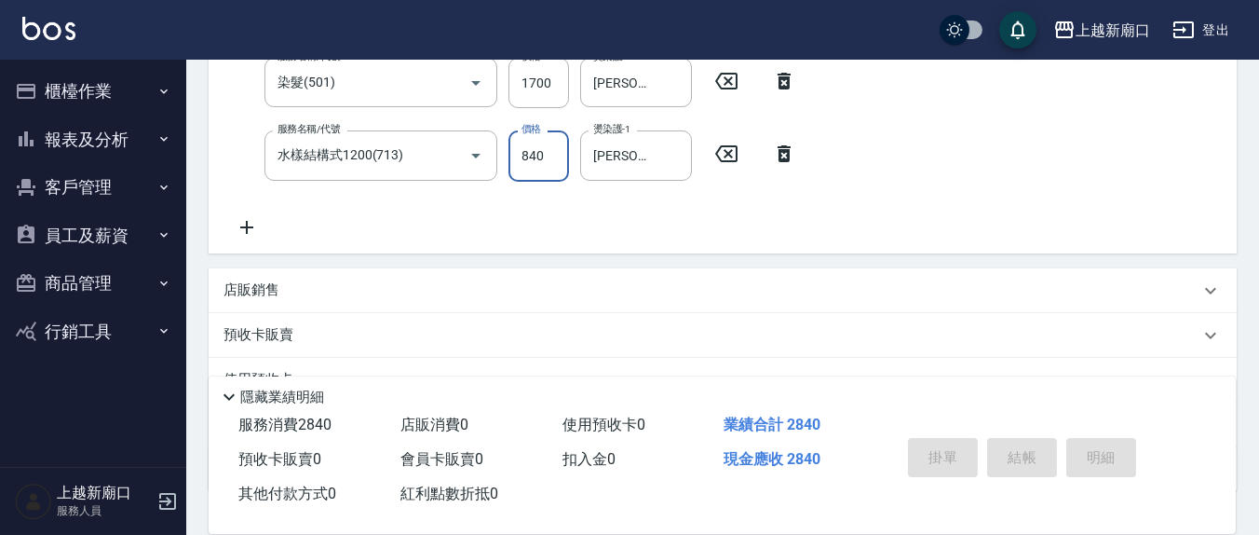
type input "[DATE] 15:47"
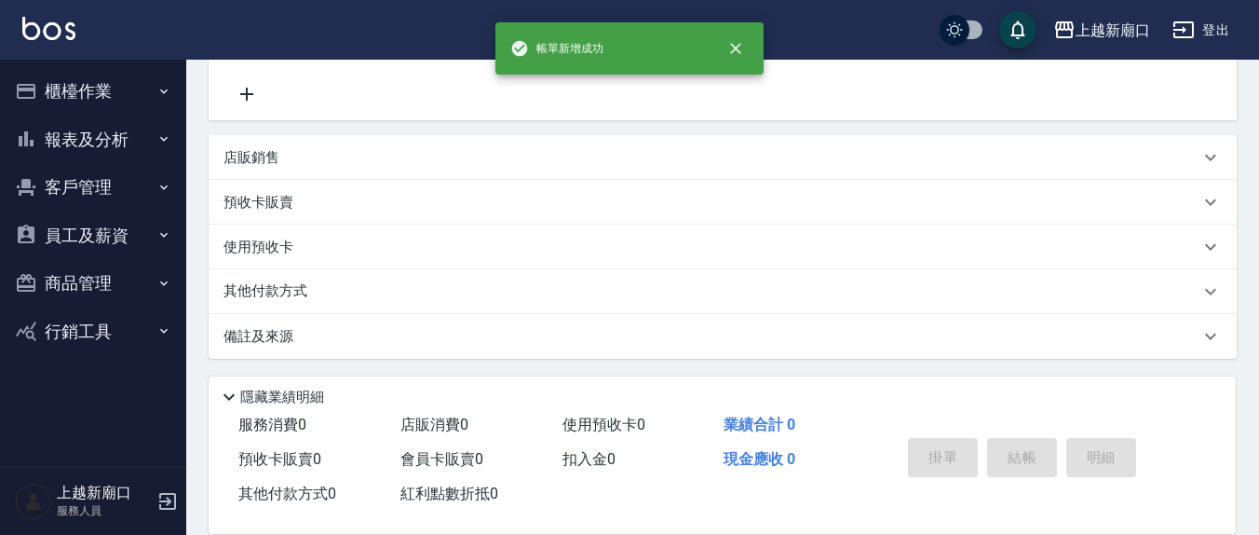
scroll to position [0, 0]
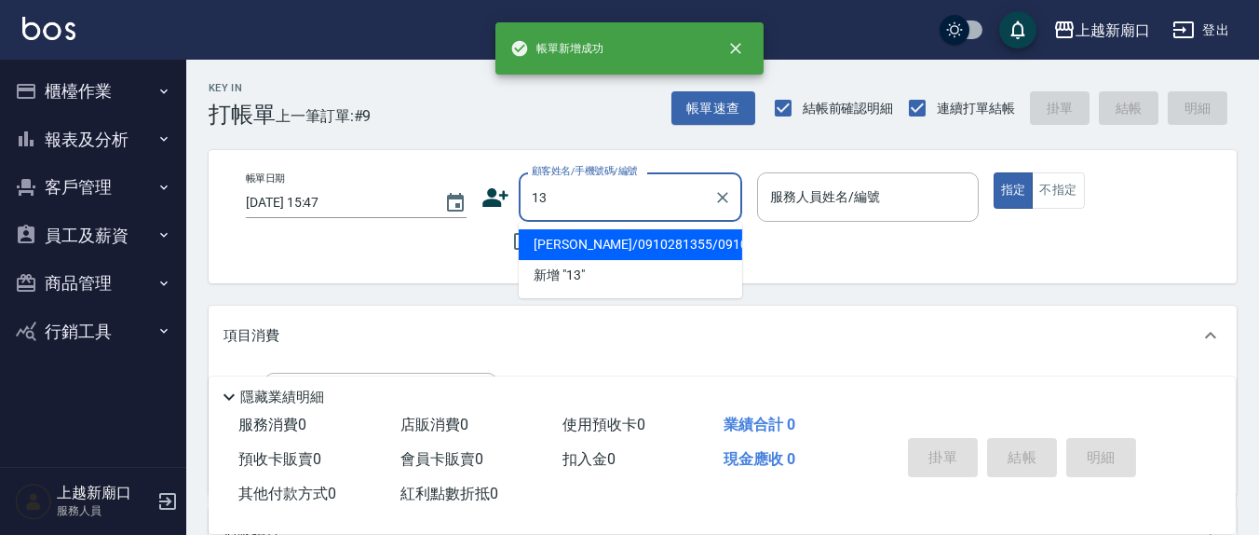
type input "1"
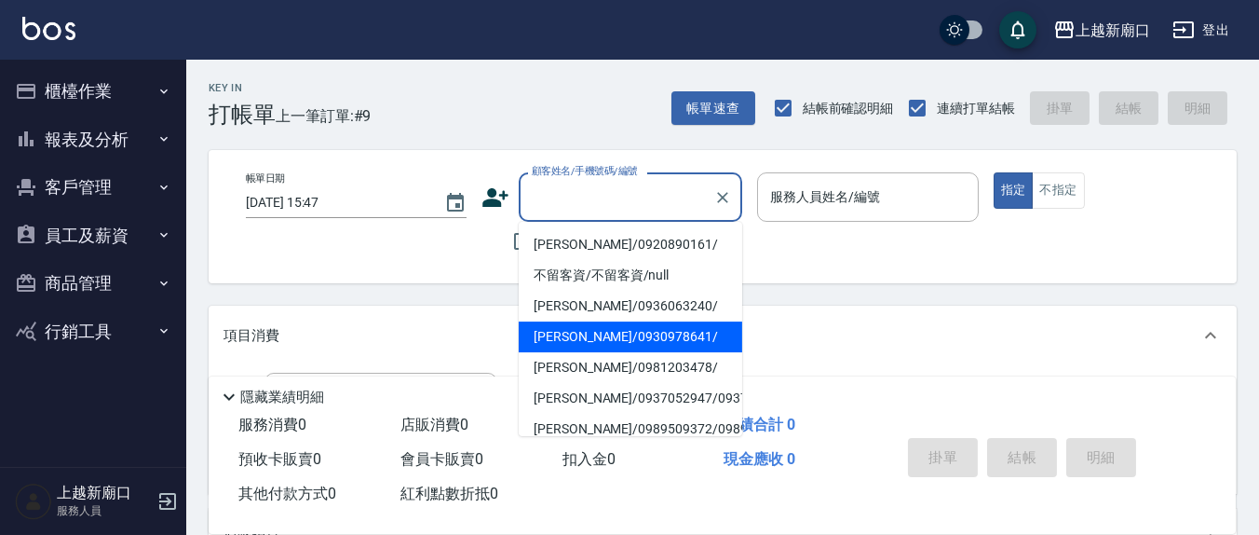
click at [467, 260] on div "帳單日期 [DATE] 15:47 顧客姓名/手機號碼/編號 顧客姓名/手機號碼/編號 不留客資 服務人員姓名/編號 服務人員姓名/編號 指定 不指定" at bounding box center [723, 216] width 1028 height 133
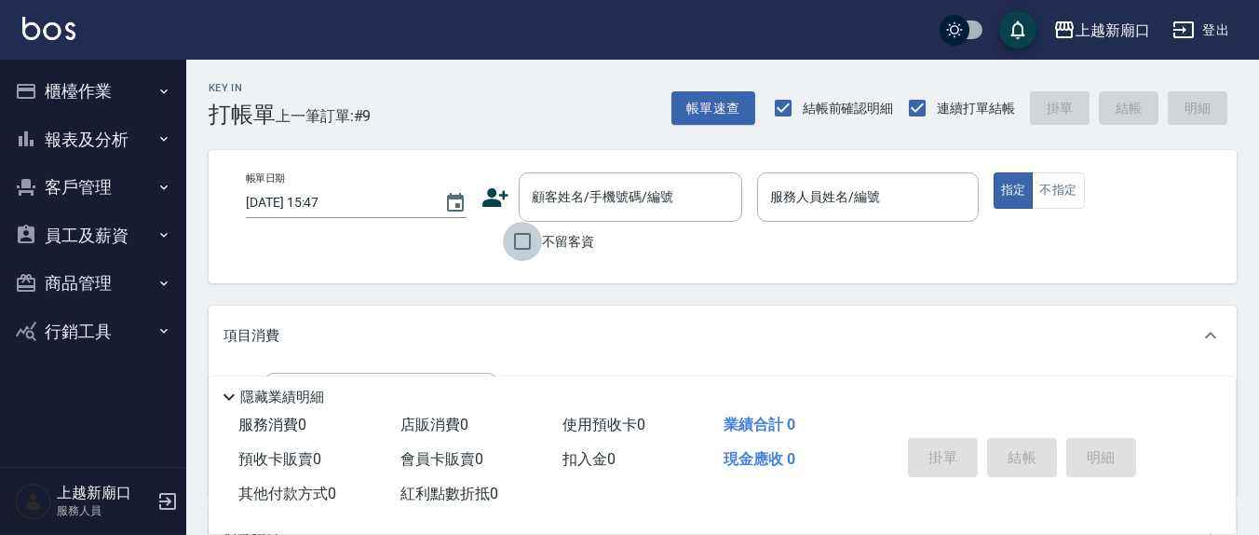
click at [523, 241] on input "不留客資" at bounding box center [522, 241] width 39 height 39
checkbox input "true"
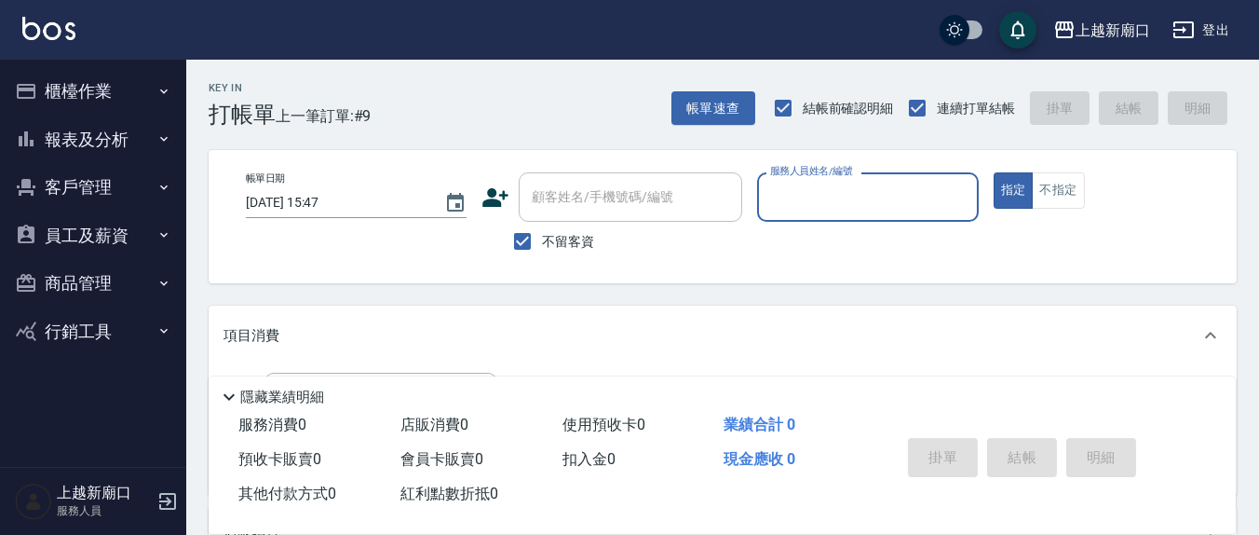
click at [810, 194] on input "服務人員姓名/編號" at bounding box center [867, 197] width 204 height 33
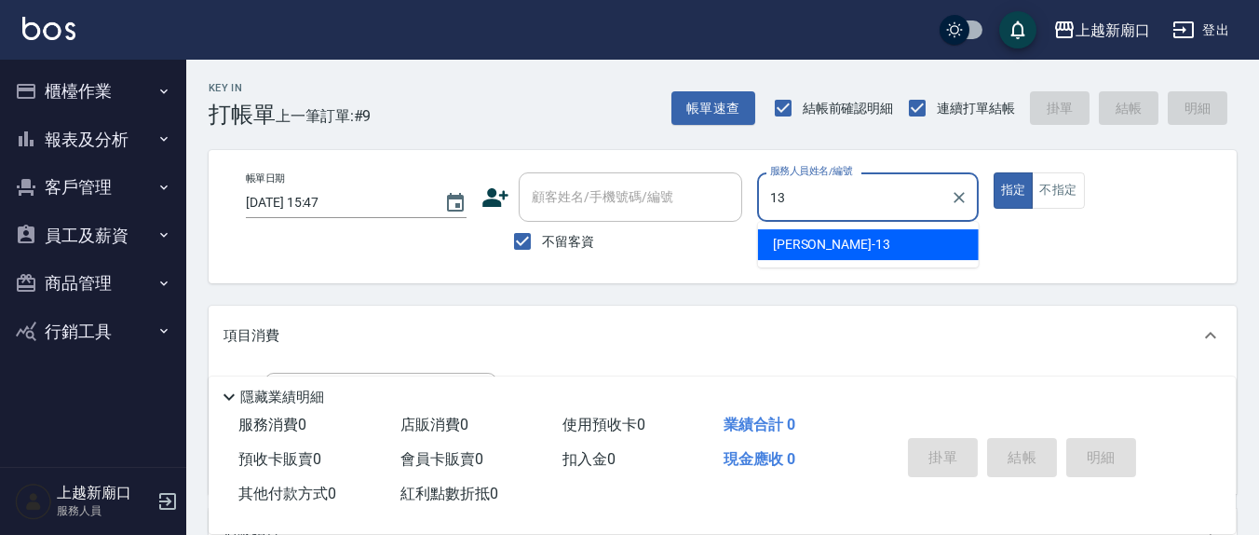
type input "[PERSON_NAME]-13"
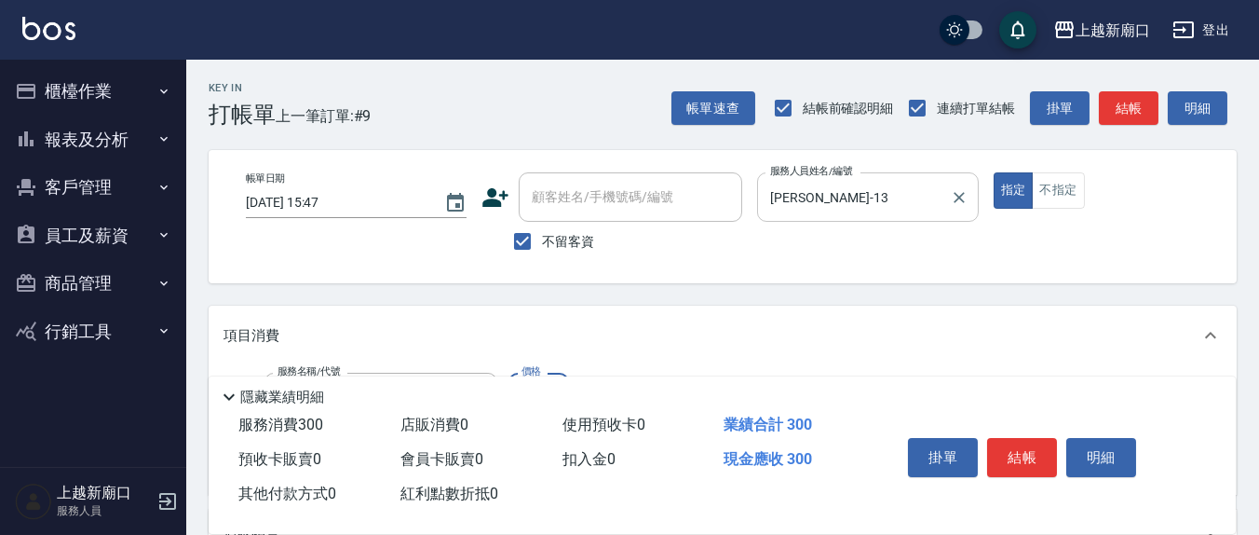
type input "歐娜洗髮精(210)"
type input "8"
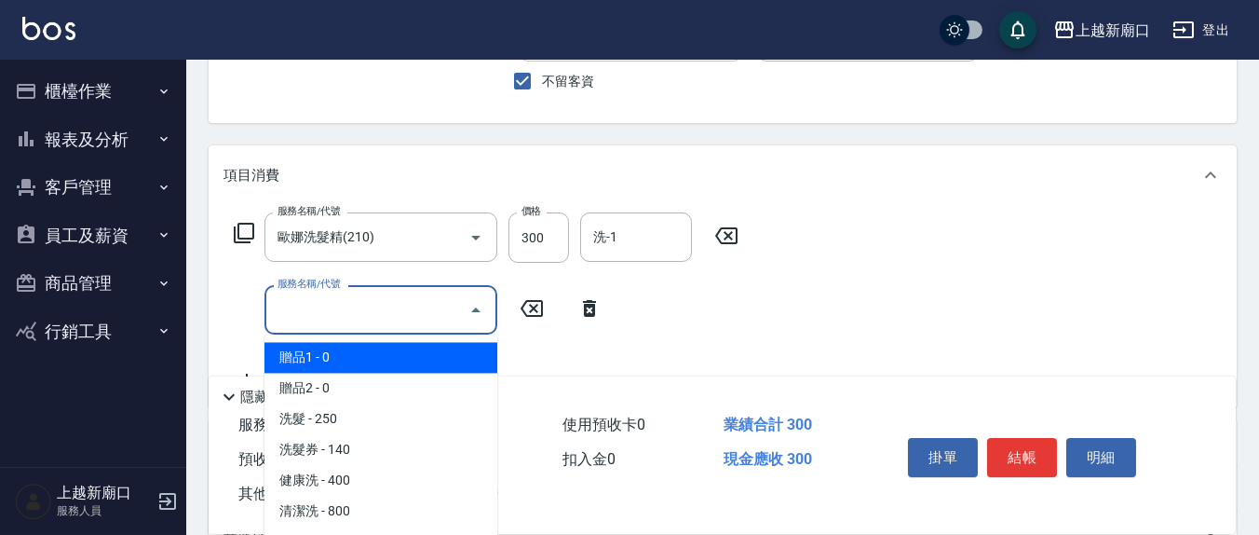
scroll to position [194, 0]
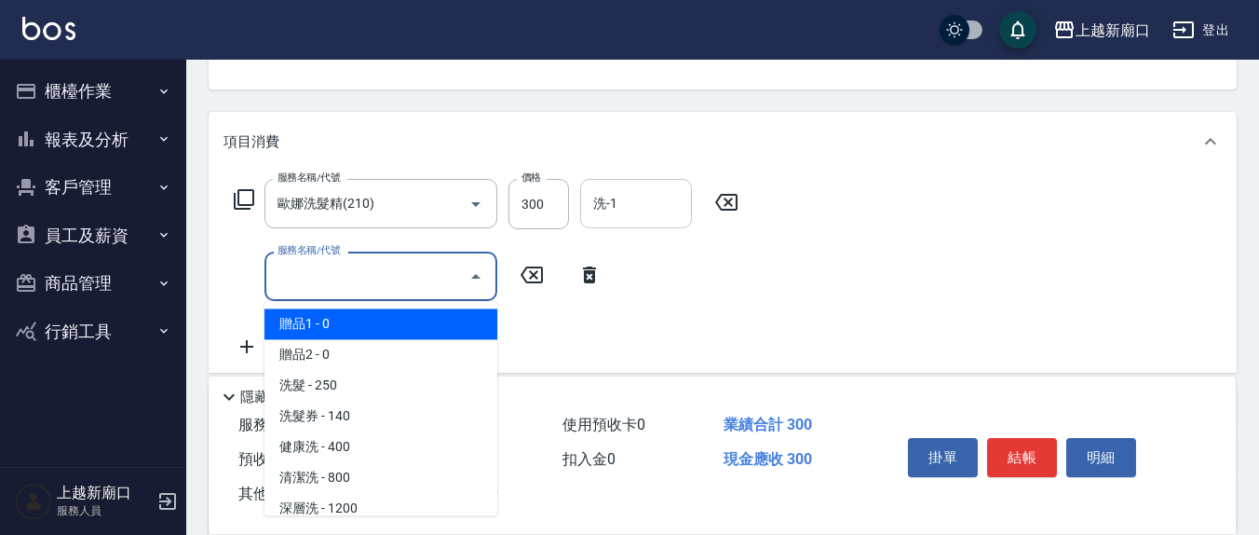
click at [583, 209] on div "洗-1" at bounding box center [636, 203] width 112 height 49
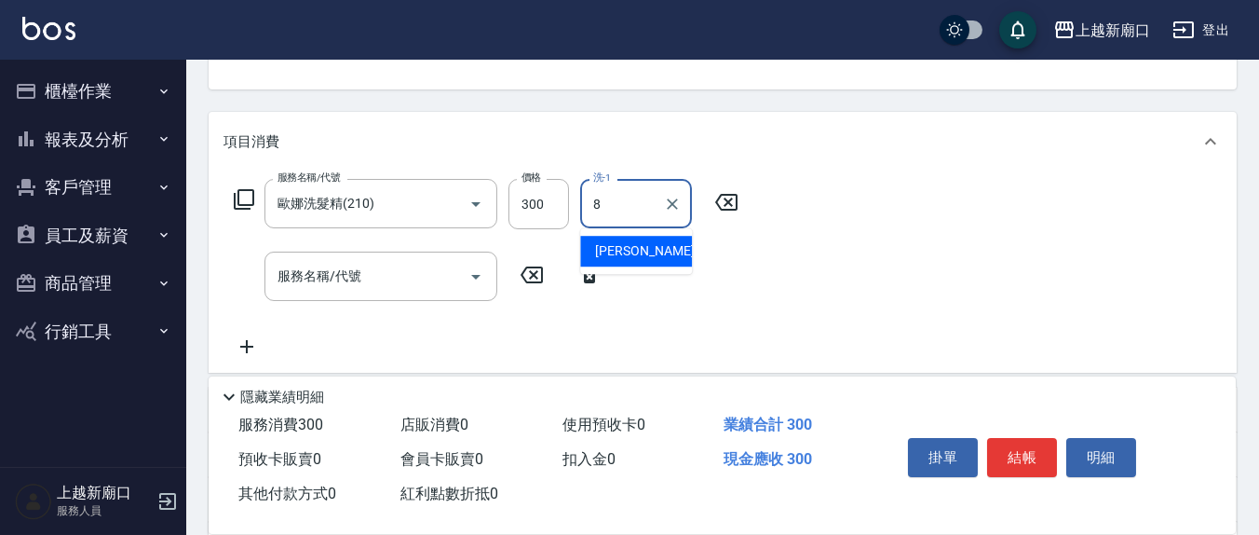
type input "[PERSON_NAME]-8"
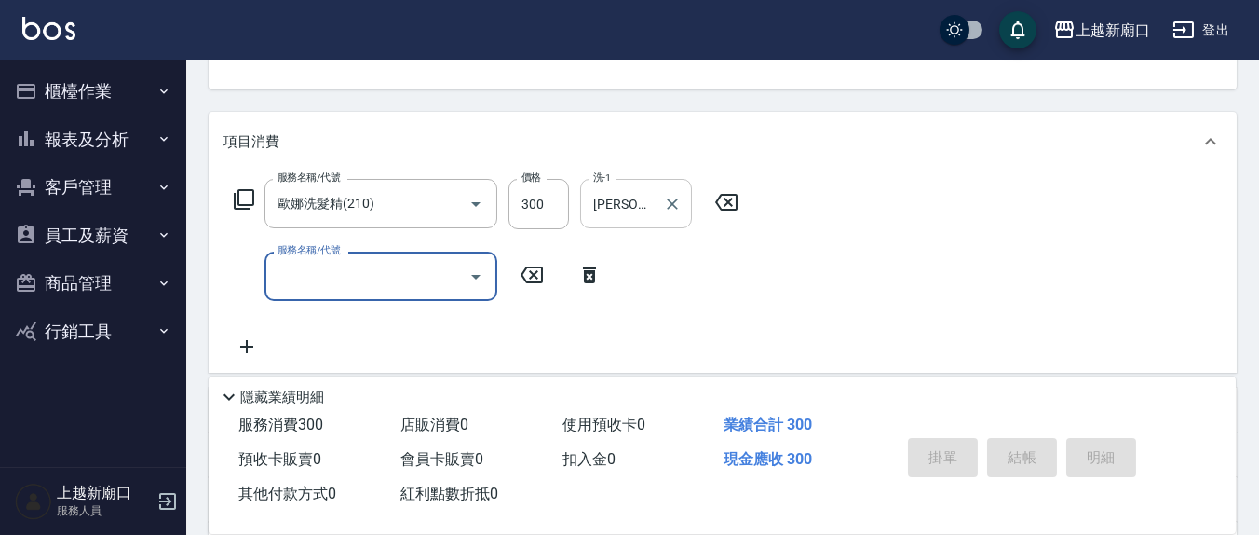
type input "[DATE] 15:48"
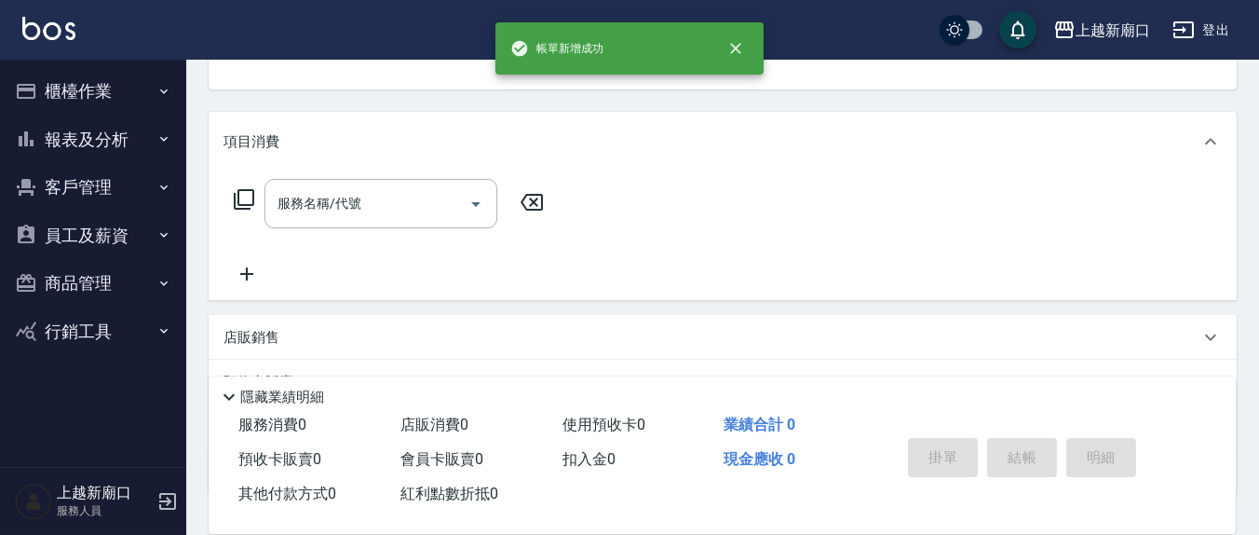
scroll to position [180, 0]
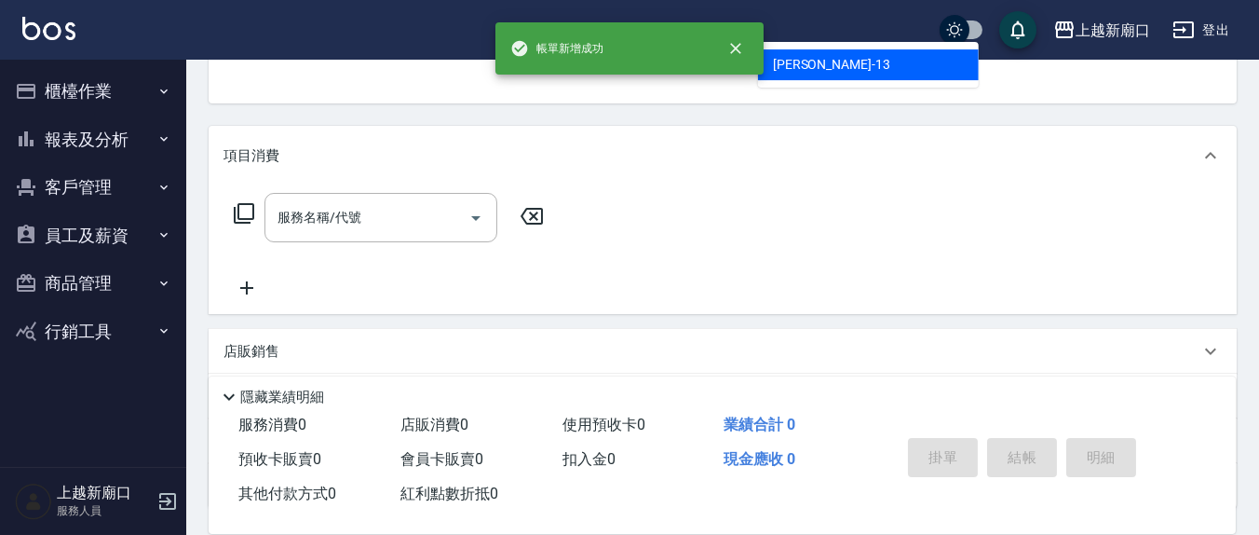
type input "[PERSON_NAME]-13"
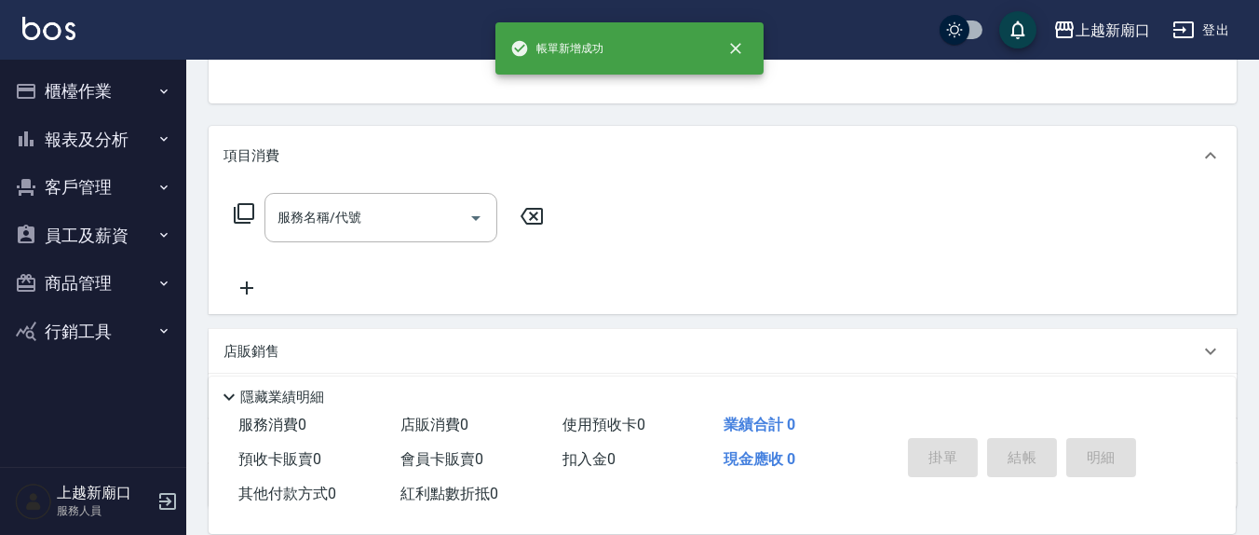
scroll to position [172, 0]
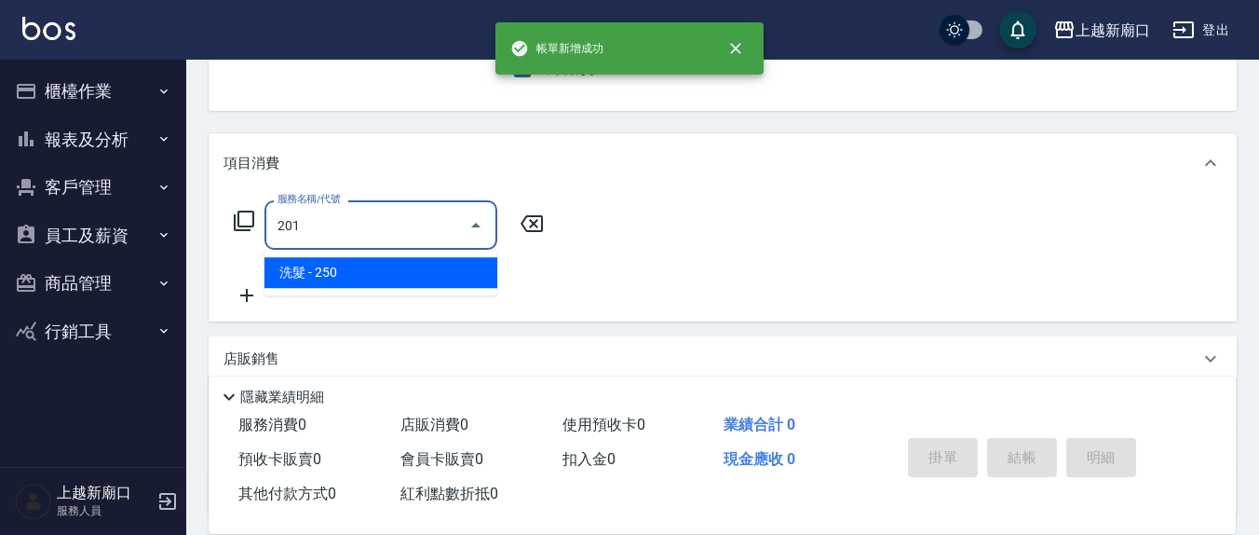
type input "洗髮(201)"
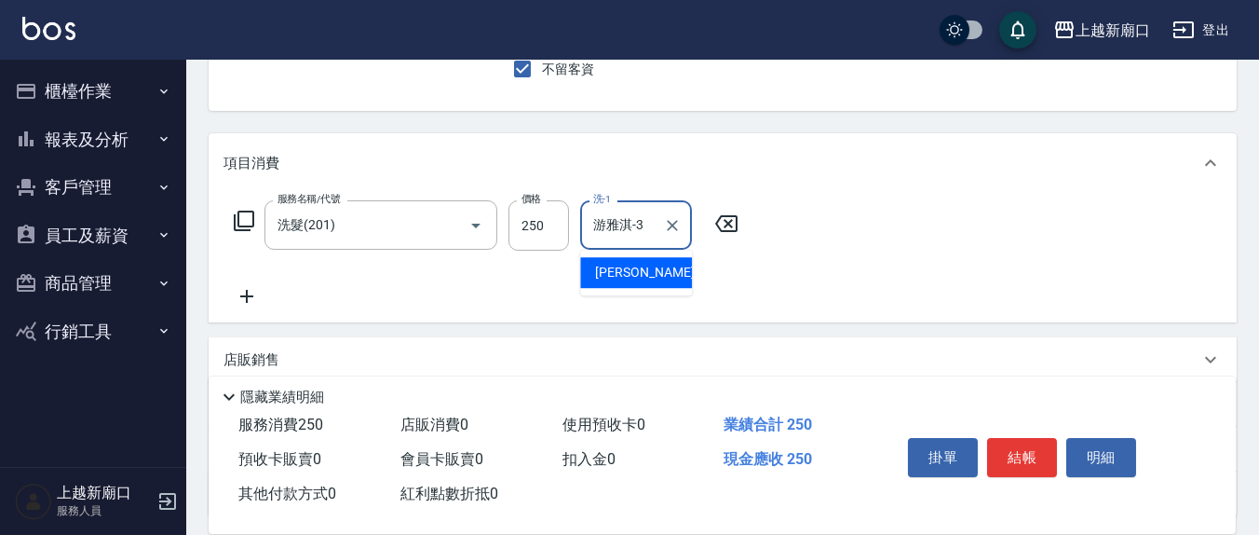
type input "游雅淇-3"
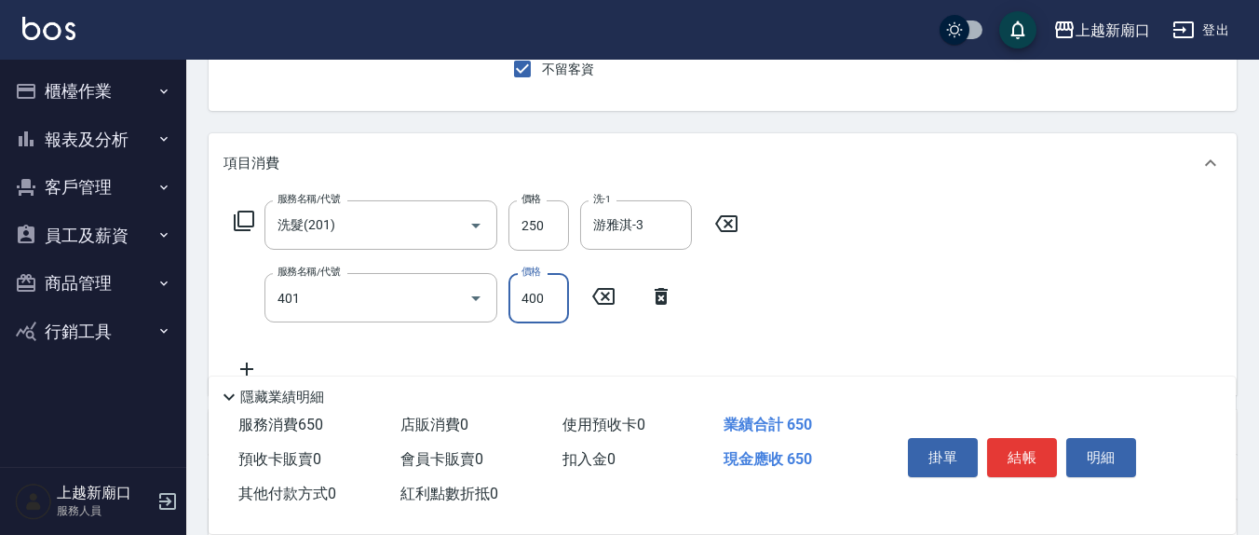
type input "剪髮(401)"
type input "315"
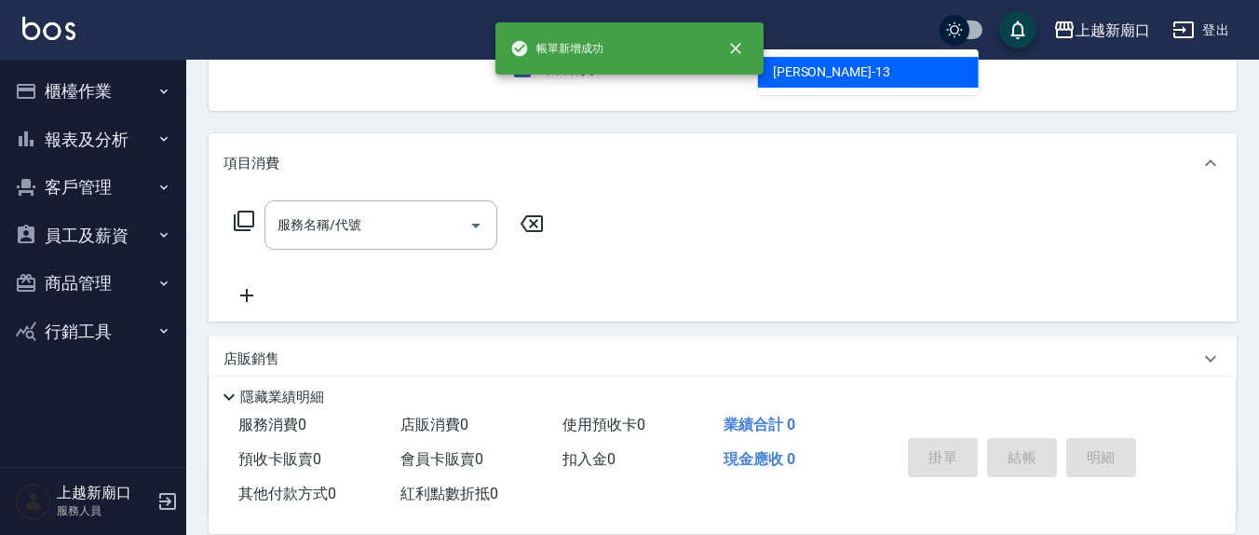
type input "[PERSON_NAME]-13"
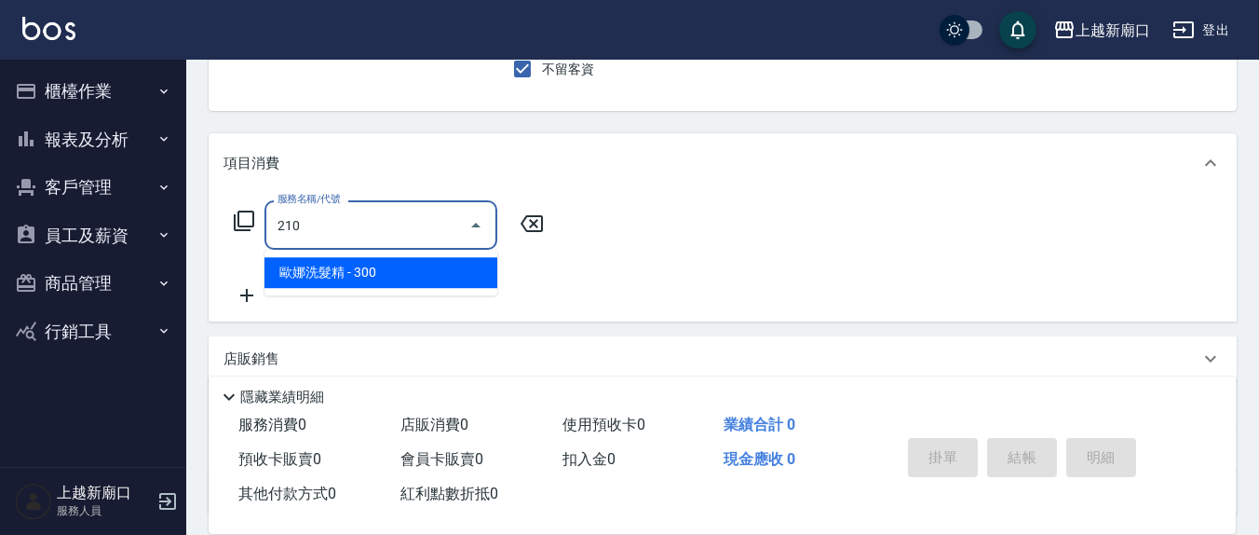
type input "歐娜洗髮精(210)"
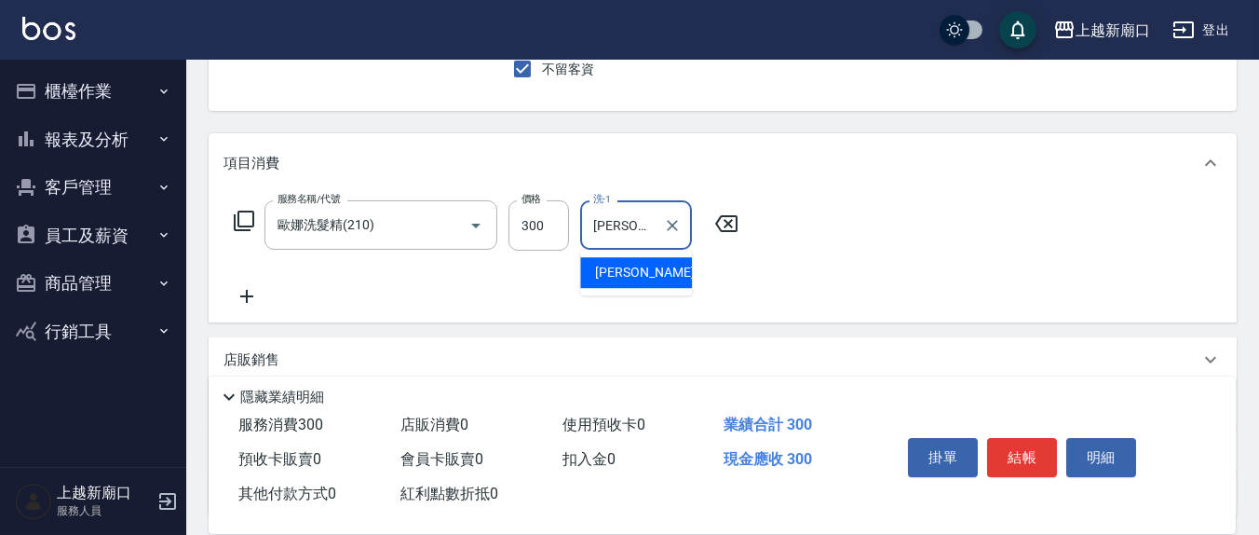
type input "[PERSON_NAME]-21"
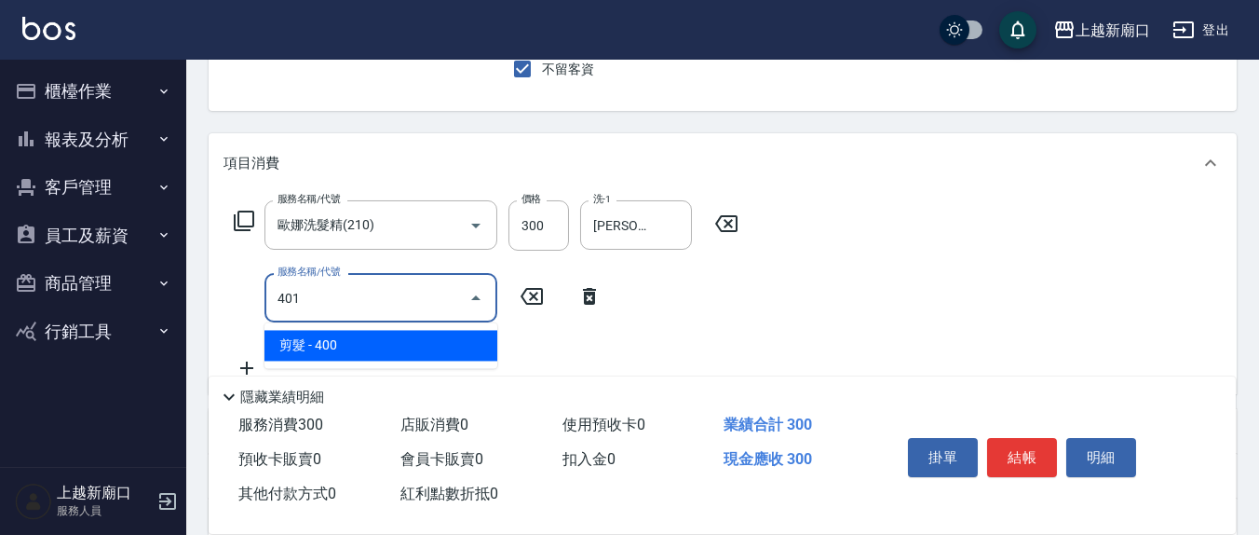
type input "剪髮(401)"
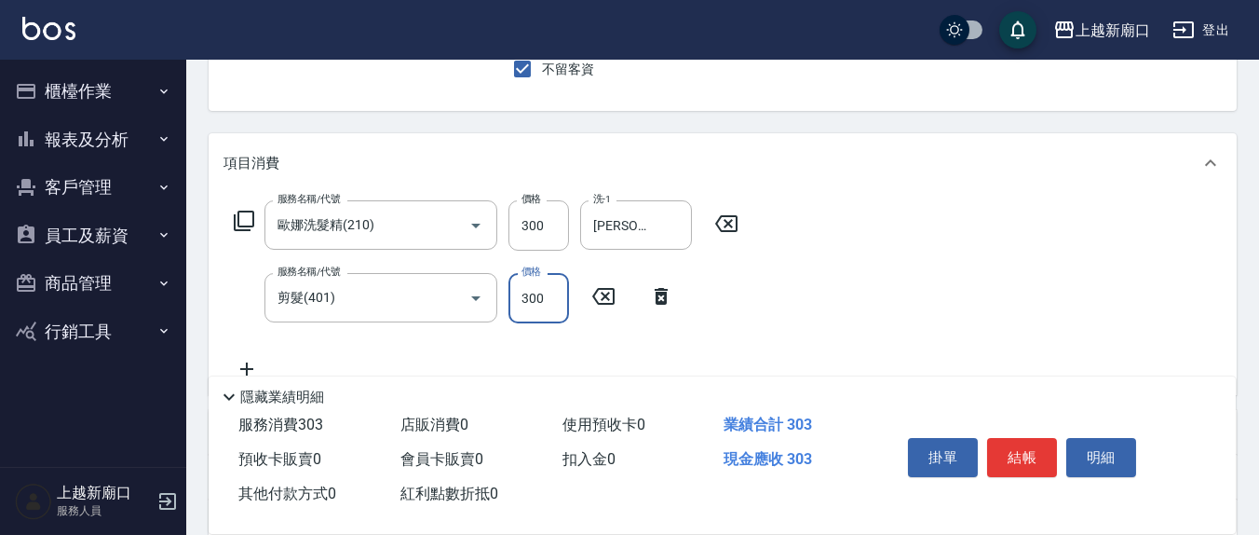
type input "300"
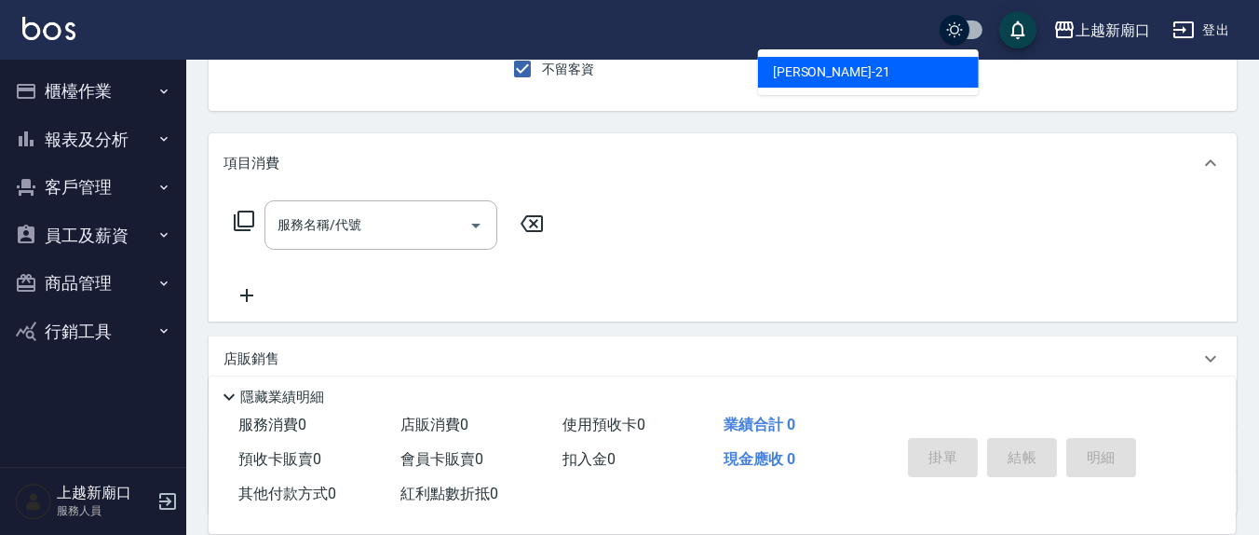
type input "2"
type input "[PERSON_NAME]-13"
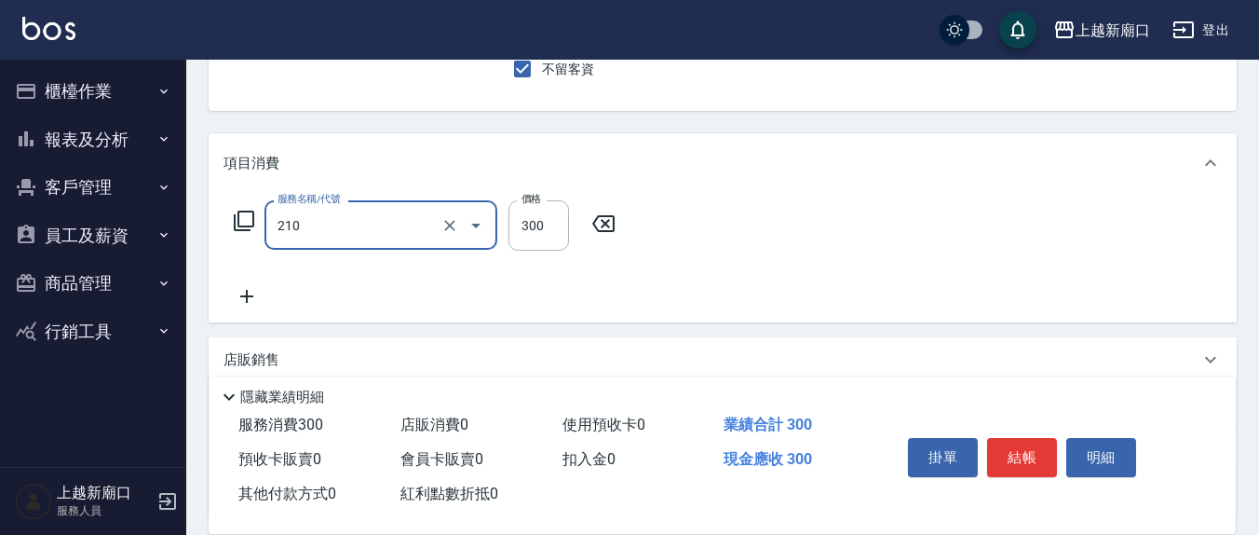
type input "歐娜洗髮精(210)"
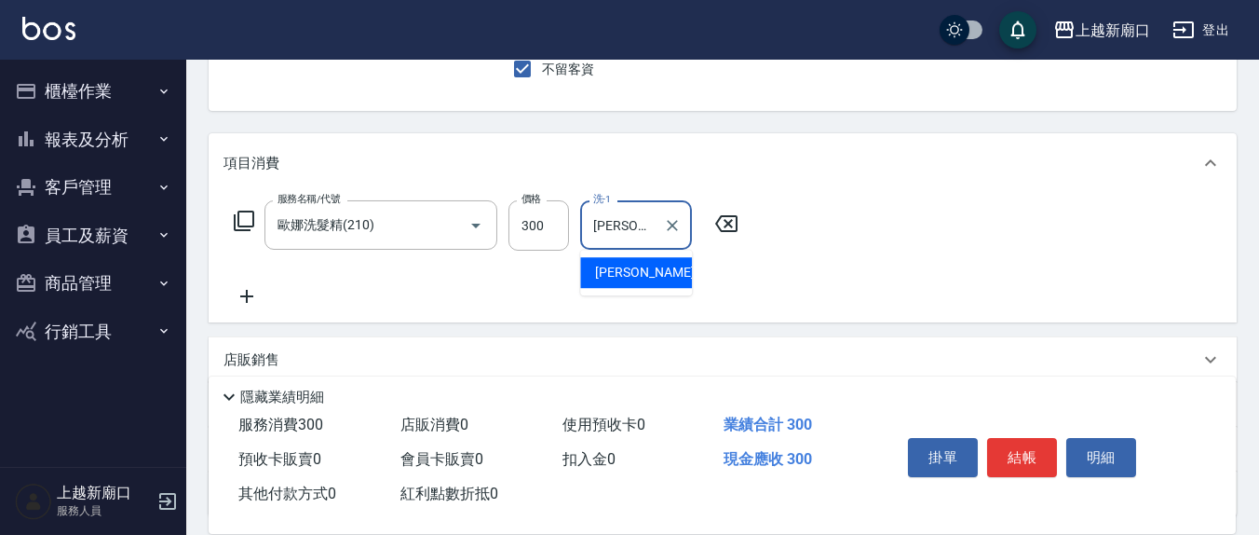
type input "[PERSON_NAME]-21"
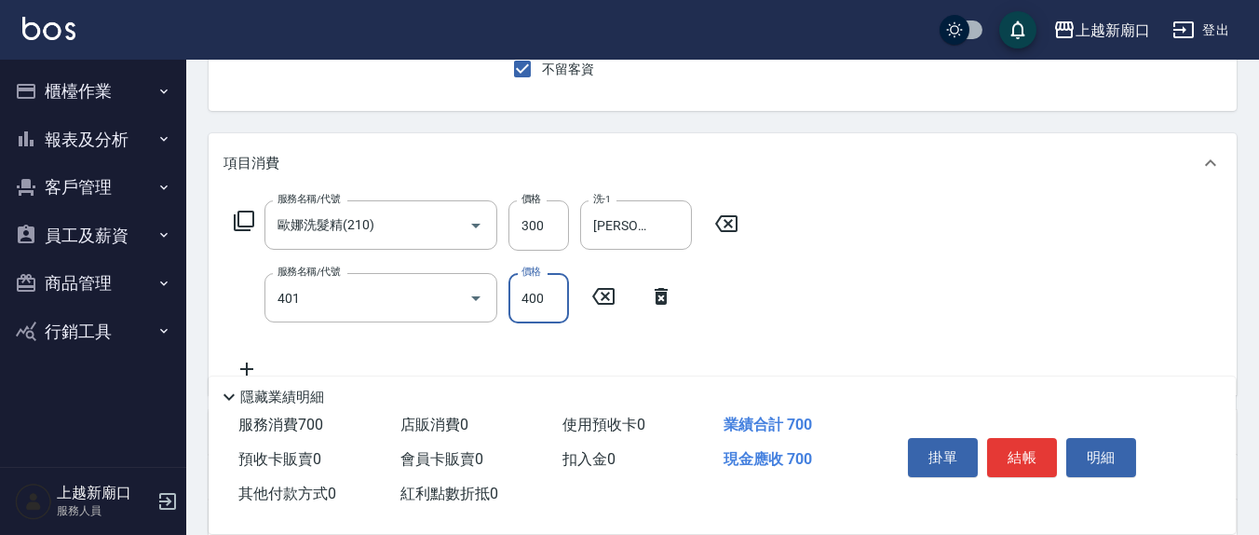
type input "剪髮(401)"
type input "300"
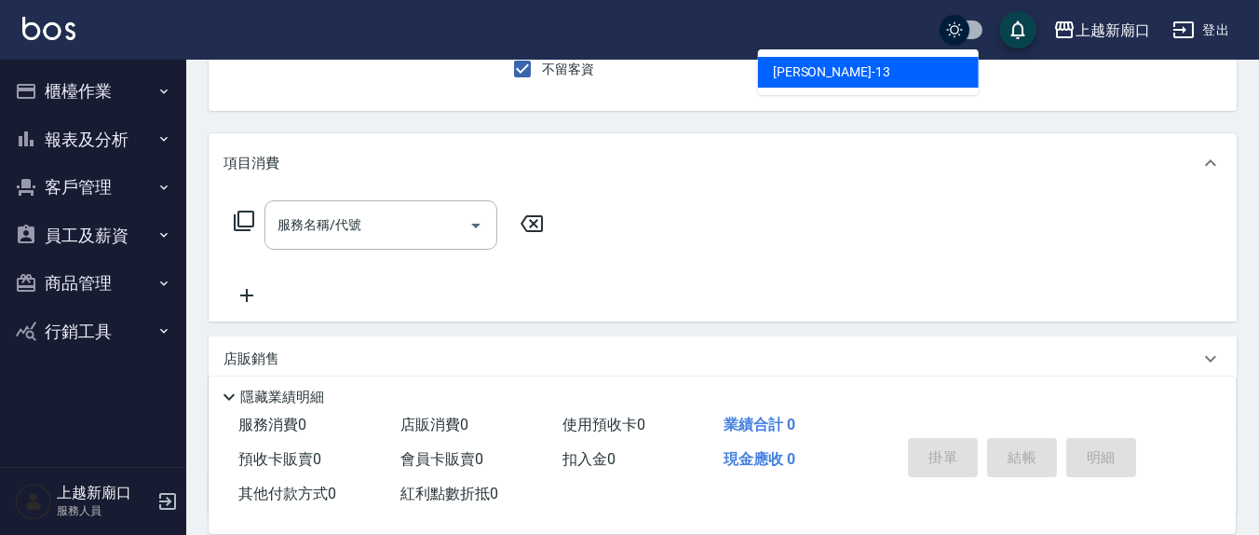
type input "[PERSON_NAME]-13"
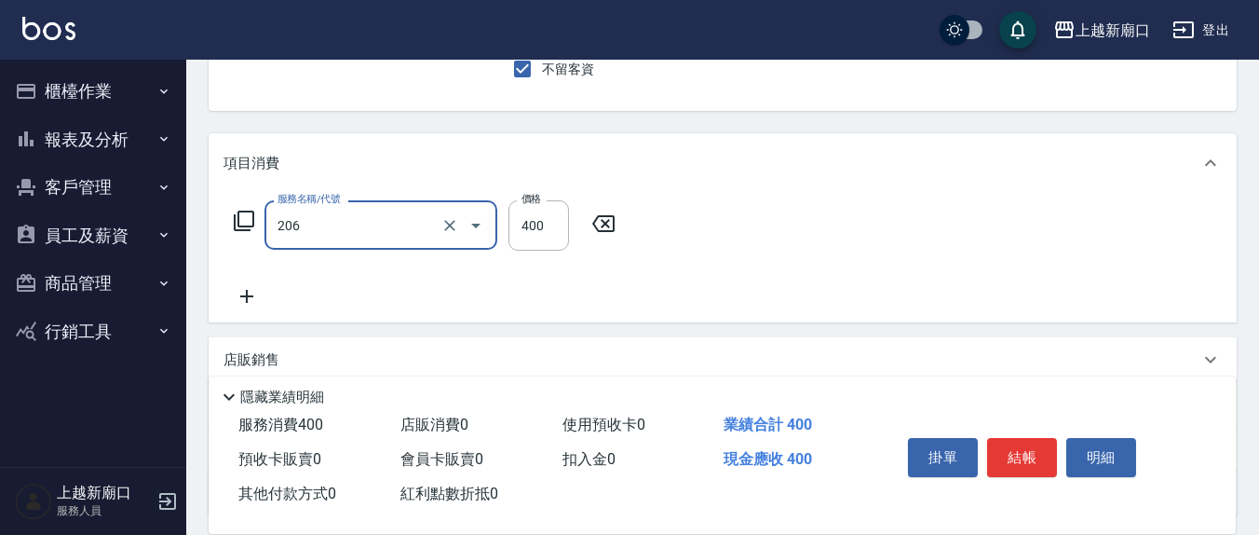
type input "健康洗(206)"
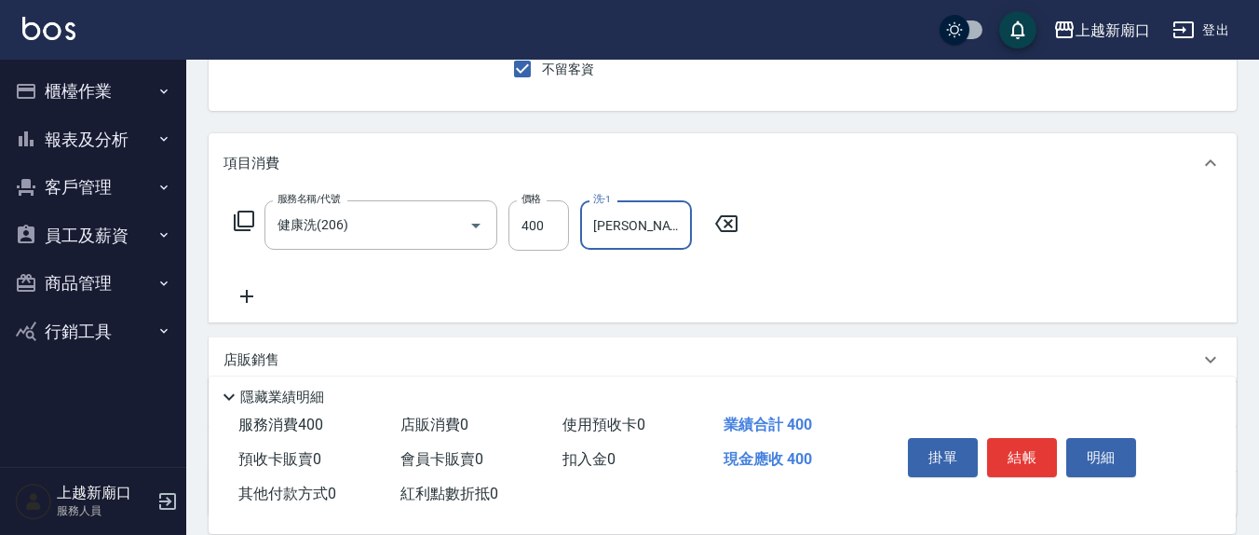
type input "[PERSON_NAME]-8"
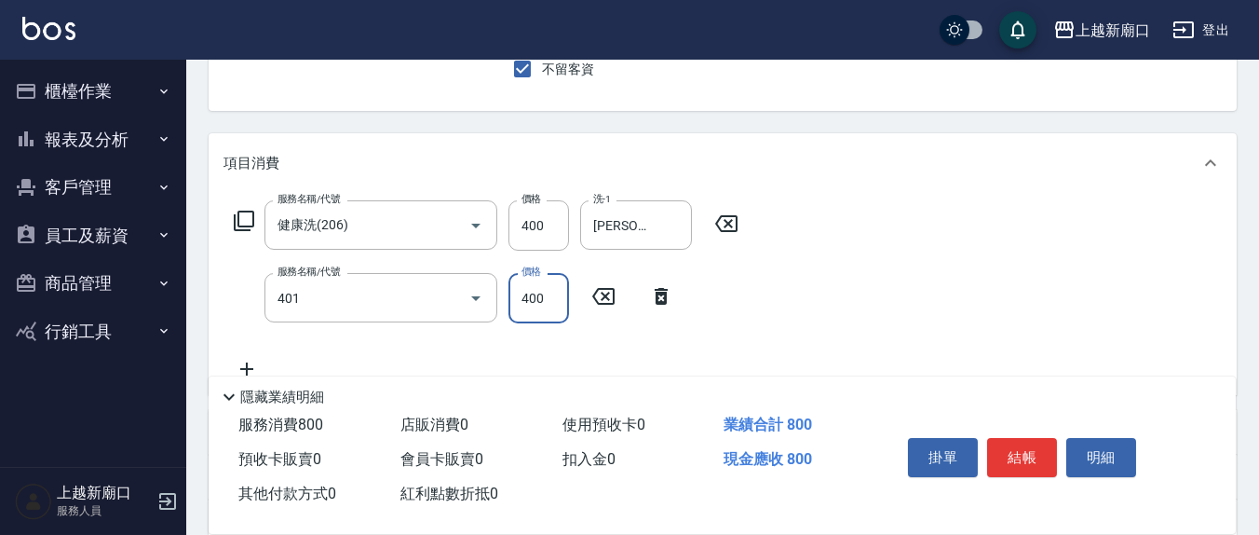
type input "剪髮(401)"
type input "350"
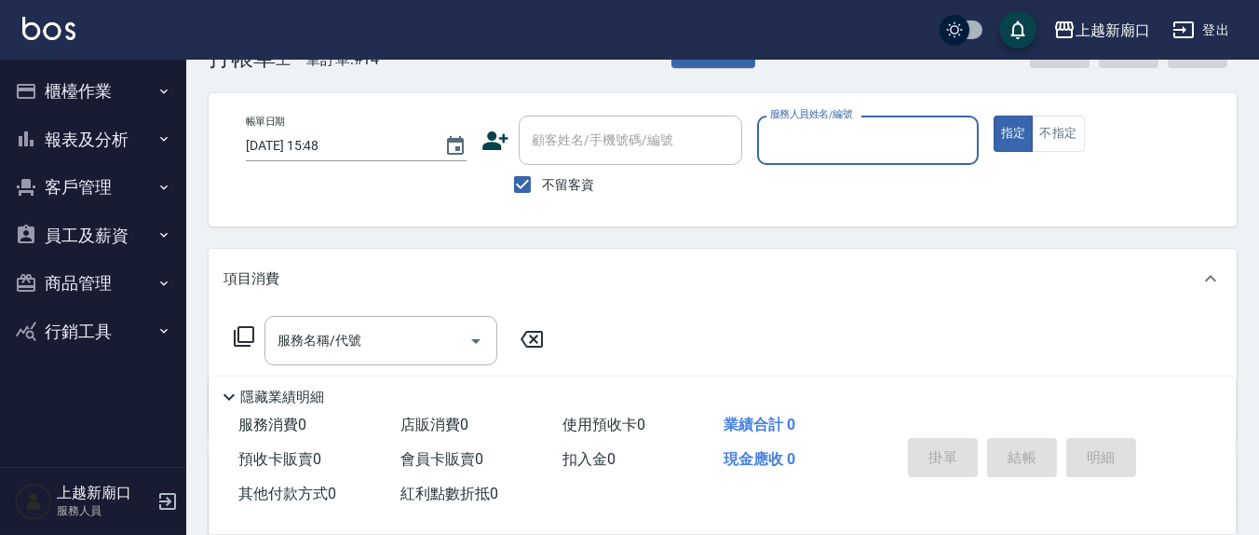
scroll to position [0, 0]
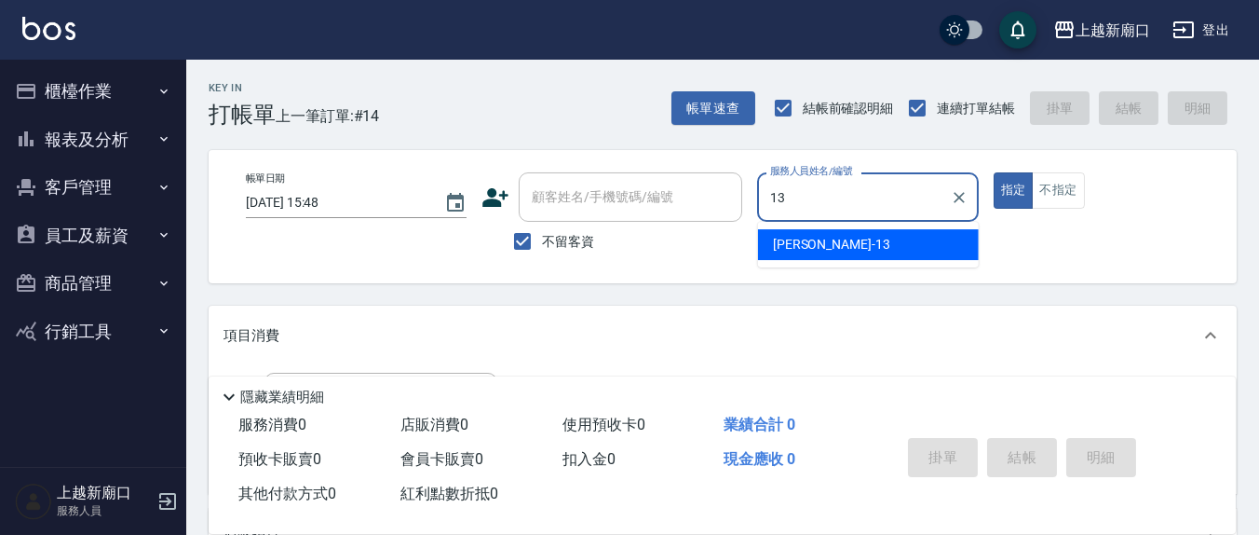
type input "[PERSON_NAME]-13"
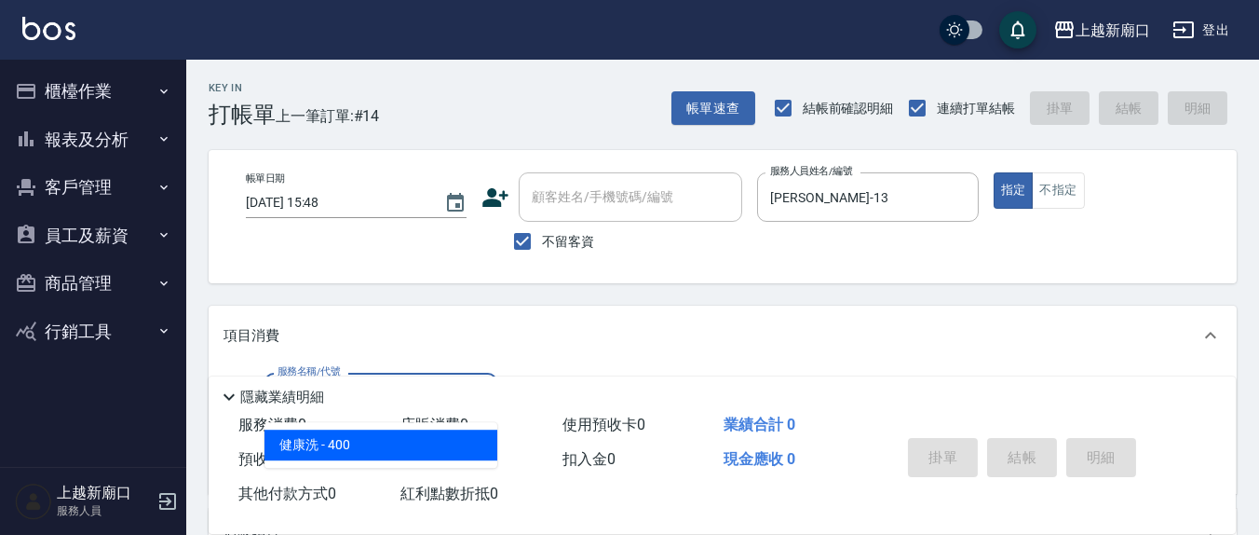
type input "健康洗(206)"
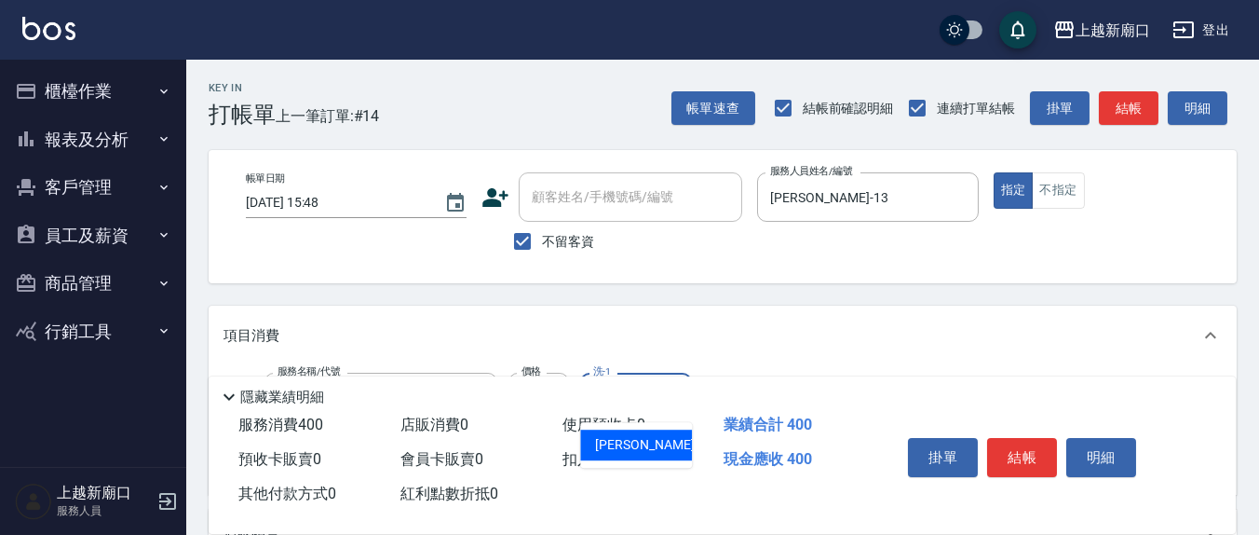
type input "游雅淇-3"
type input "剪髮(401)"
type input "350"
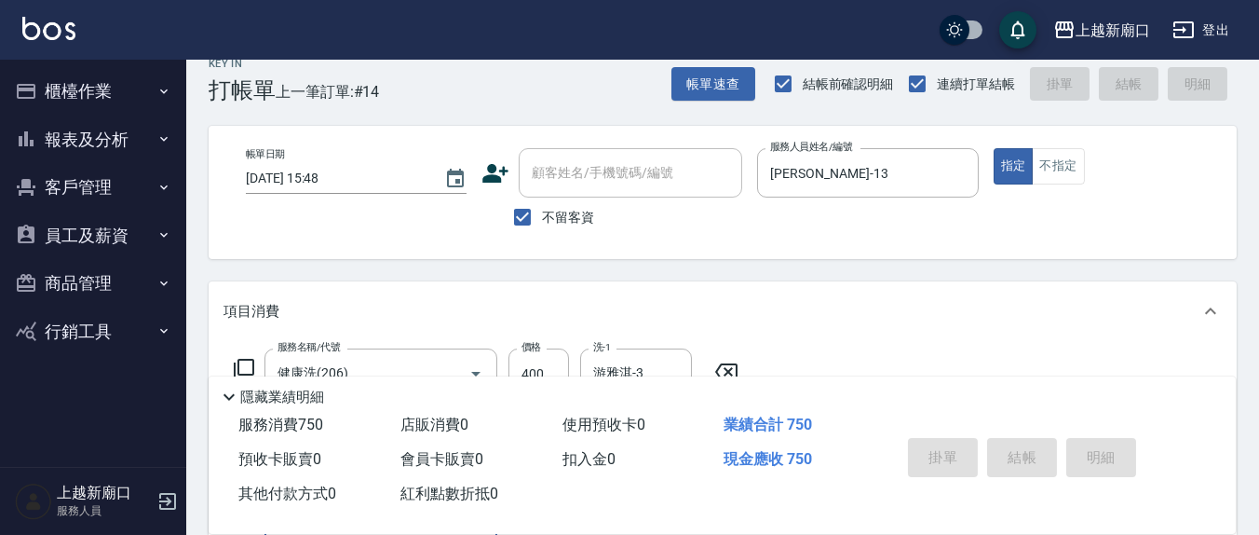
type input "[DATE] 15:49"
